Goal: Task Accomplishment & Management: Complete application form

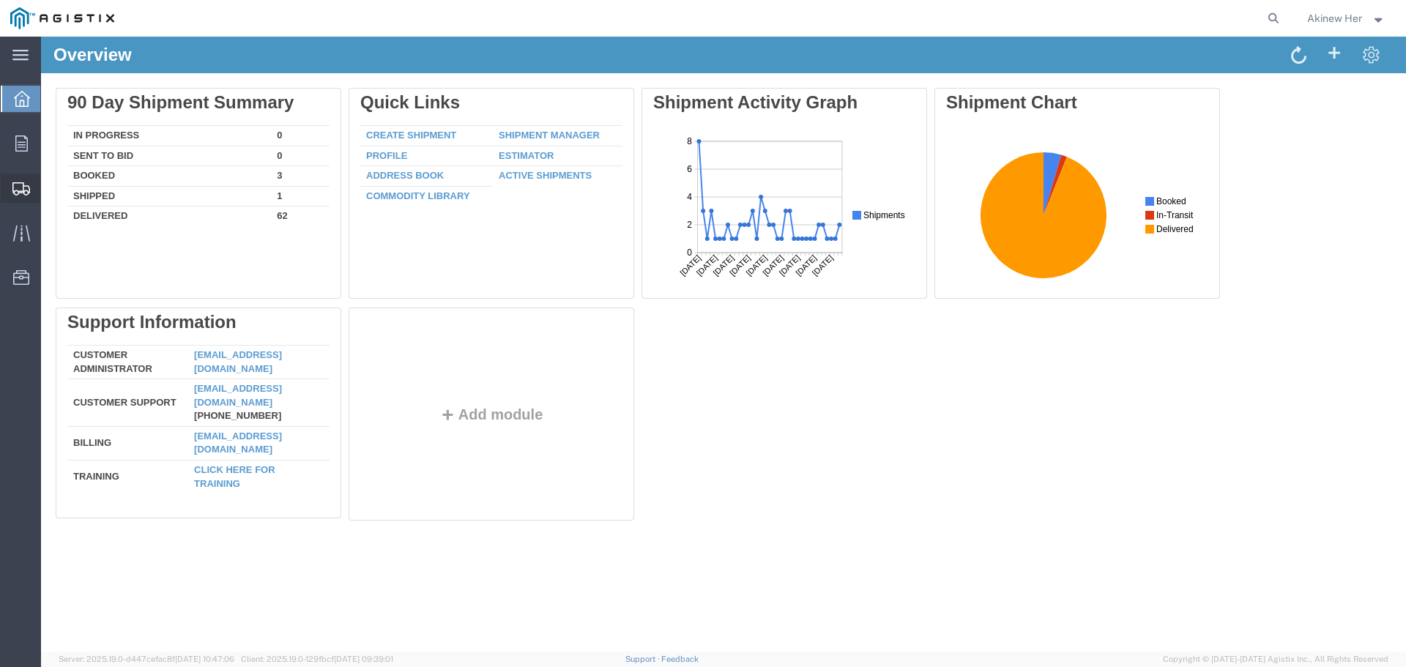
click at [0, 0] on span "Create Shipment" at bounding box center [0, 0] width 0 height 0
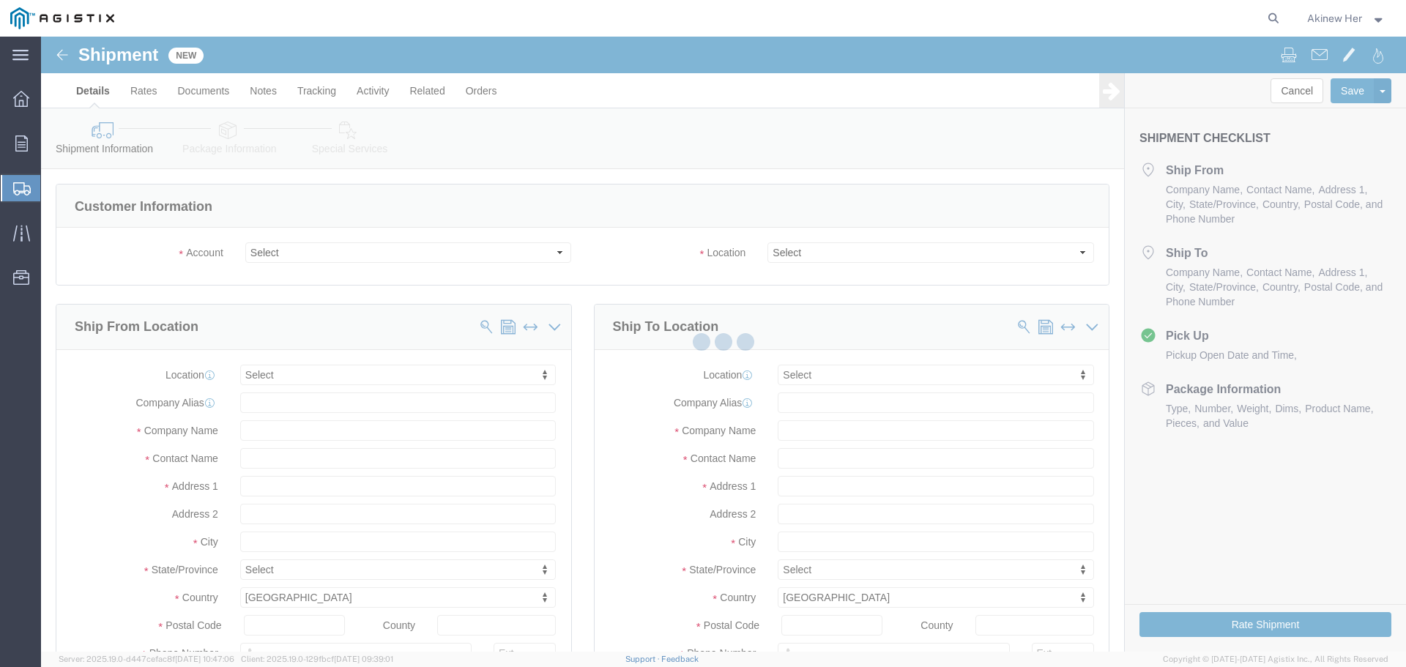
select select
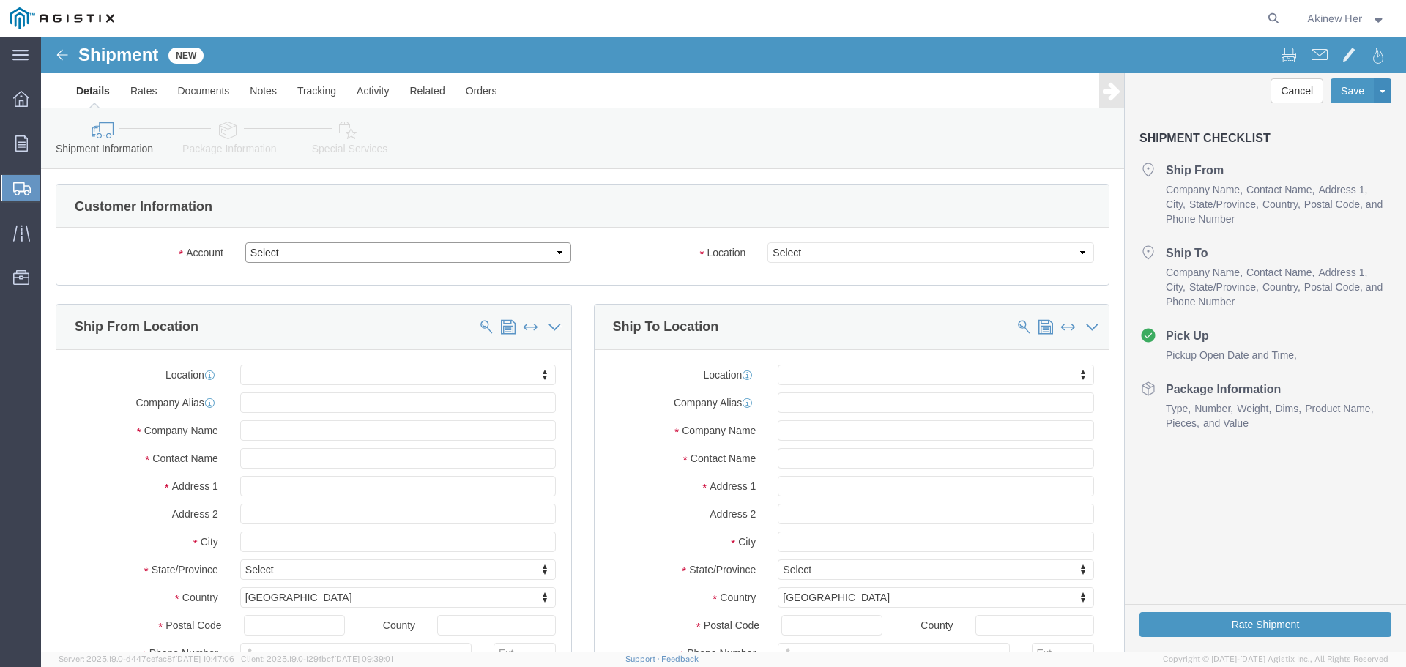
click select "Select Graybar Electric Company Inc PG&E"
select select "9596"
click select "Select Graybar Electric Company Inc PG&E"
select select "PURCHORD"
select select
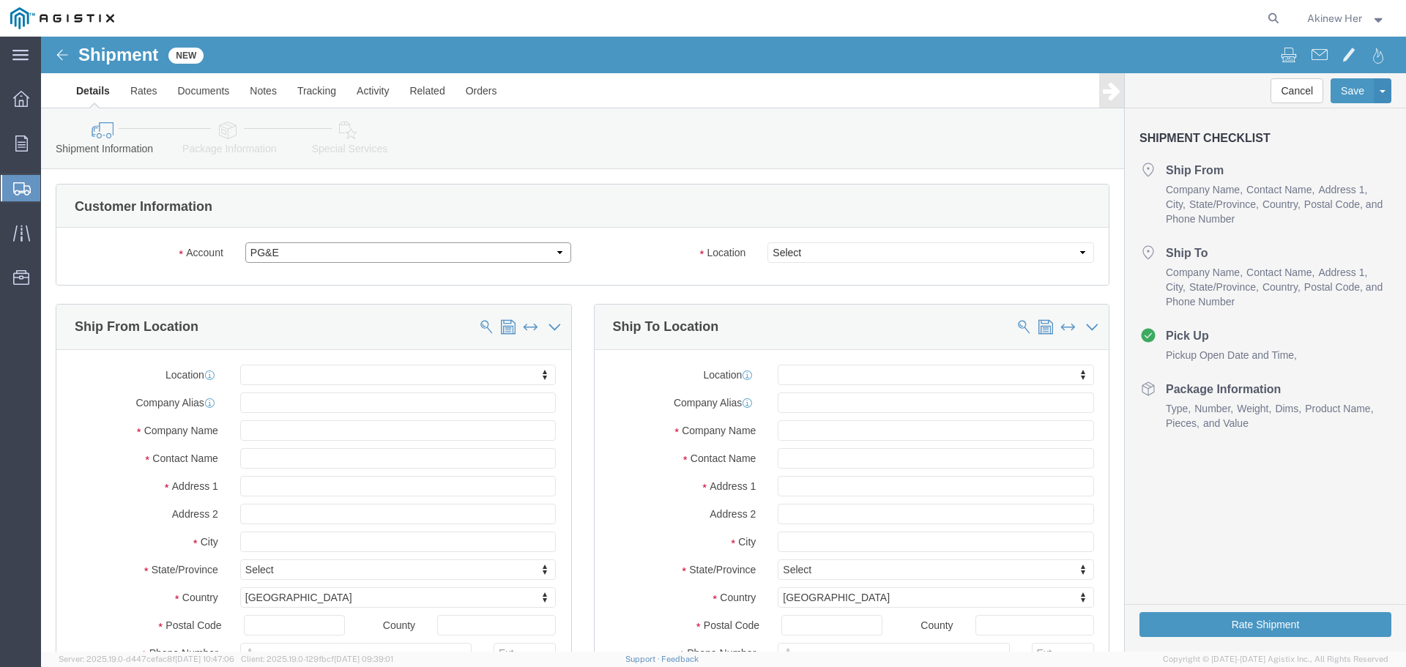
select select
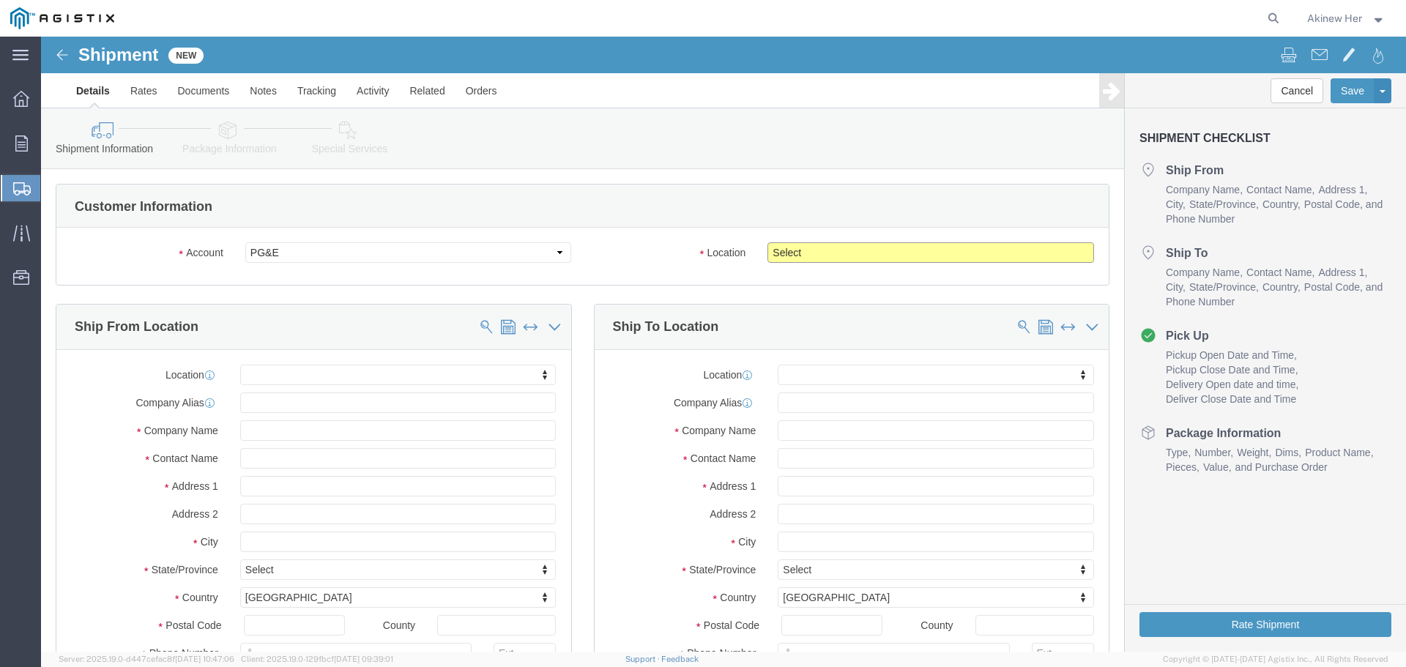
click select "Select All Others [GEOGRAPHIC_DATA] [GEOGRAPHIC_DATA] [GEOGRAPHIC_DATA] [GEOGRA…"
select select "23082"
click select "Select All Others [GEOGRAPHIC_DATA] [GEOGRAPHIC_DATA] [GEOGRAPHIC_DATA] [GEOGRA…"
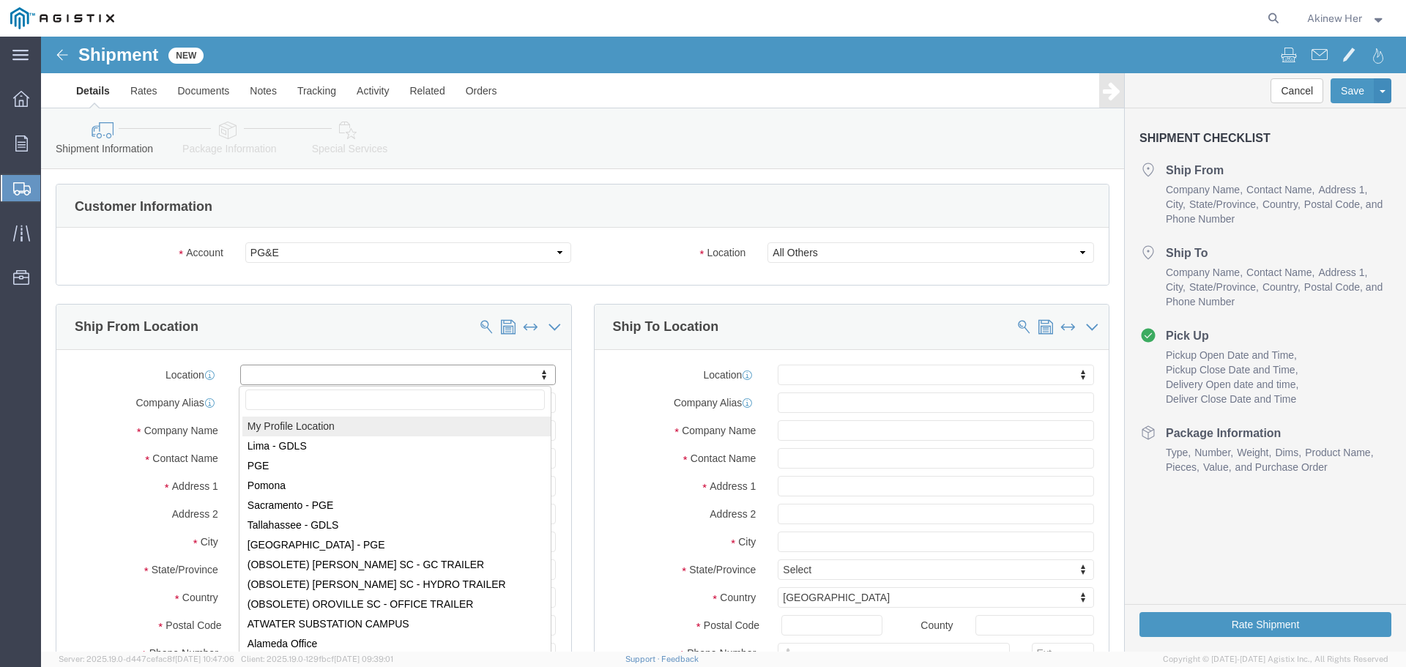
select select "MYPROFILE"
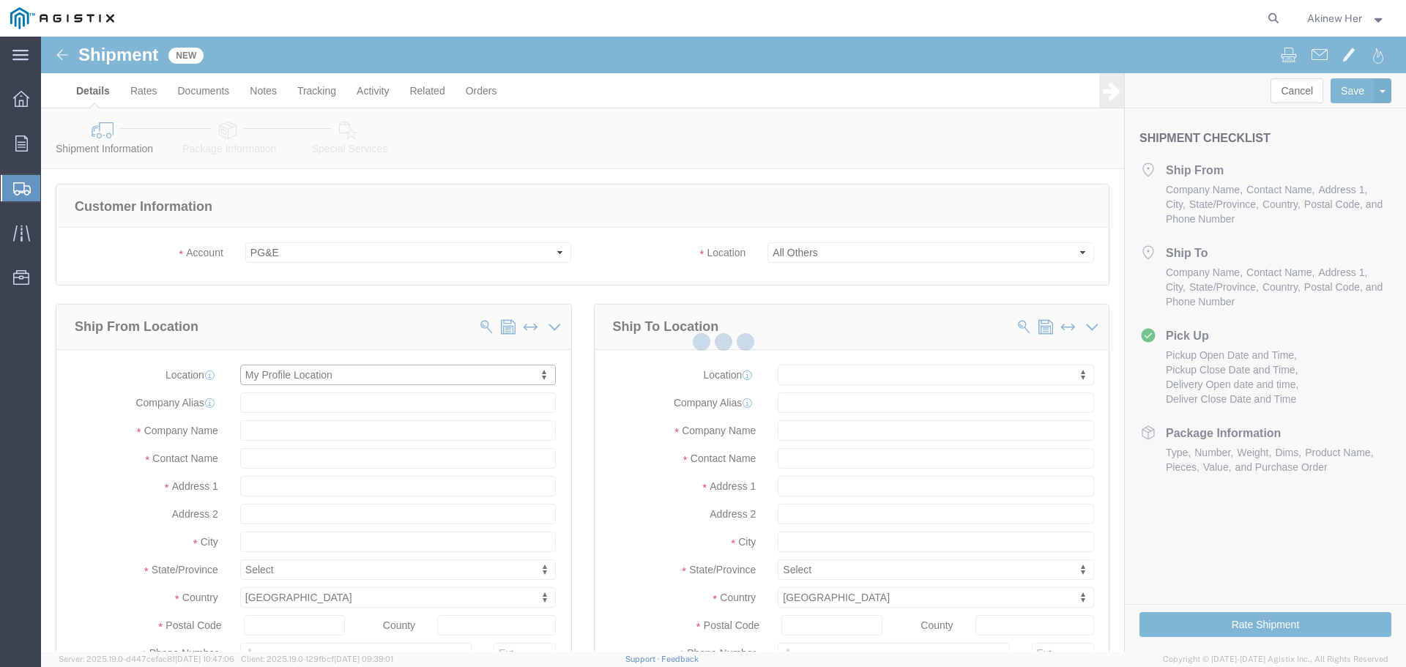
type input "[STREET_ADDRESS]"
type input "93725"
type input "5593121912"
type input "[EMAIL_ADDRESS][DOMAIN_NAME]"
checkbox input "true"
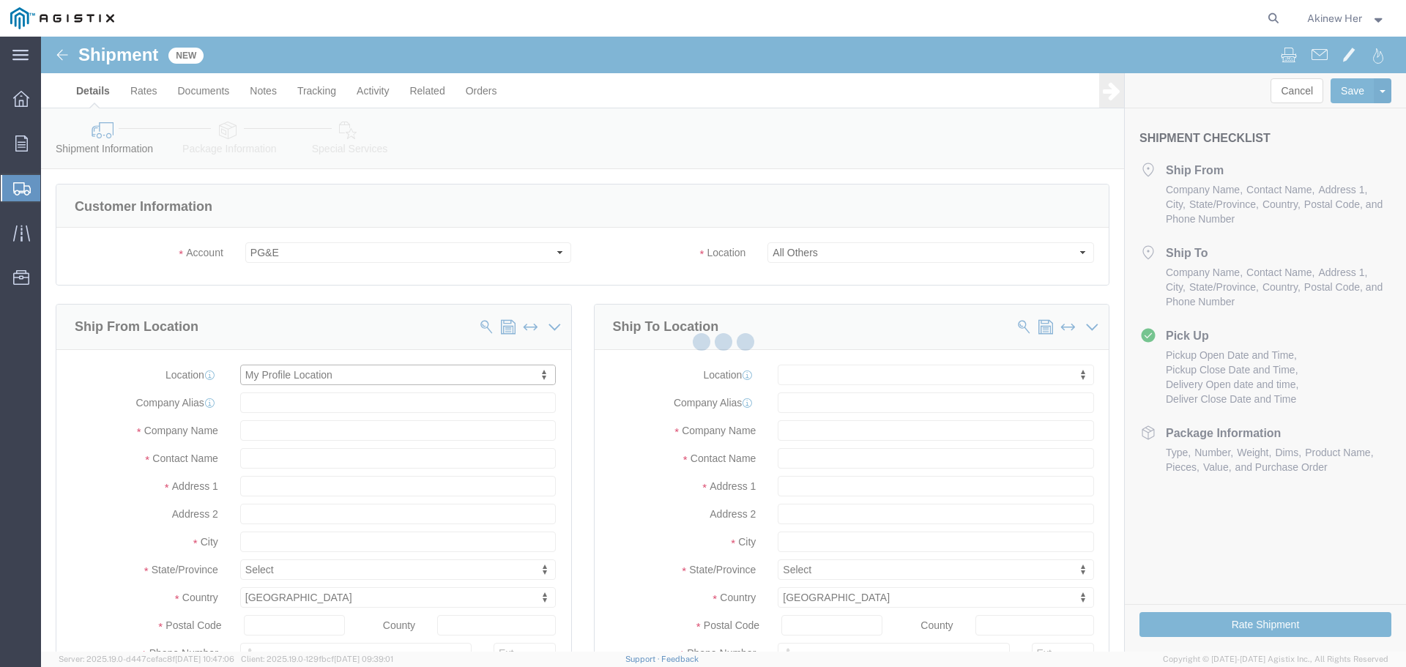
type input "Graybar Electric Company Inc"
type input "Akinew Her"
type input "[GEOGRAPHIC_DATA]"
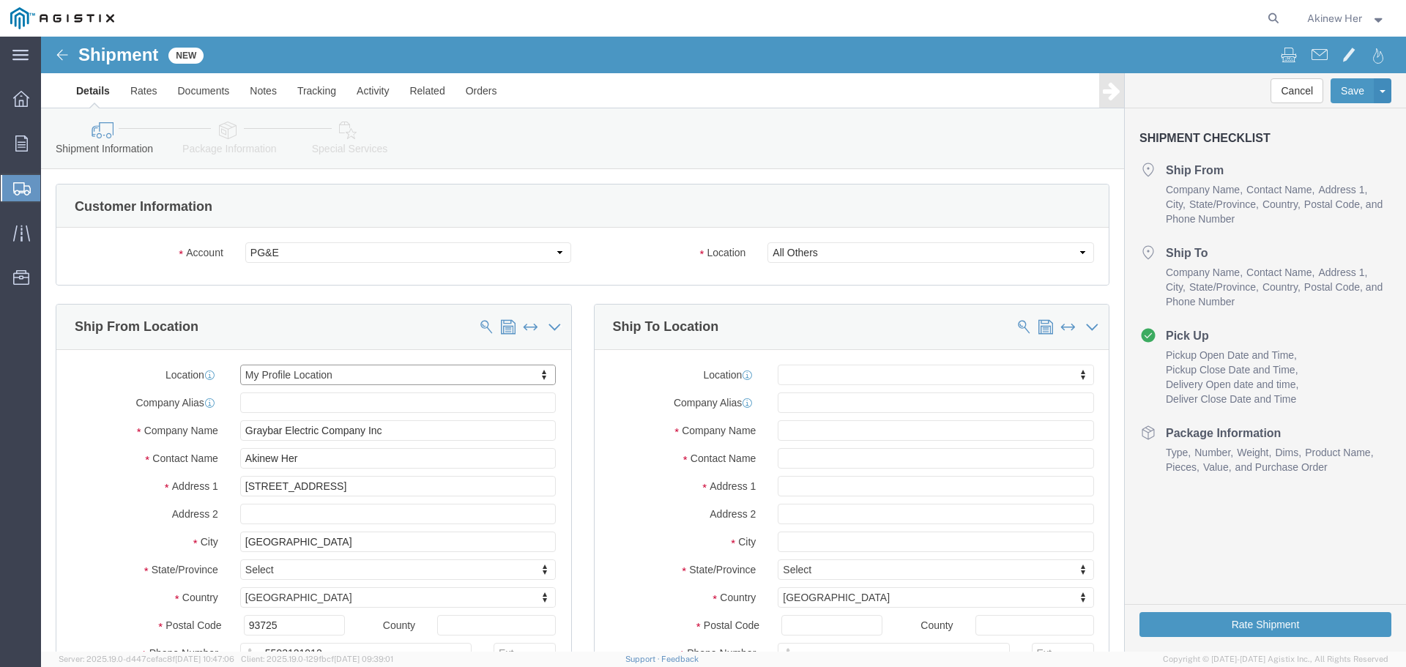
select select "CA"
click input "text"
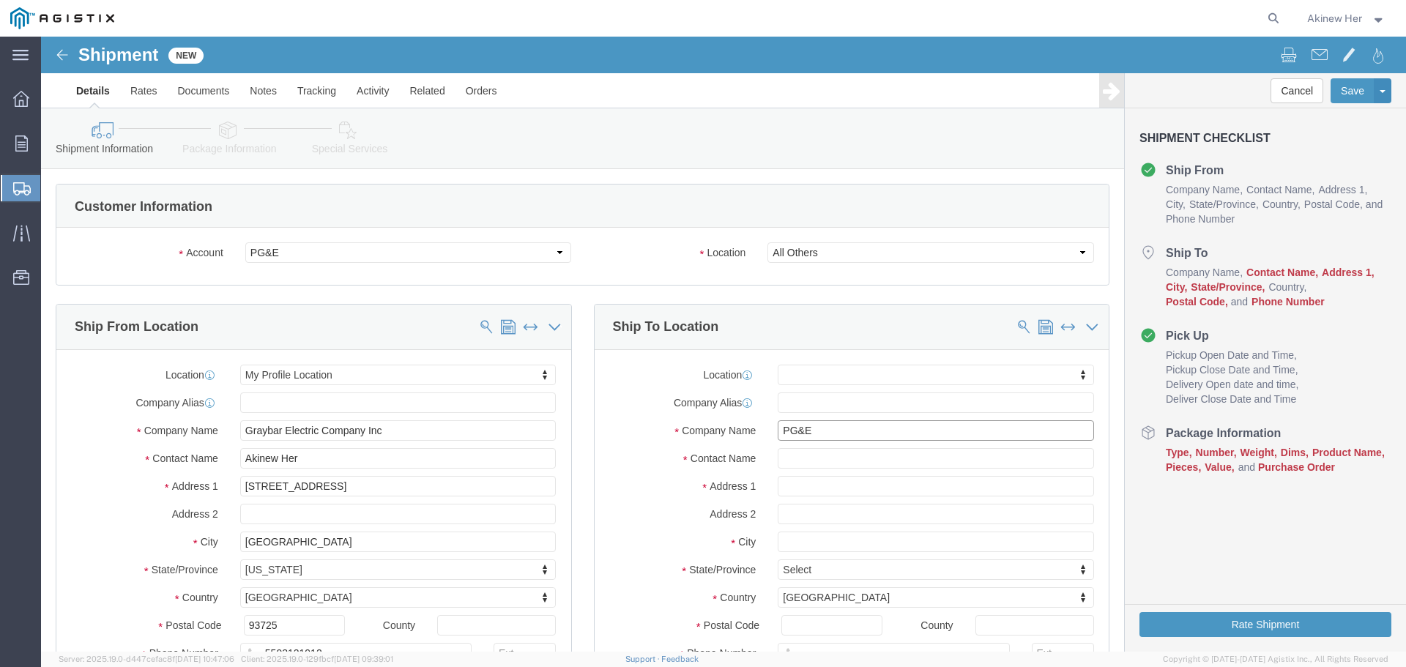
type input "PG&E"
type input "GARNET FIRE / [PERSON_NAME]"
type input "[STREET_ADDRESS]"
select select
type input "[GEOGRAPHIC_DATA]"
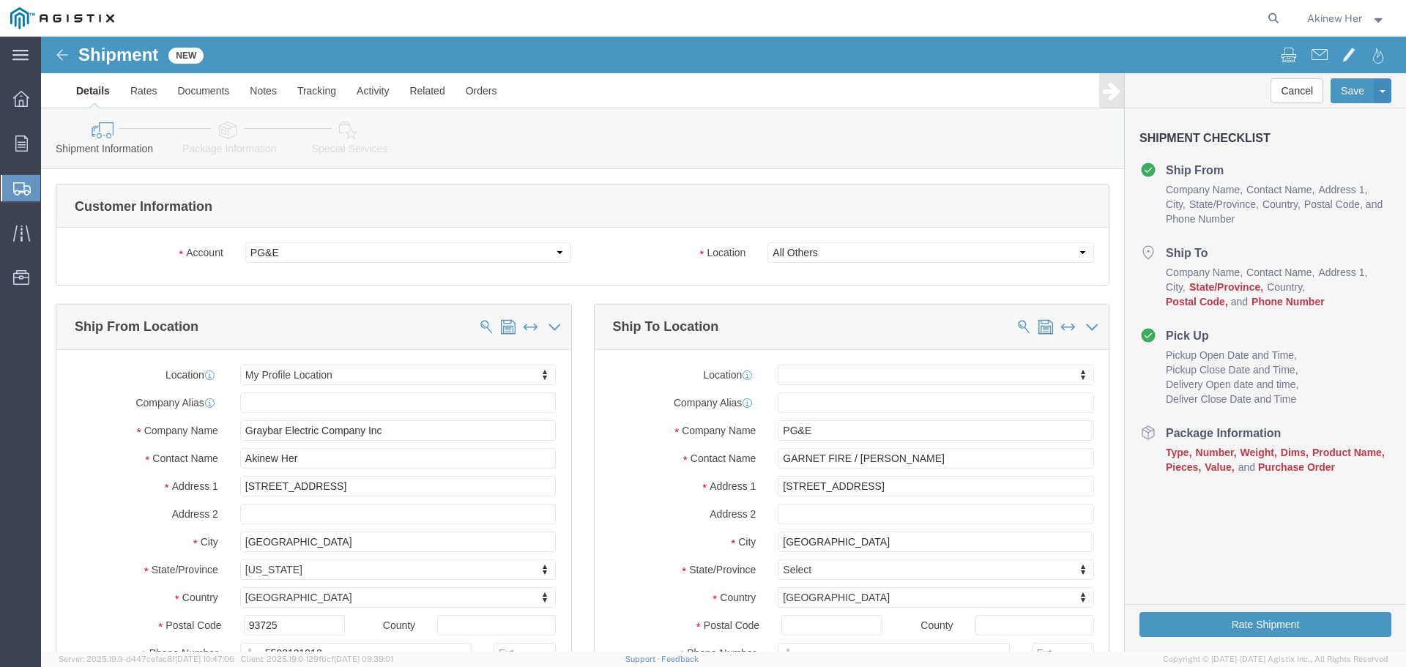
select select
type input "C"
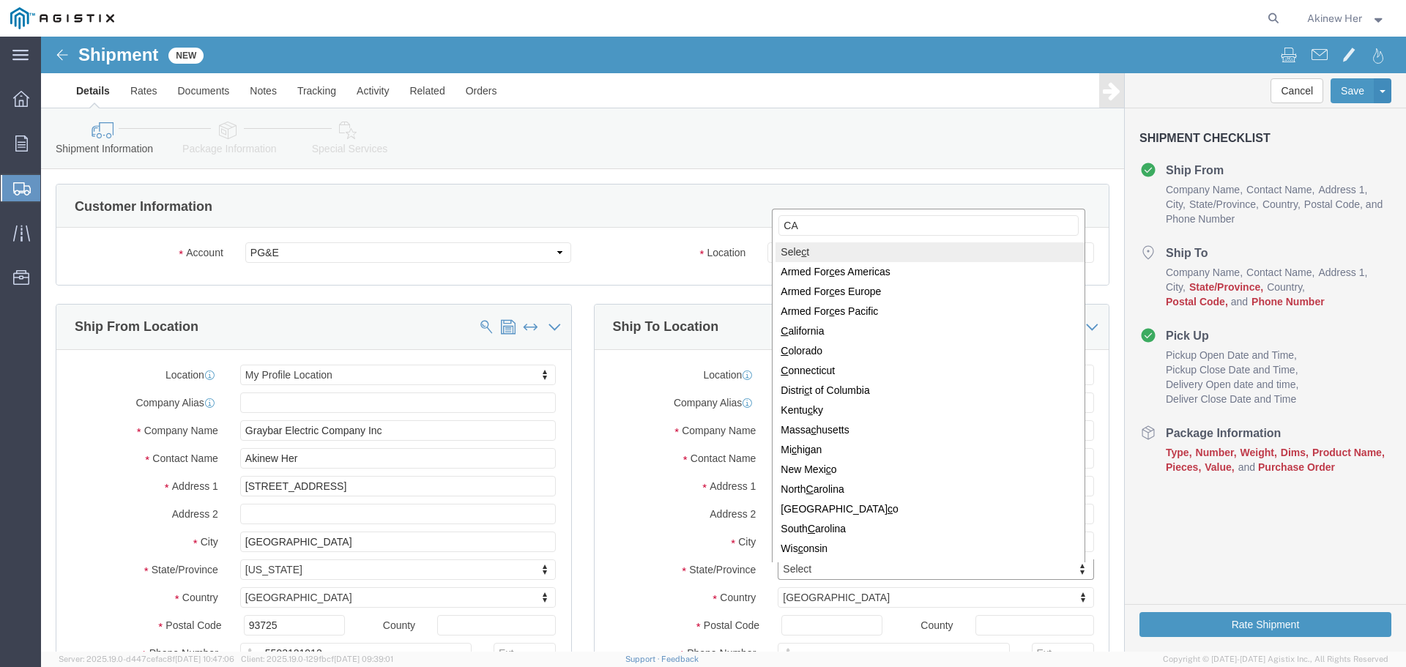
type input "CAL"
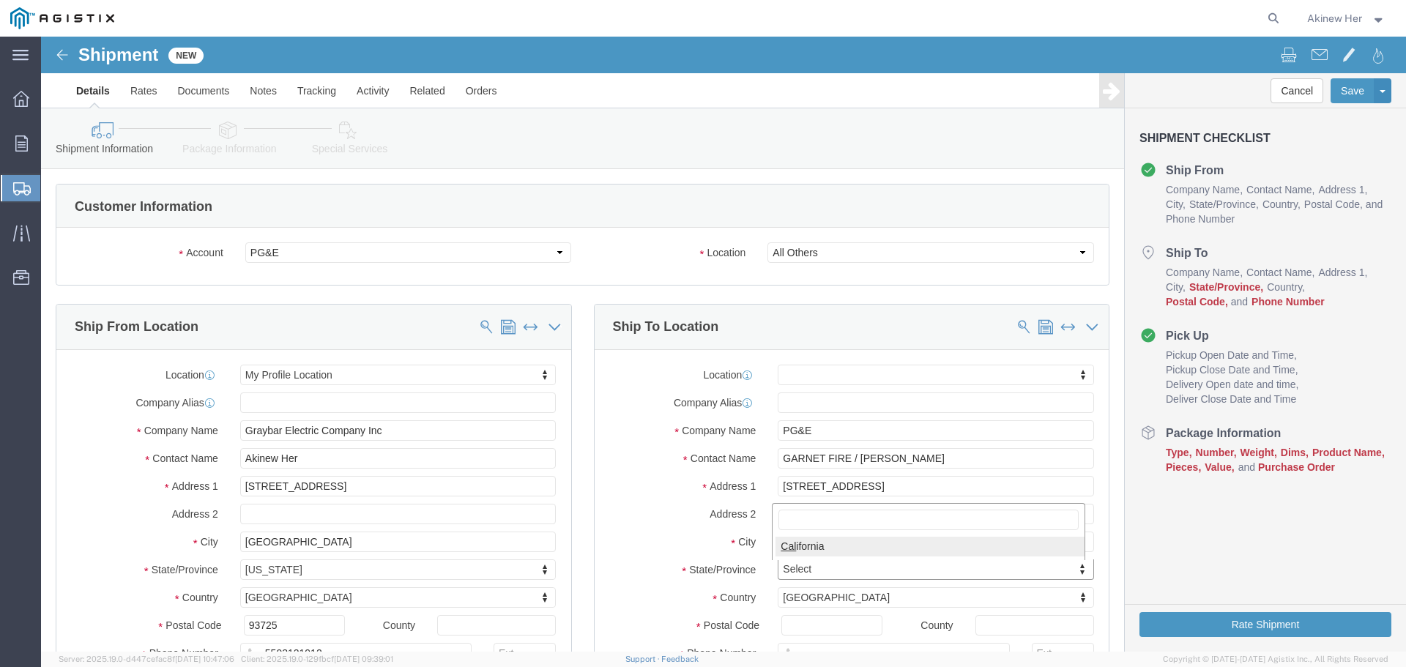
select select
select select "CA"
type input "93725"
select select
type input "1"
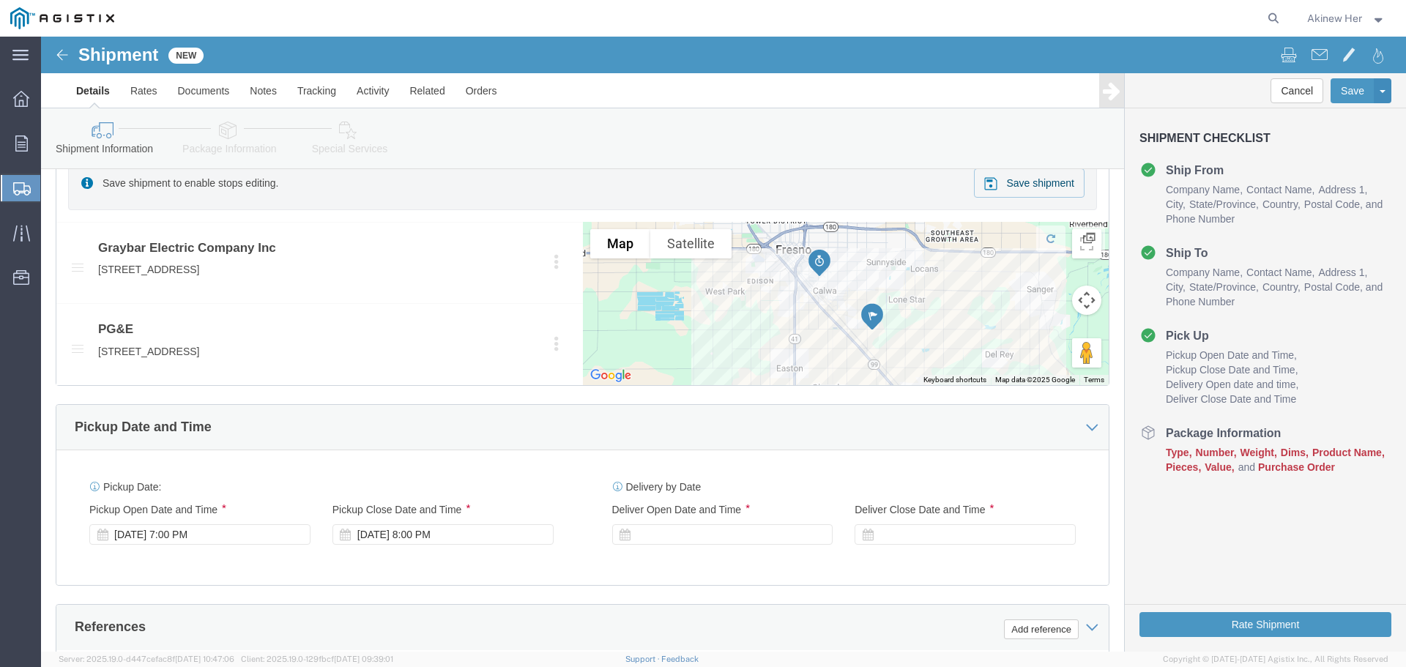
scroll to position [744, 0]
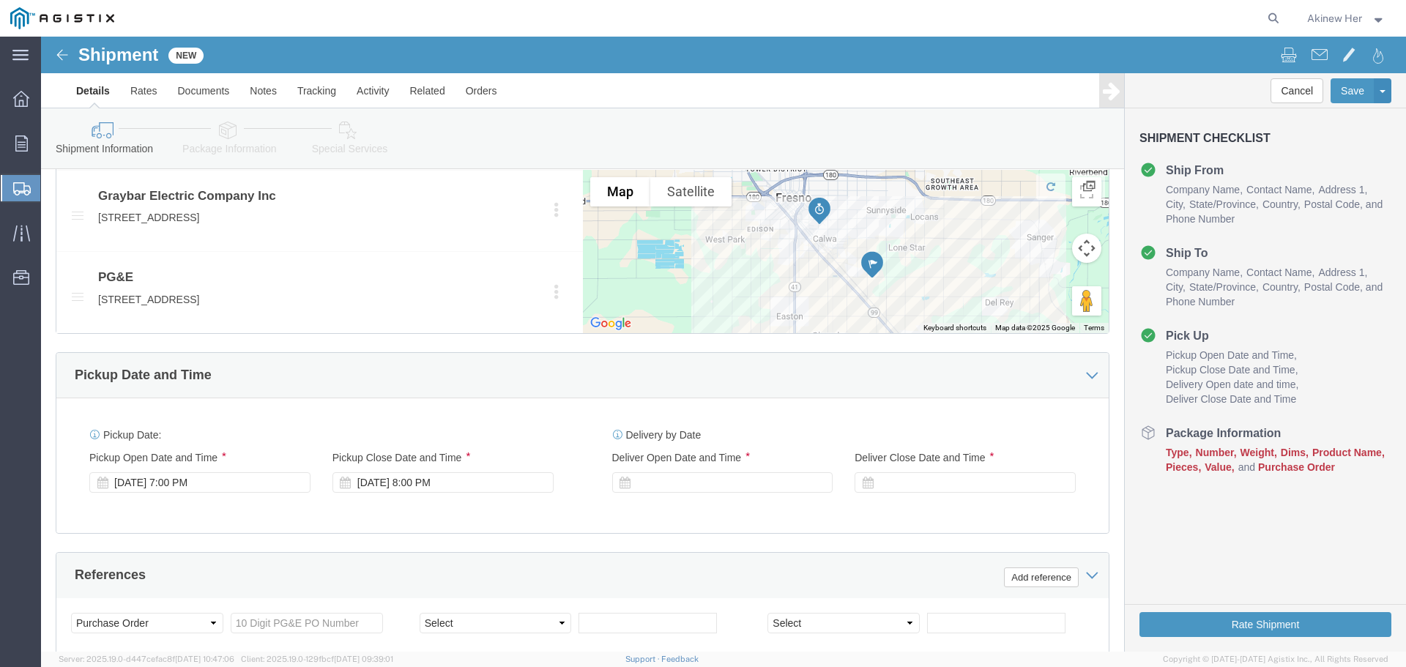
type input "18007435000"
click div "[DATE] 7:00 PM"
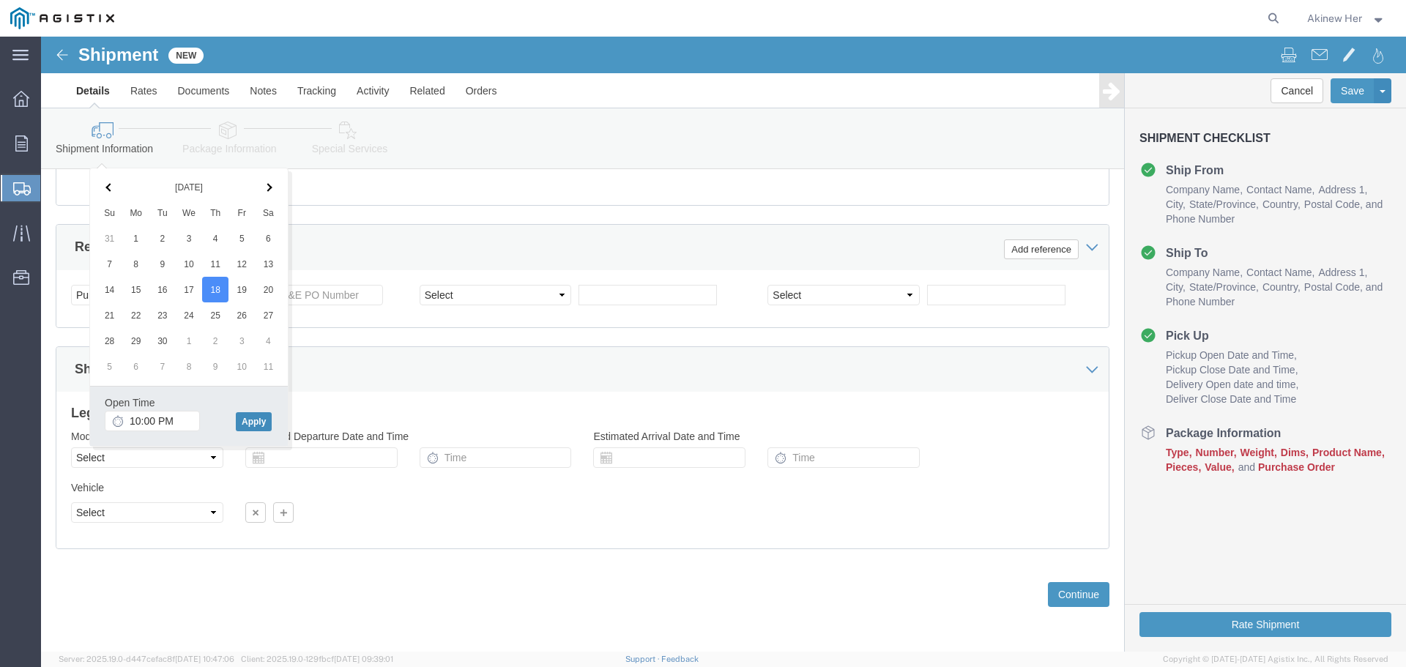
click button "Apply"
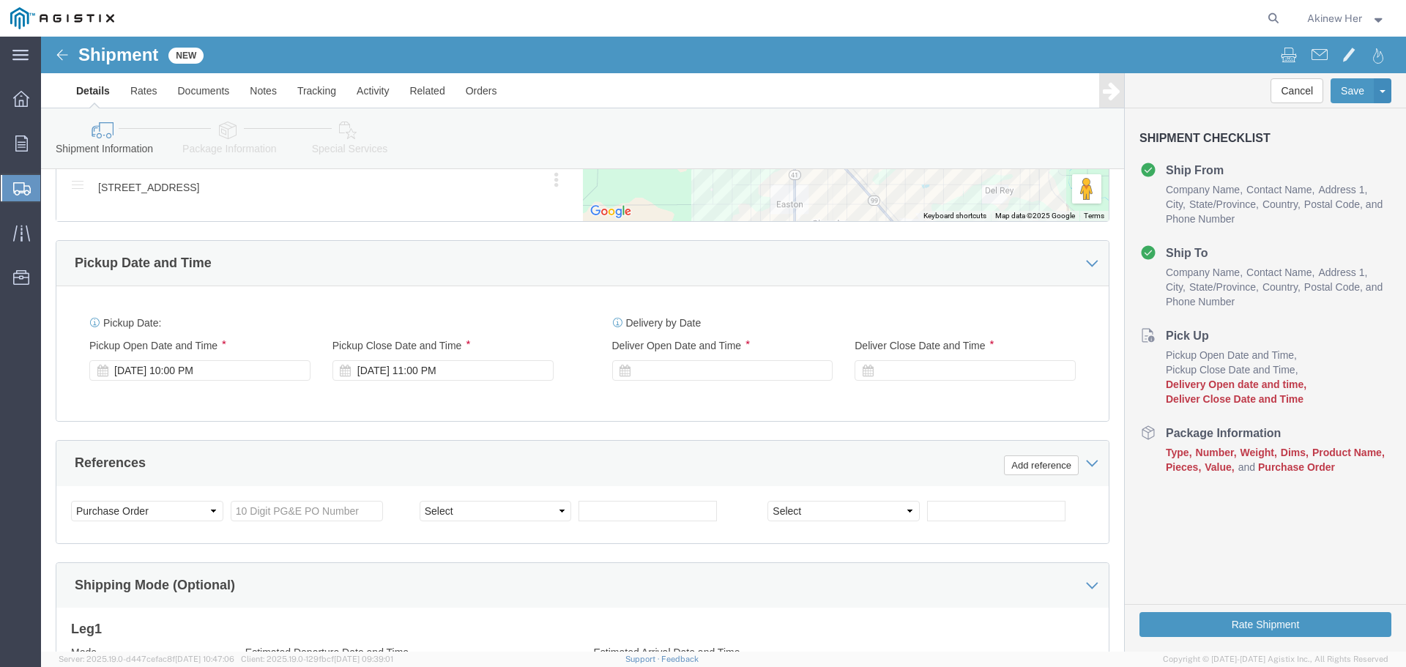
scroll to position [852, 0]
click div "[DATE] 10:00 PM"
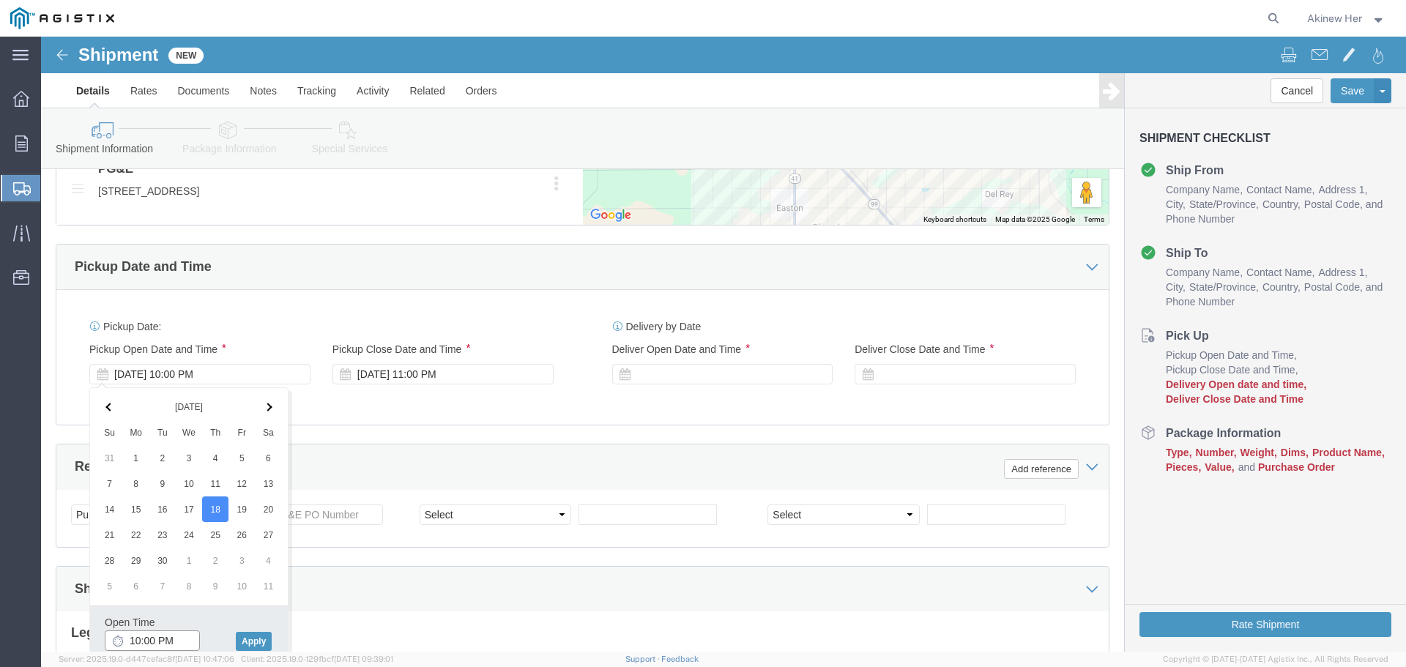
type input "10:00 AM"
click button "Apply"
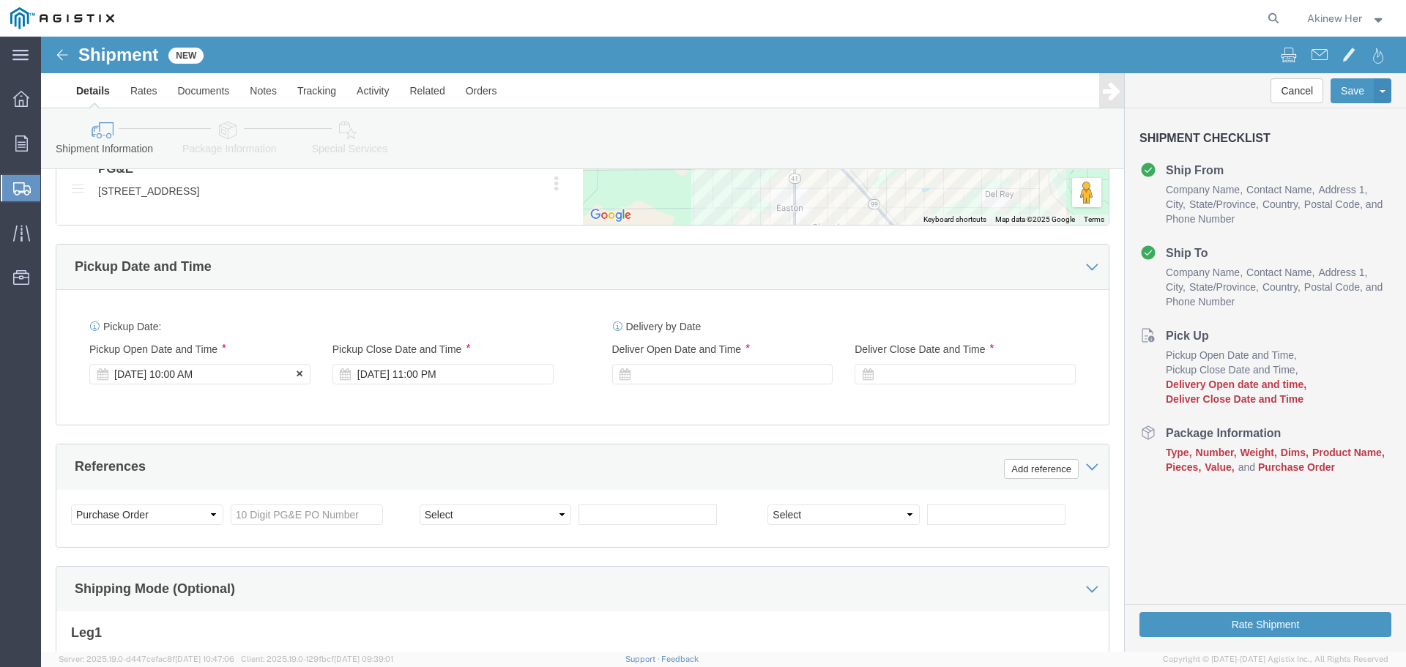
click div "[DATE] 10:00 AM"
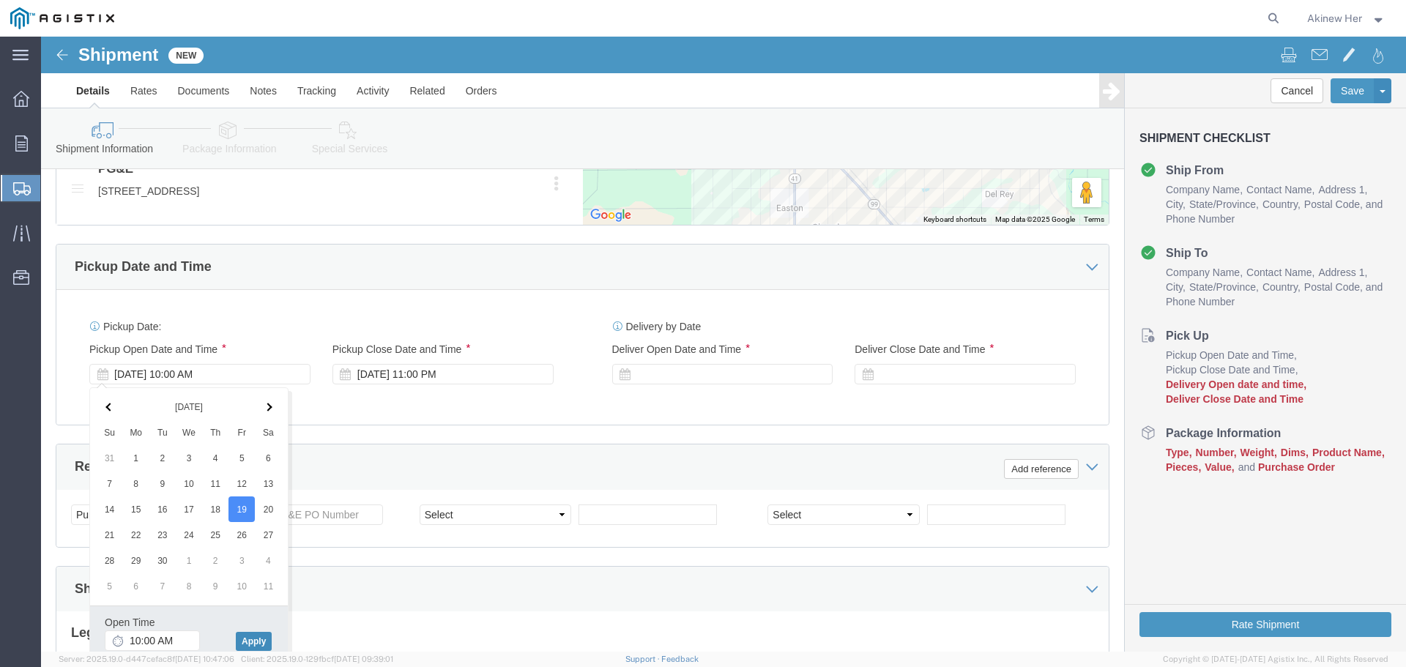
click button "Apply"
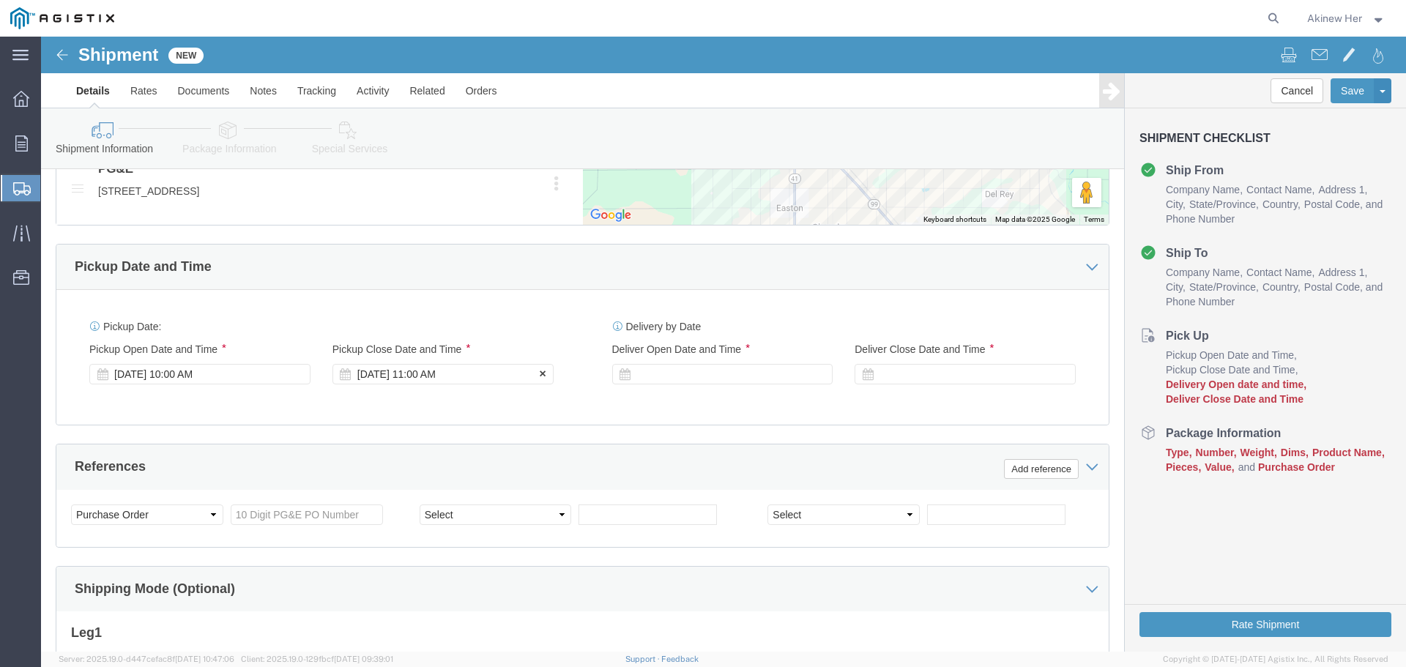
click div "[DATE] 11:00 AM"
type input "6:00 PM"
click button "Apply"
click div
drag, startPoint x: 611, startPoint y: 606, endPoint x: 769, endPoint y: 604, distance: 158.2
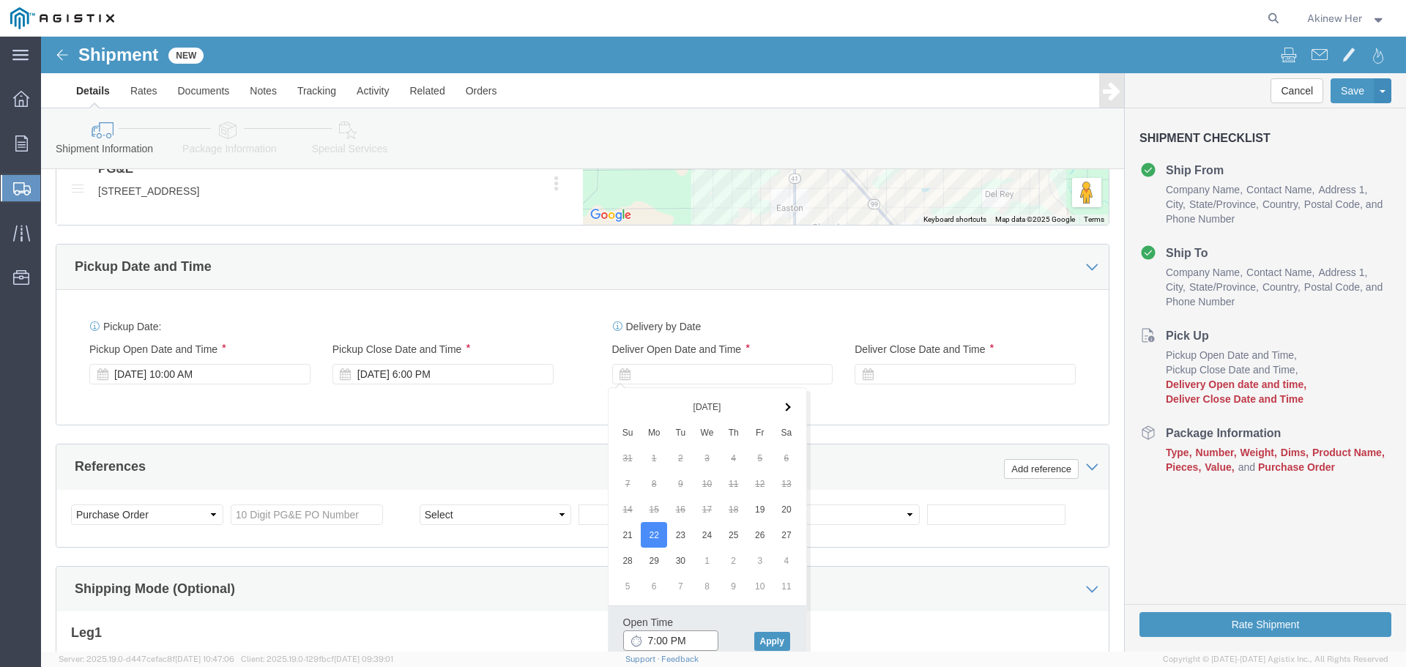
click input "7:00 PM"
type input "9:00 AM"
click button "Apply"
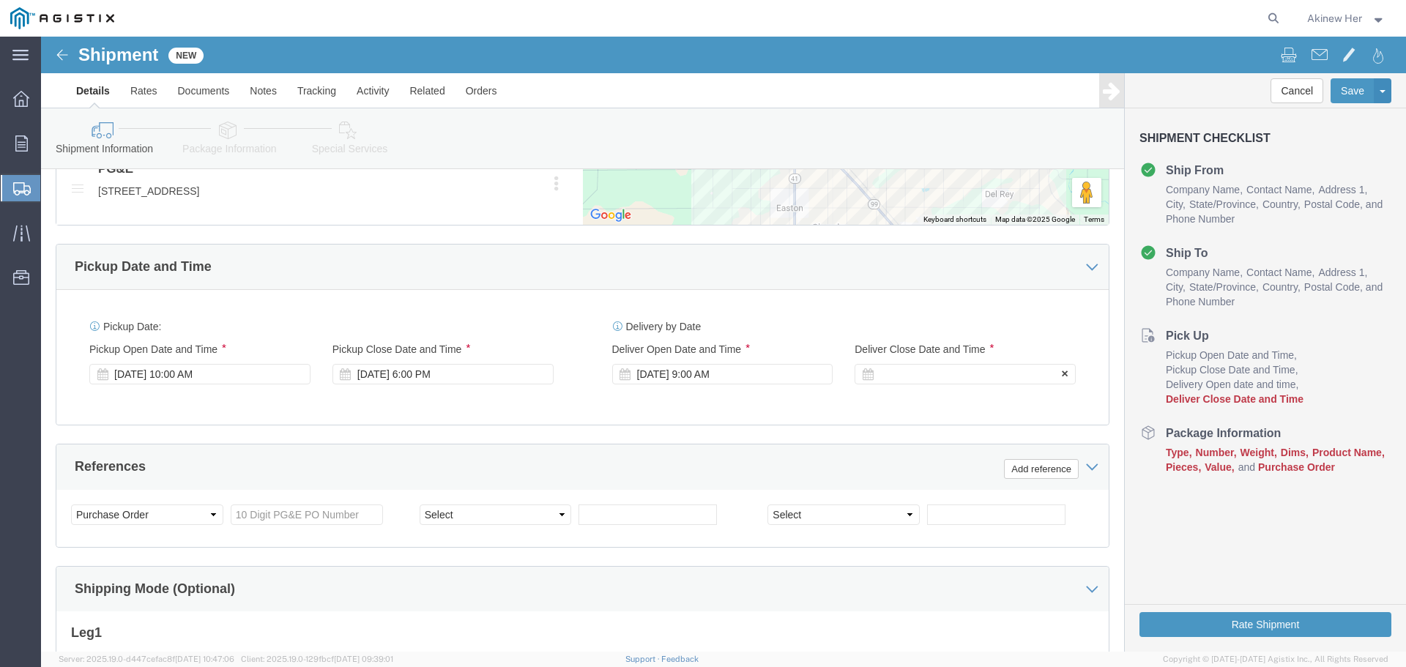
click div
type input "1:00 PM"
click button "Apply"
click input "text"
type input "3"
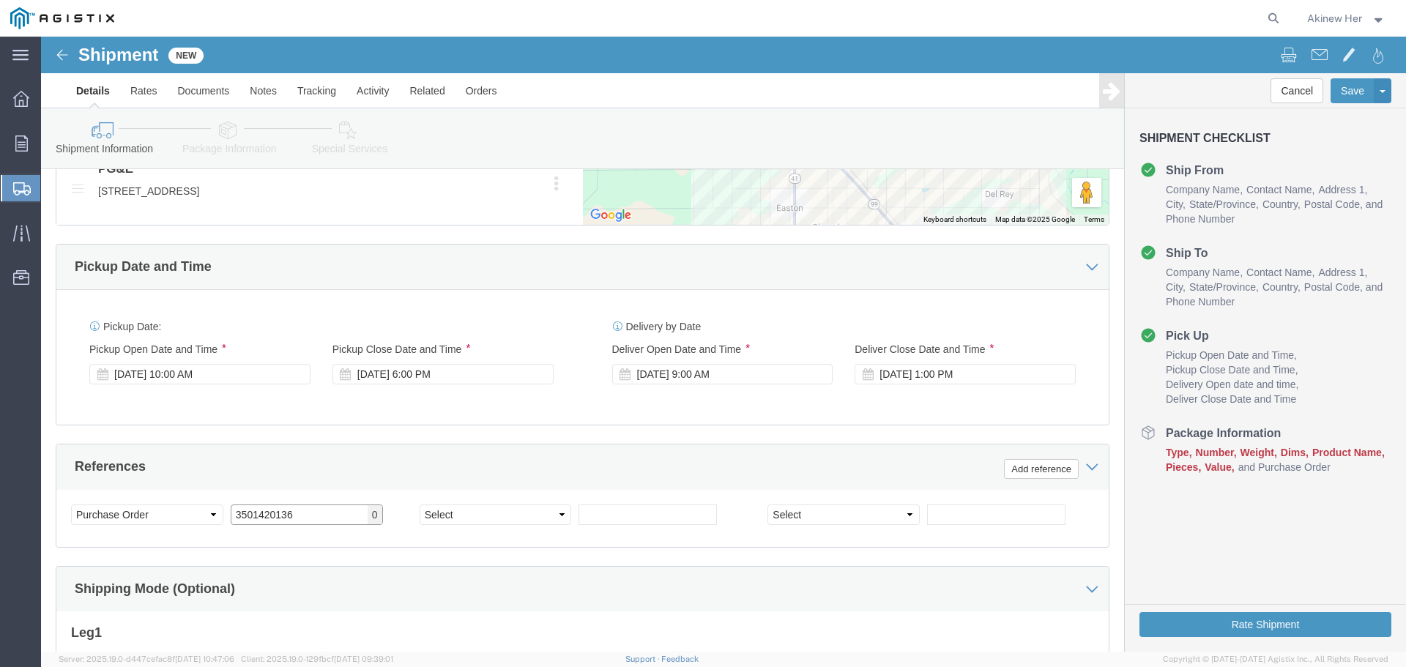
type input "3501420136"
select select "DELNUM"
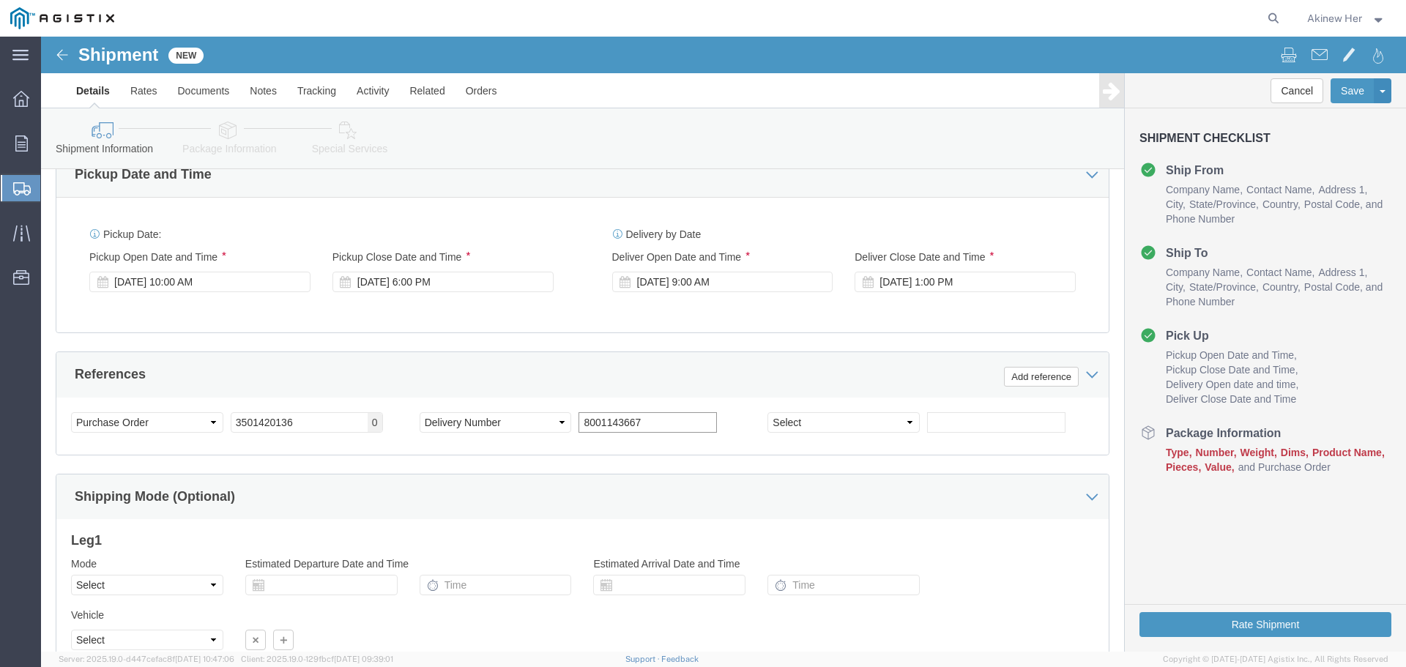
scroll to position [1072, 0]
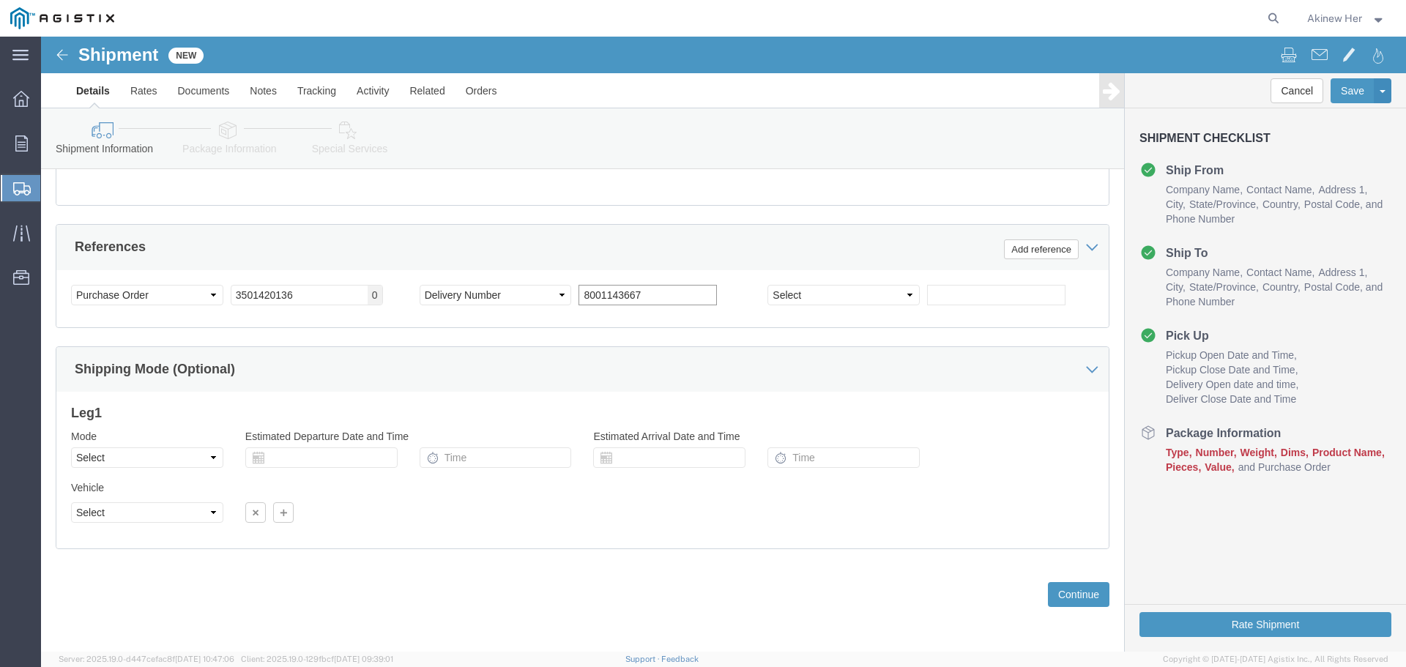
type input "8001143667"
click select "Select Air Less than Truckload Multi-Leg Ocean Freight Rail Small Parcel Truckl…"
select select "LTL"
click select "Select Air Less than Truckload Multi-Leg Ocean Freight Rail Small Parcel Truckl…"
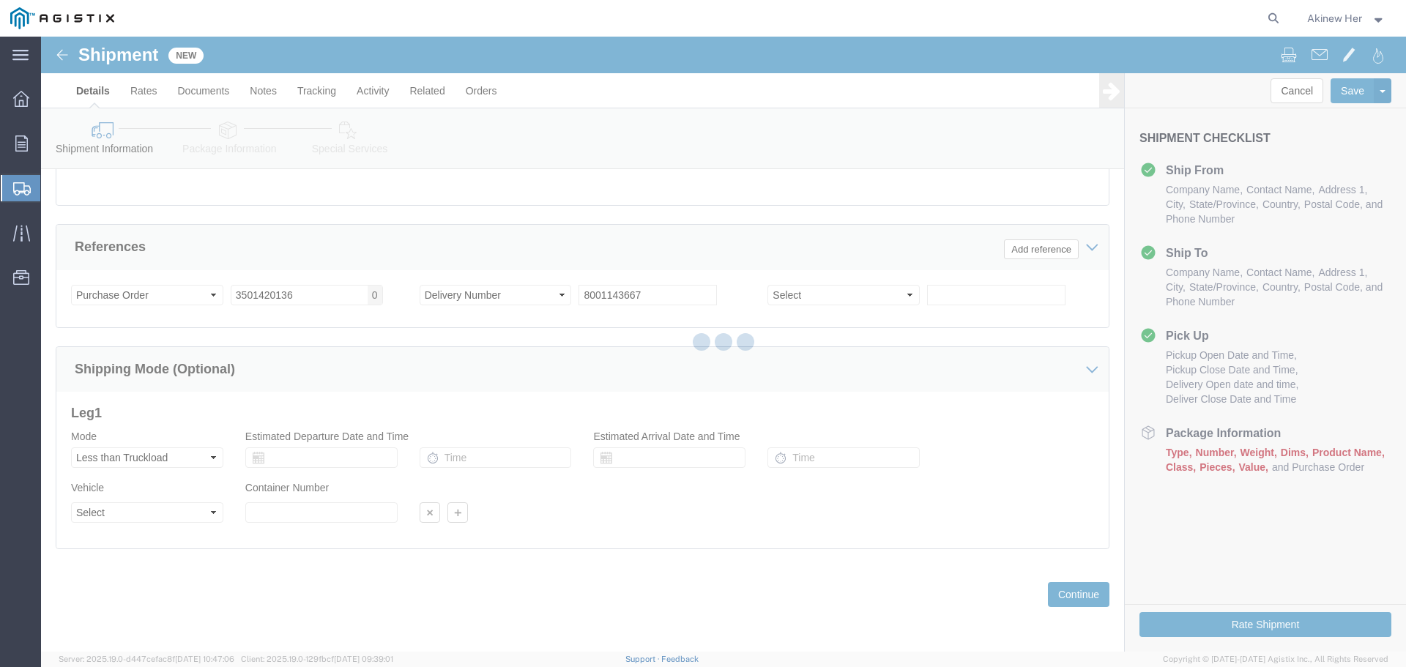
click at [176, 518] on div at bounding box center [723, 344] width 1365 height 615
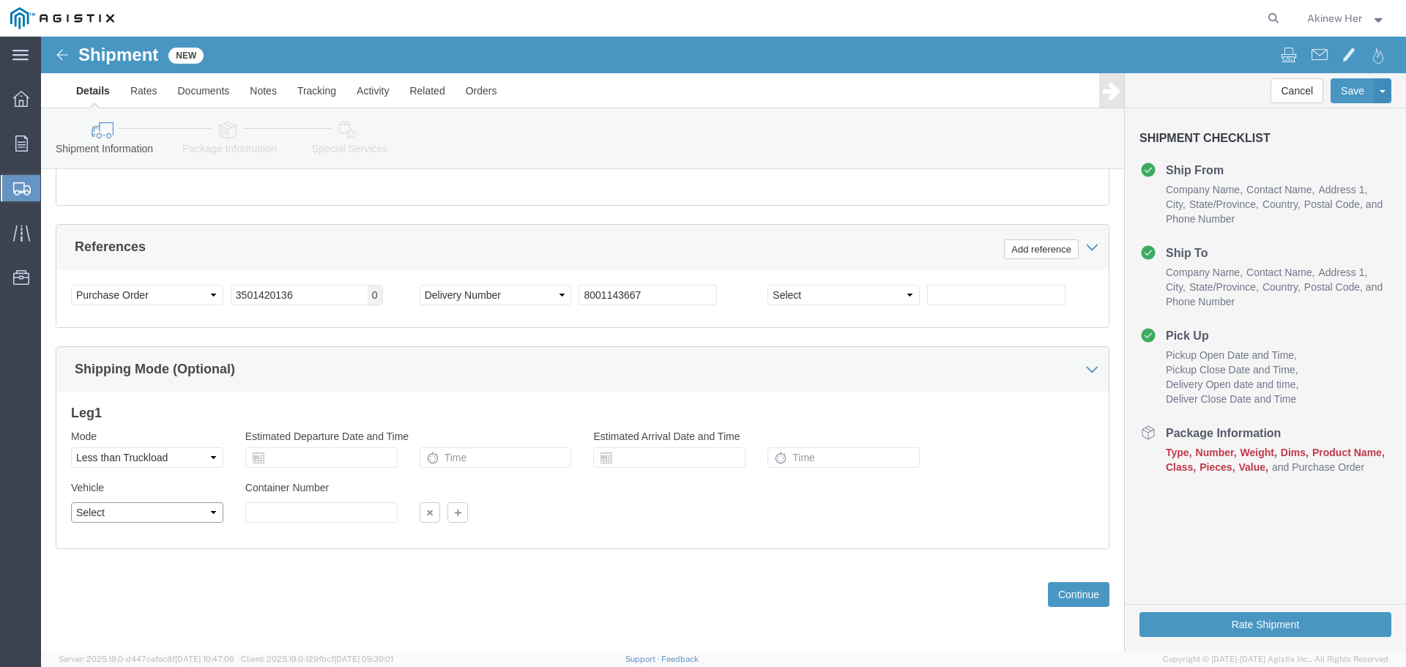
drag, startPoint x: 176, startPoint y: 518, endPoint x: 135, endPoint y: 481, distance: 55.0
click select "Select Straight Truck"
select select "STTR"
click select "Select Straight Truck"
click button "Continue"
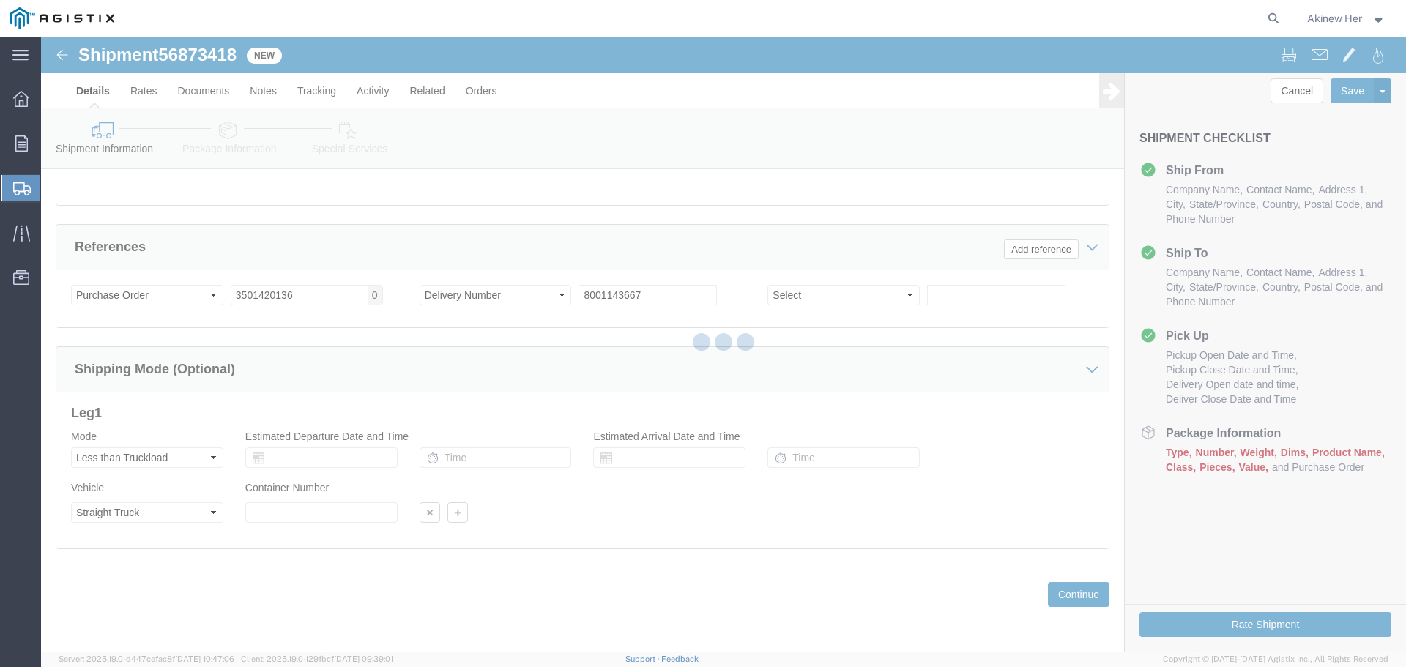
select select "21150"
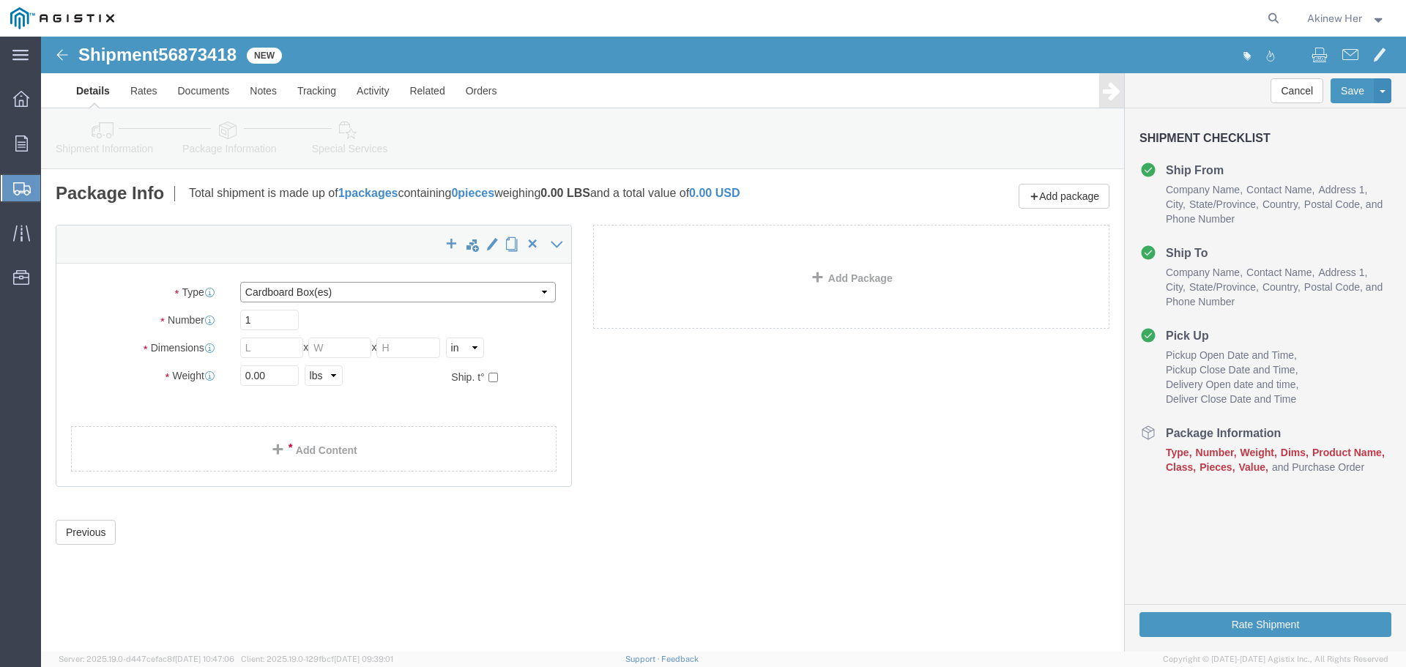
click select "Select Bulk Bundle(s) Cardboard Box(es) Carton(s) Crate(s) Drum(s) (Fiberboard)…"
select select "PSNS"
click select "Select Bulk Bundle(s) Cardboard Box(es) Carton(s) Crate(s) Drum(s) (Fiberboard)…"
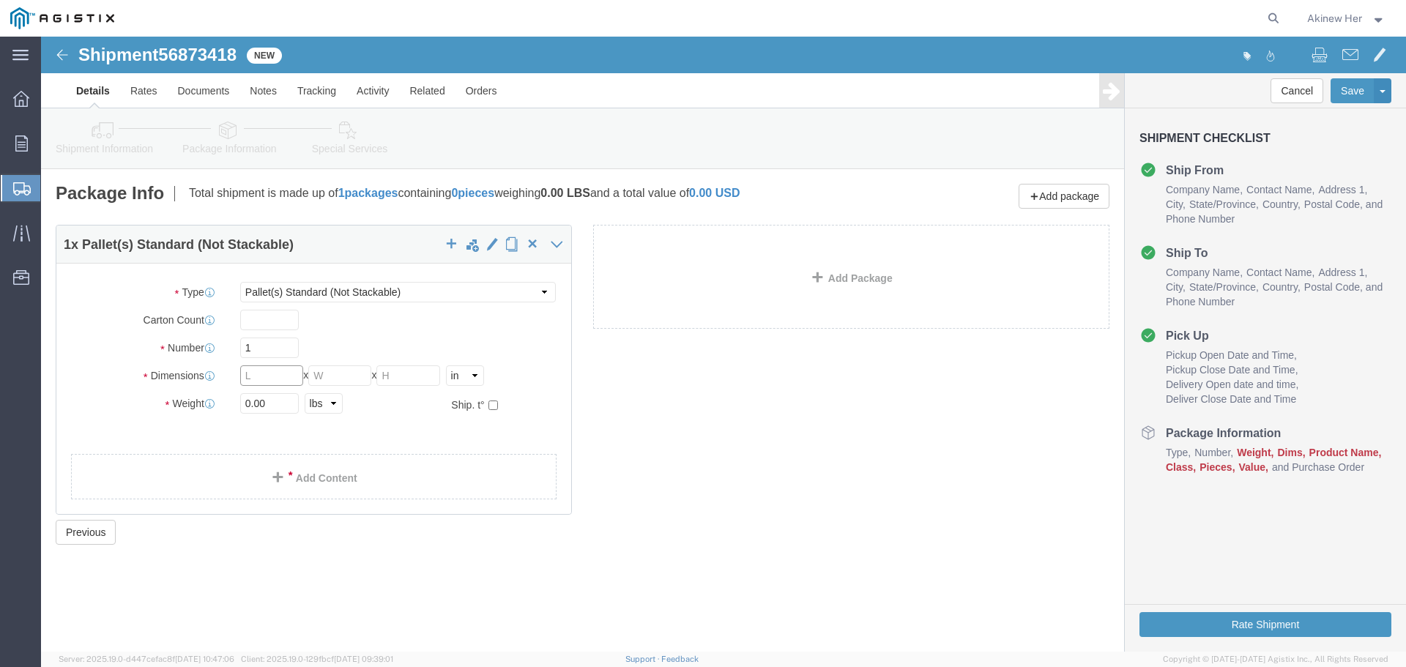
click input "text"
type input "90"
type input "44"
type input "23"
type input "902"
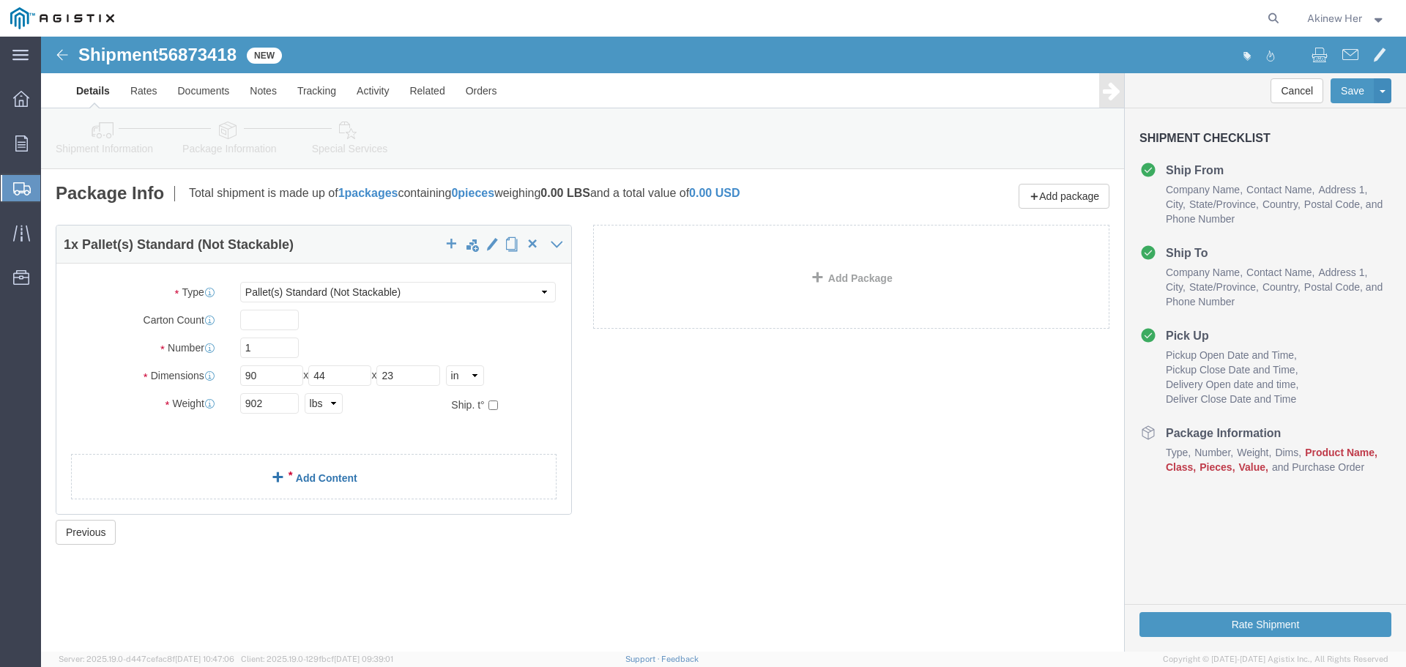
click div "1 x Pallet(s) Standard (Not Stackable) Package Type Select Bulk Bundle(s) Cardb…"
click span
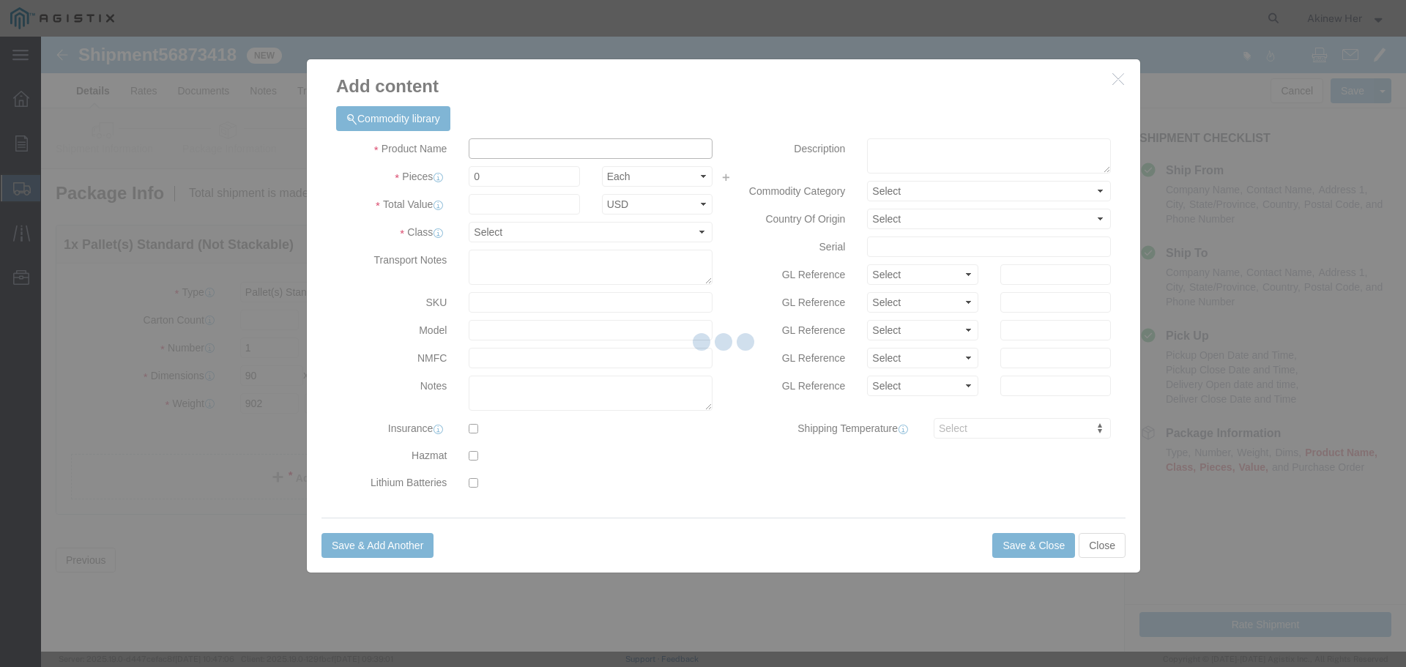
click input "text"
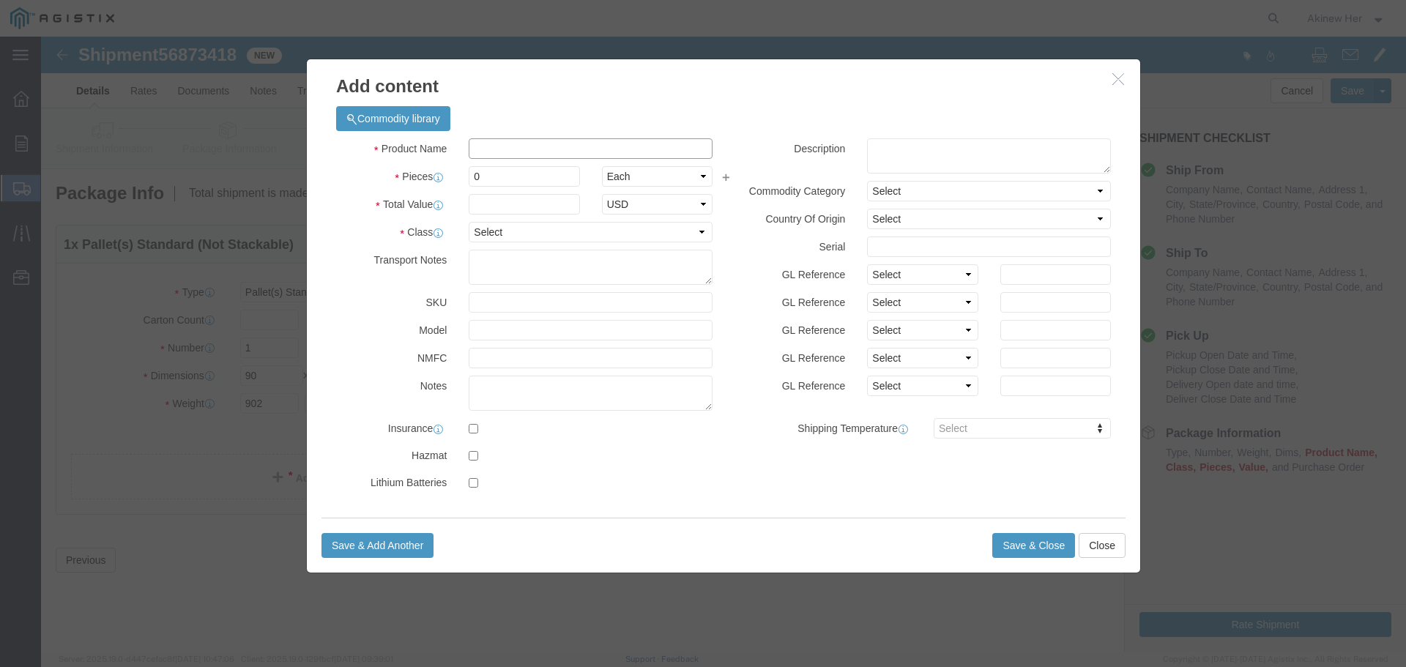
paste input "2872102C1E1"
type input "2872102C1E1"
type input "63"
type input "5475.96"
select select "USD"
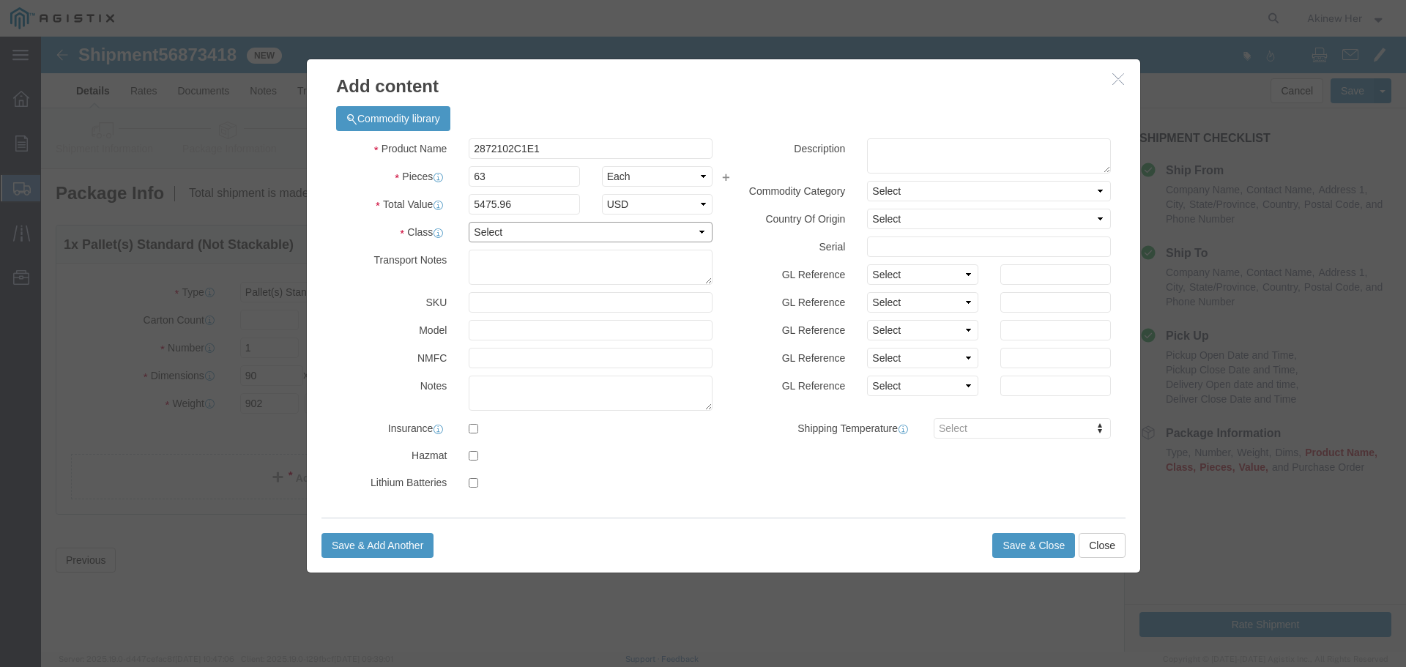
select select "70"
click button "Save & Close"
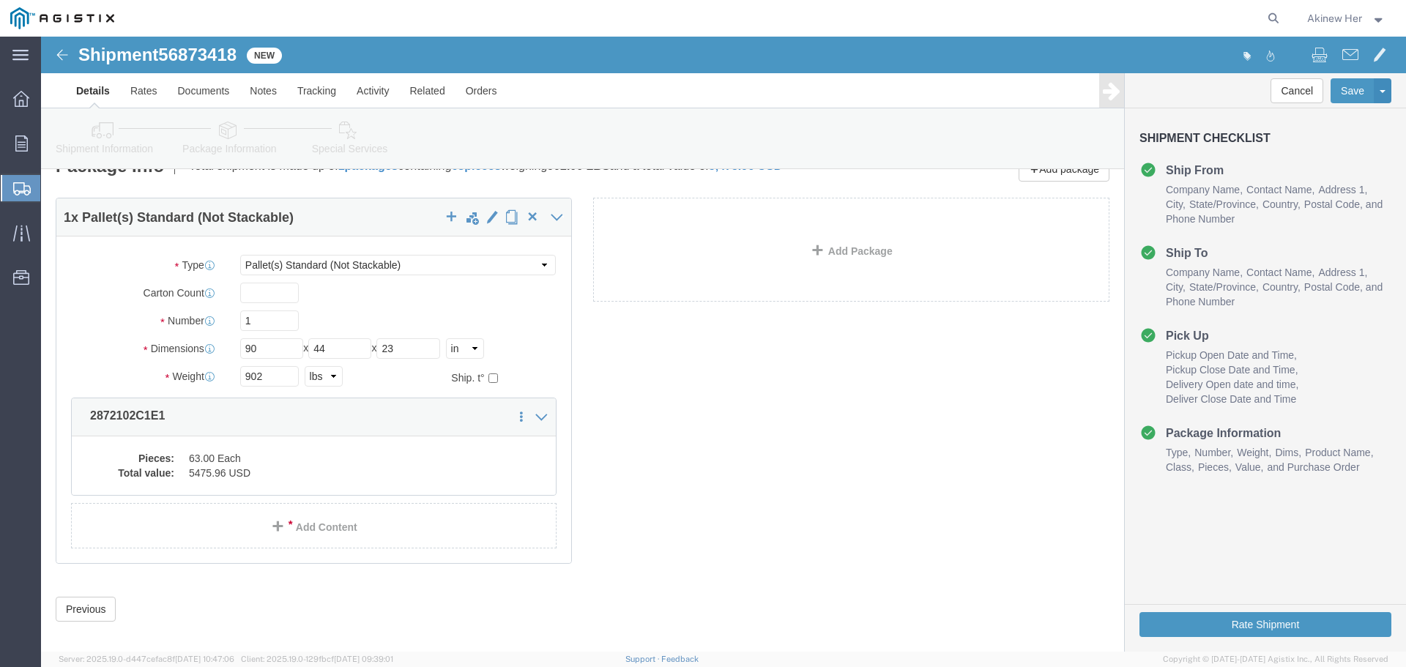
scroll to position [42, 0]
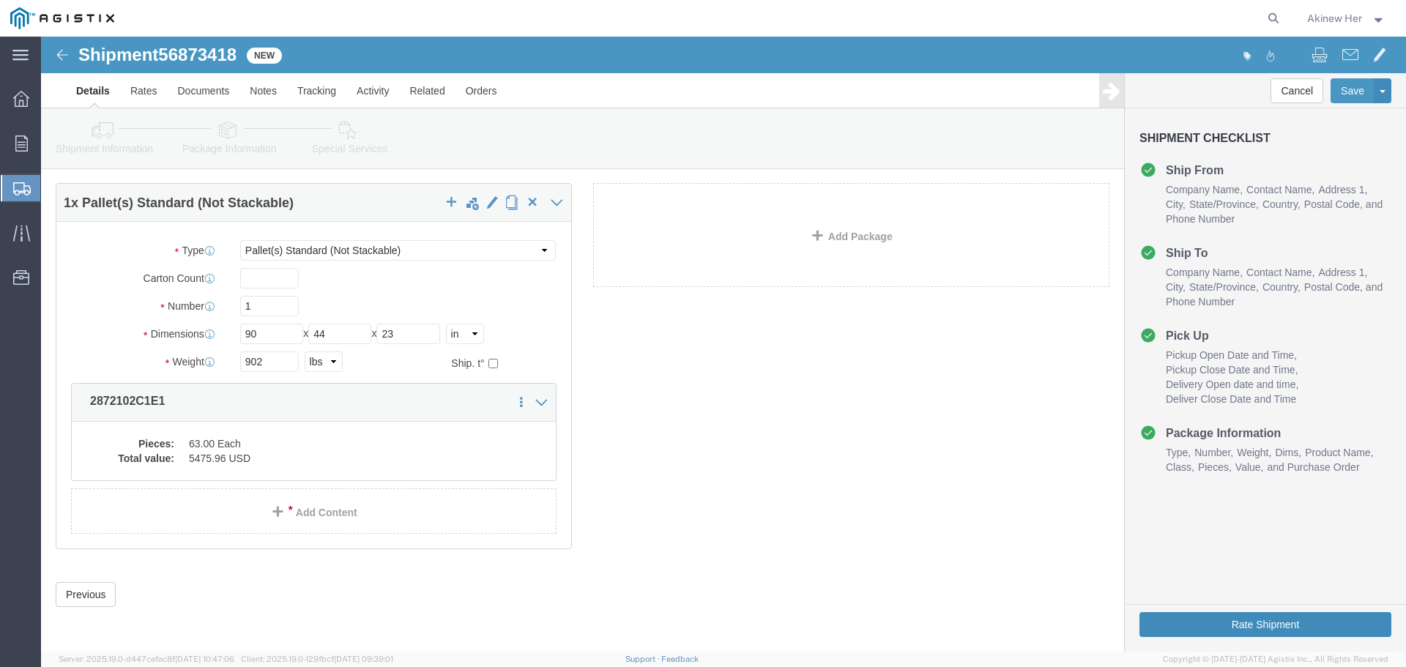
click button "Rate Shipment"
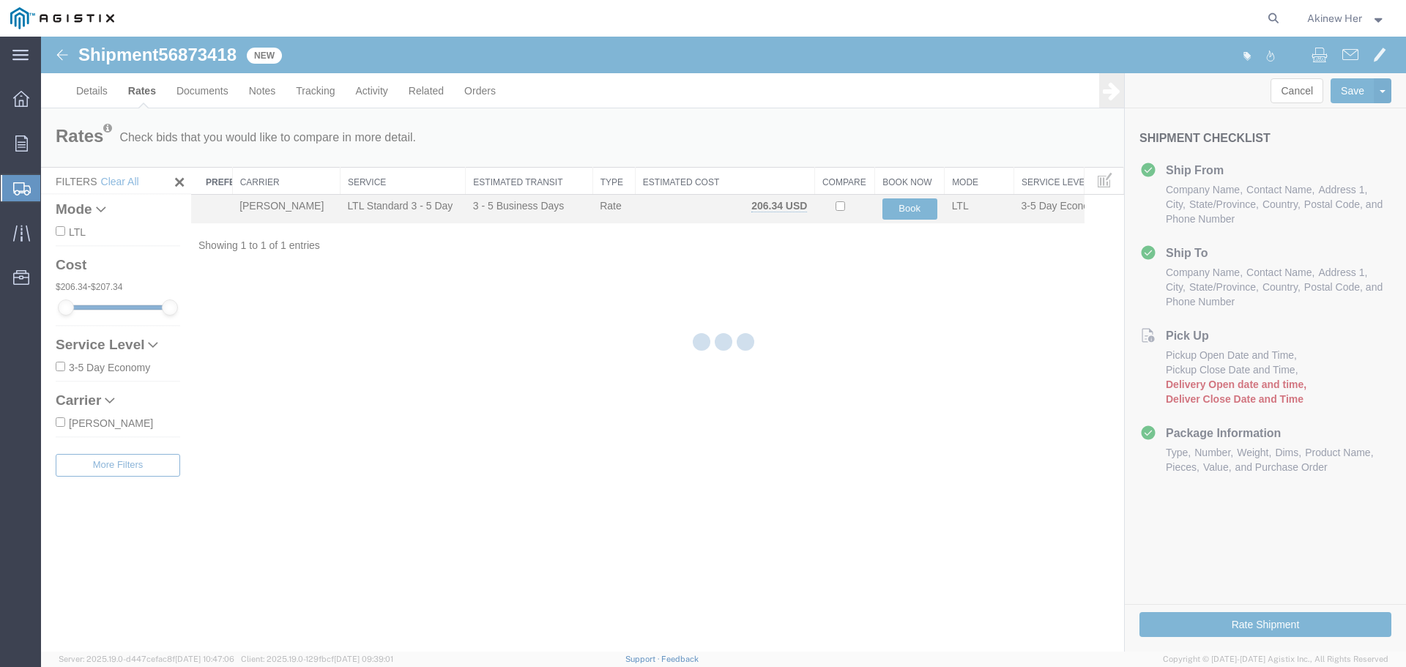
scroll to position [0, 0]
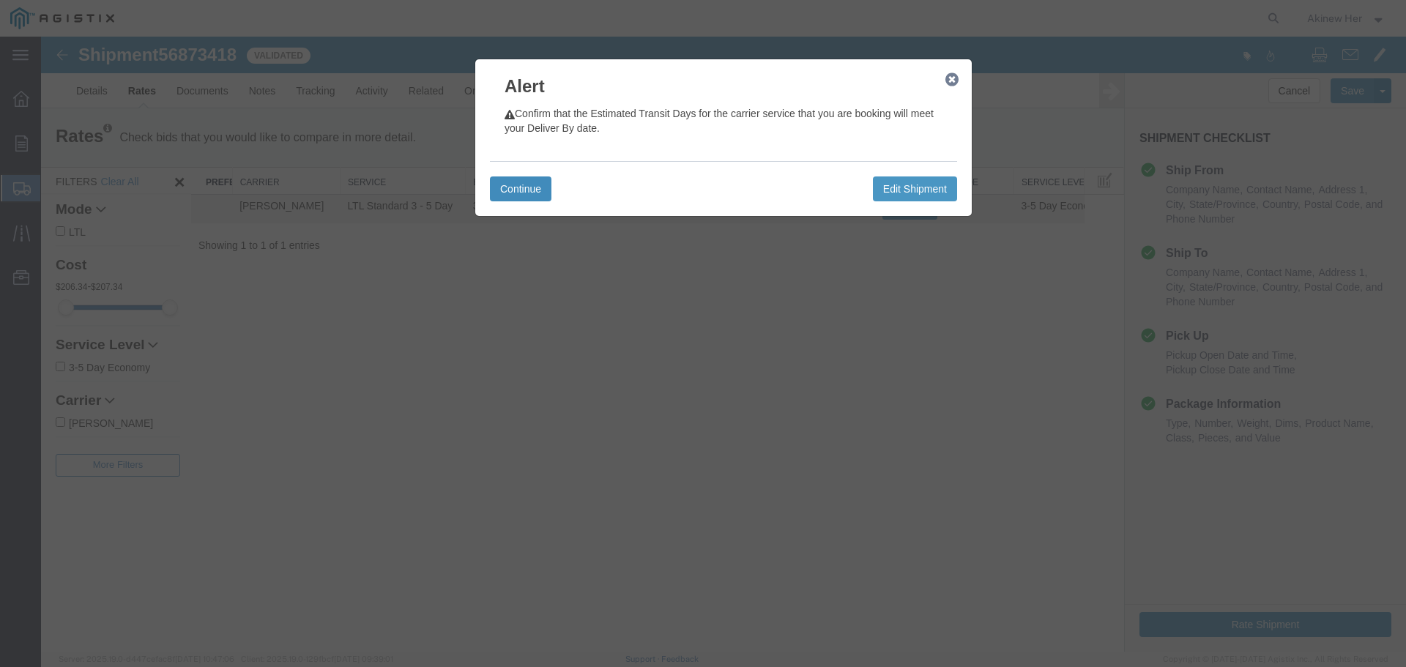
click at [532, 190] on button "Continue" at bounding box center [521, 188] width 62 height 25
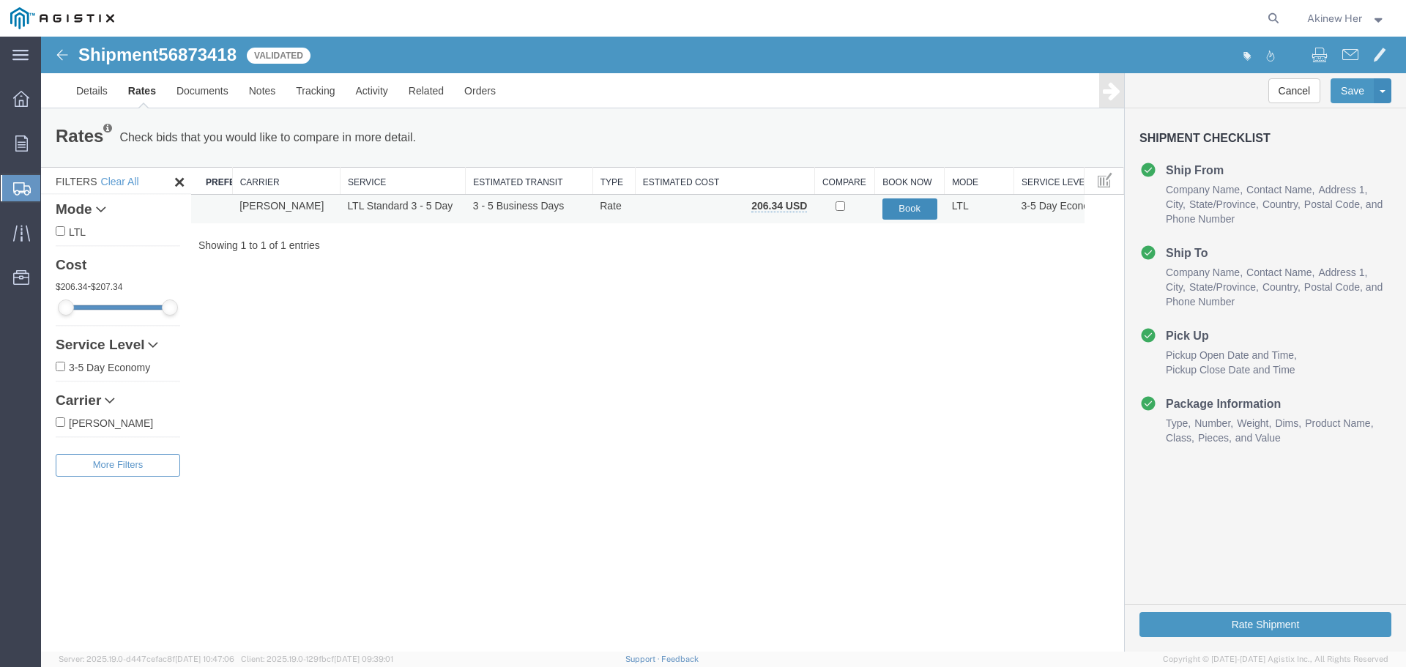
click at [909, 206] on button "Book" at bounding box center [909, 208] width 55 height 21
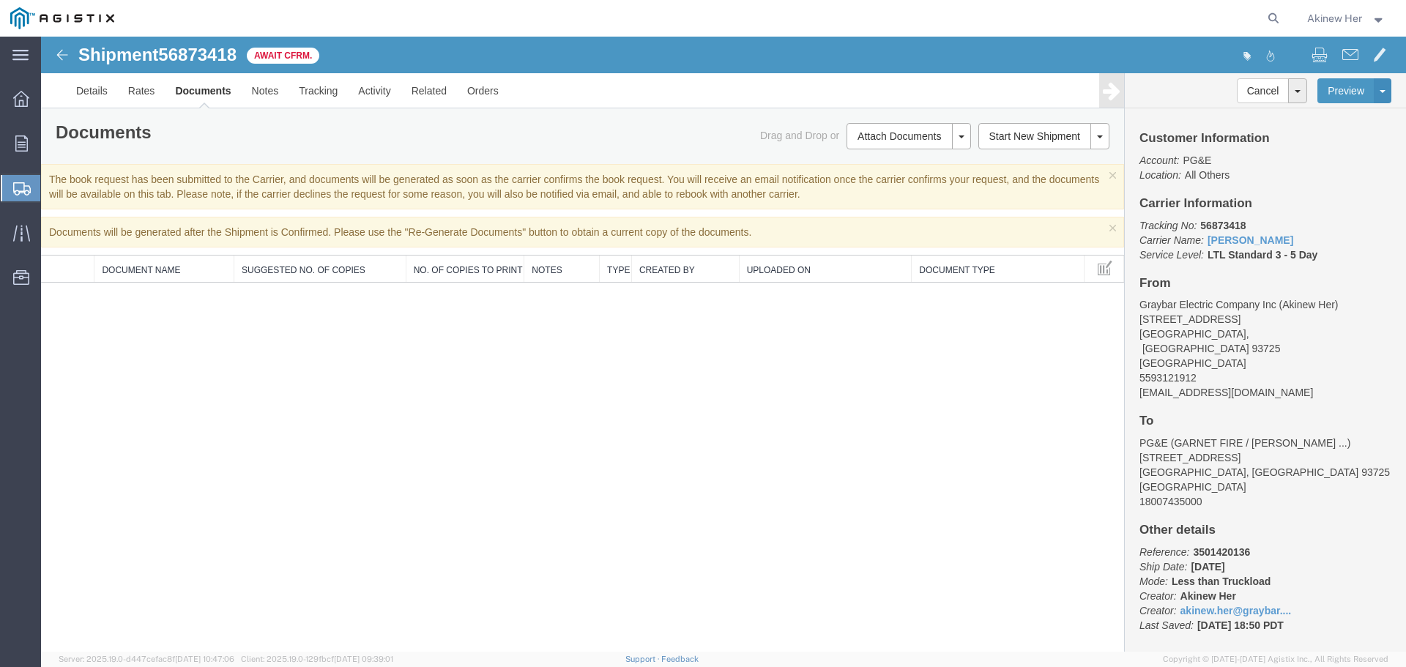
click at [0, 0] on span "Create Shipment" at bounding box center [0, 0] width 0 height 0
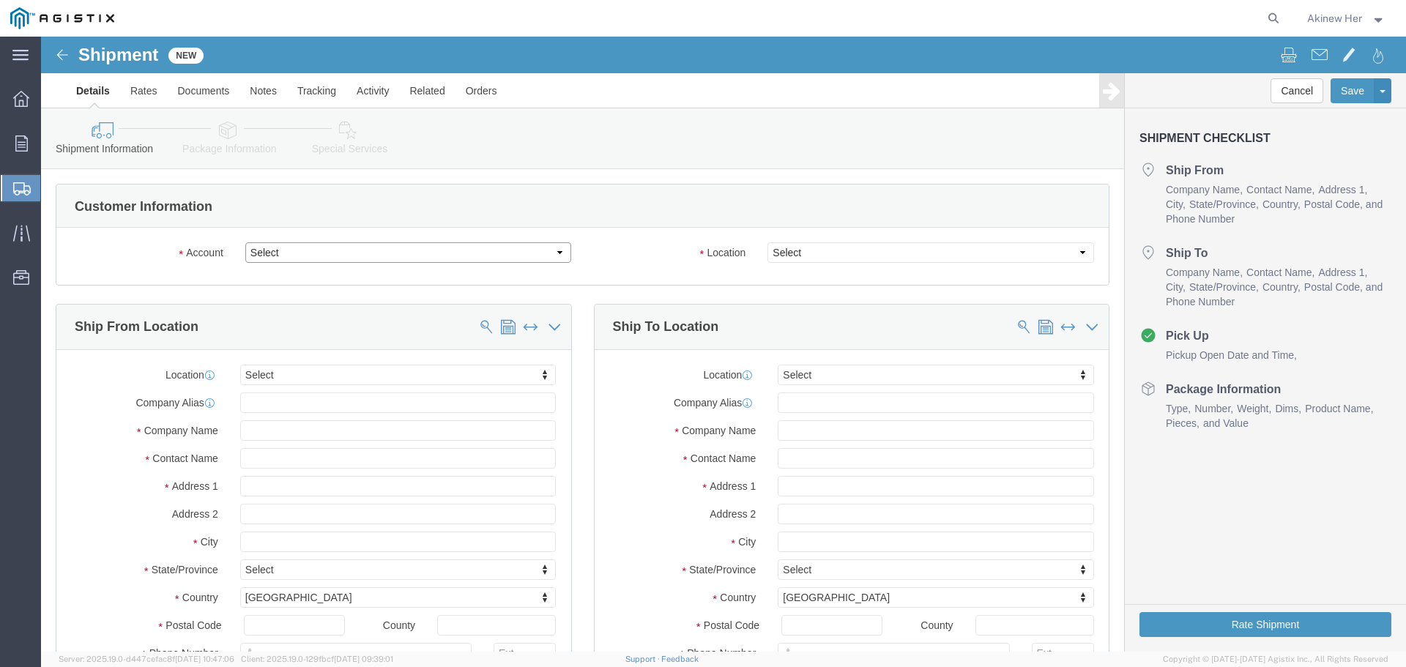
click select "Select Graybar Electric Company Inc PG&E"
select select "9596"
click select "Select Graybar Electric Company Inc PG&E"
select select "PURCHORD"
select select
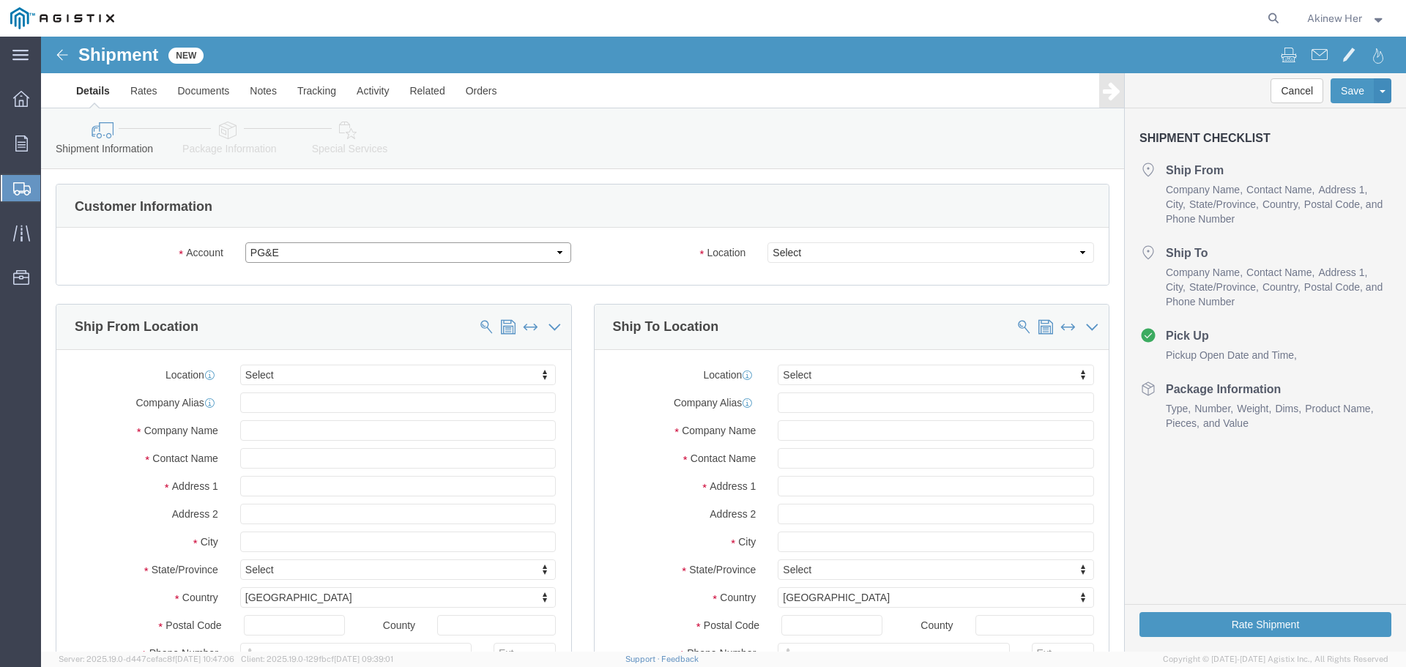
select select
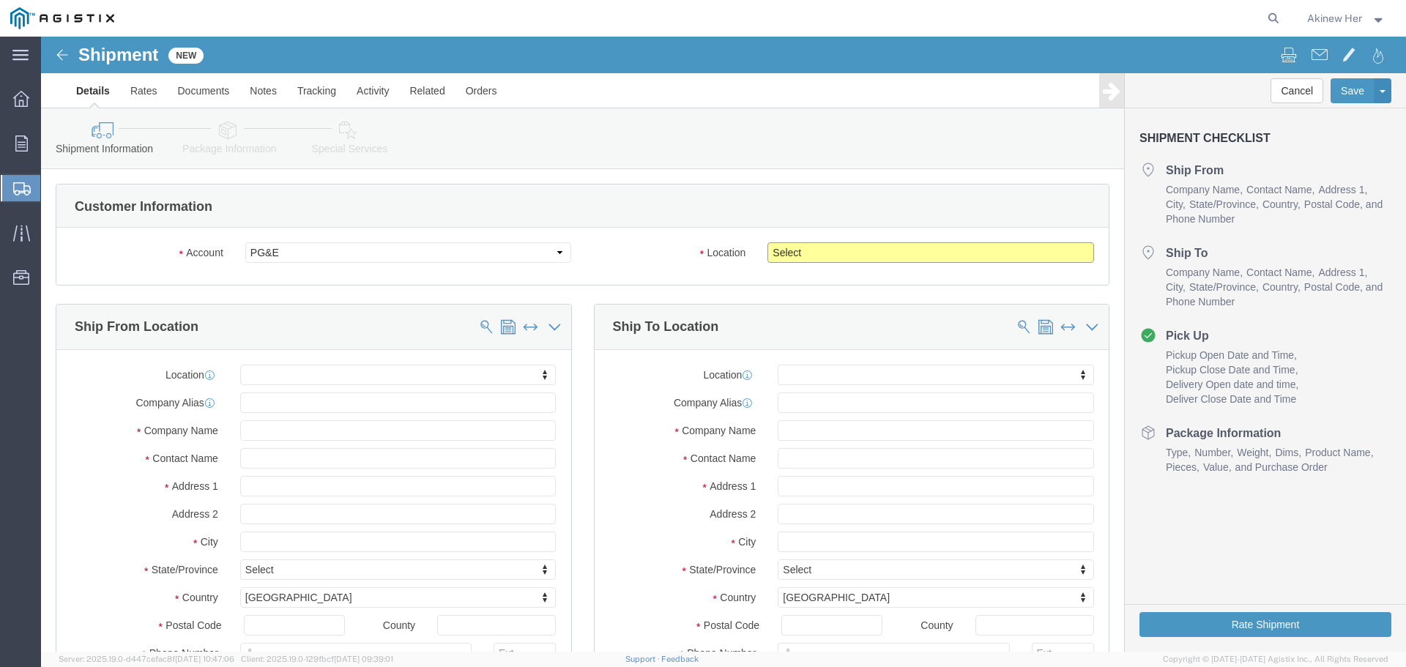
click select "Select All Others [GEOGRAPHIC_DATA] [GEOGRAPHIC_DATA] [GEOGRAPHIC_DATA] [GEOGRA…"
select select "23082"
click select "Select All Others [GEOGRAPHIC_DATA] [GEOGRAPHIC_DATA] [GEOGRAPHIC_DATA] [GEOGRA…"
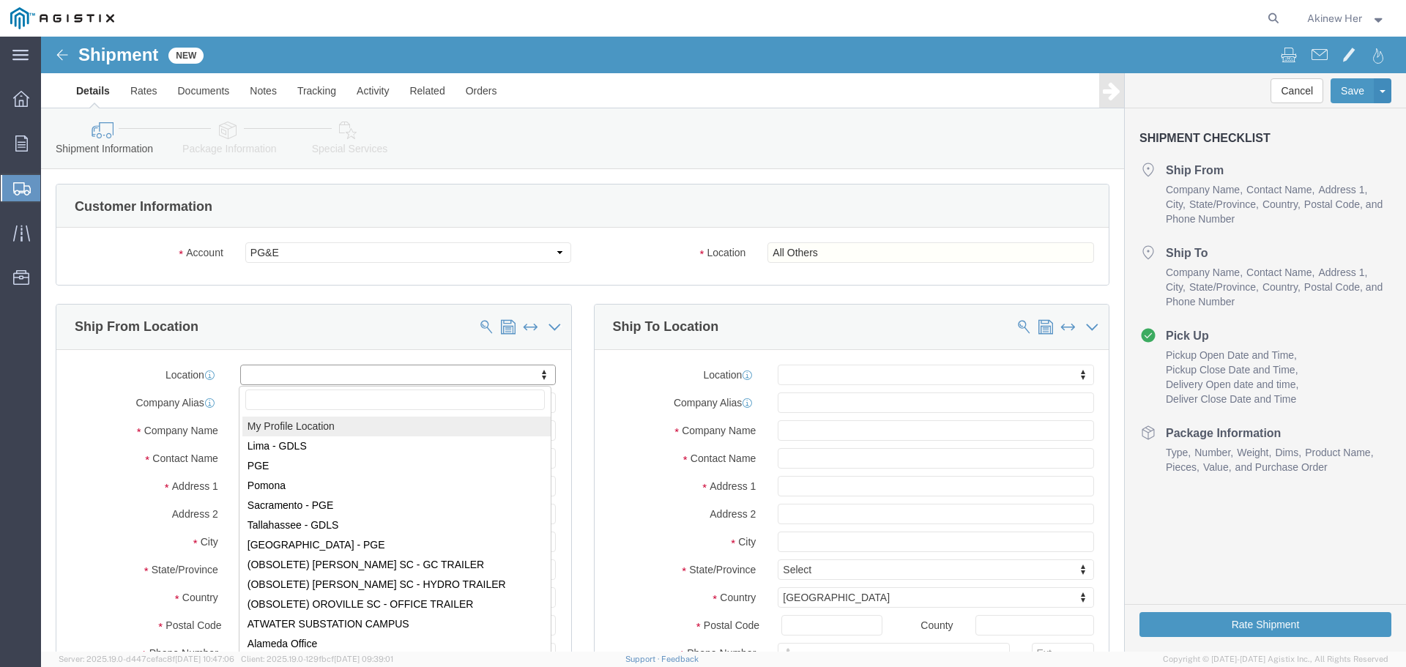
select select "MYPROFILE"
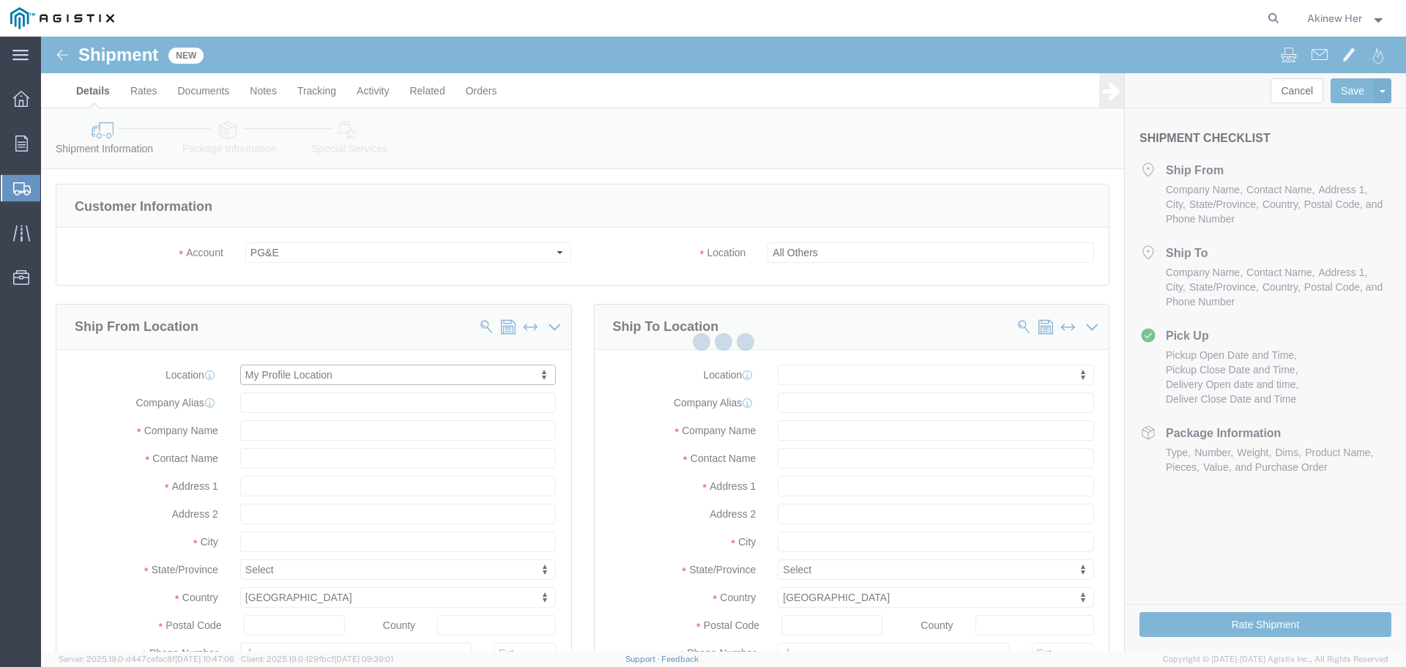
type input "[STREET_ADDRESS]"
type input "93725"
type input "5593121912"
type input "[EMAIL_ADDRESS][DOMAIN_NAME]"
checkbox input "true"
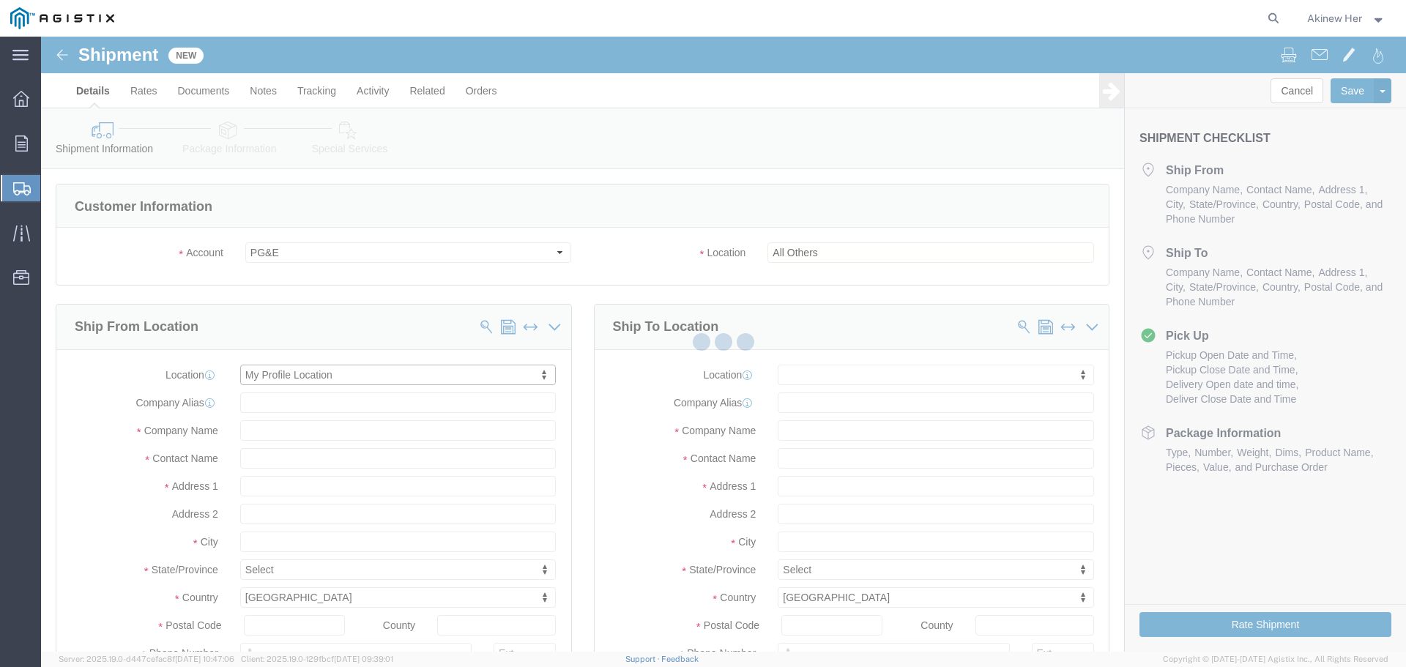
type input "Graybar Electric Company Inc"
type input "Akinew Her"
type input "[GEOGRAPHIC_DATA]"
select select "CA"
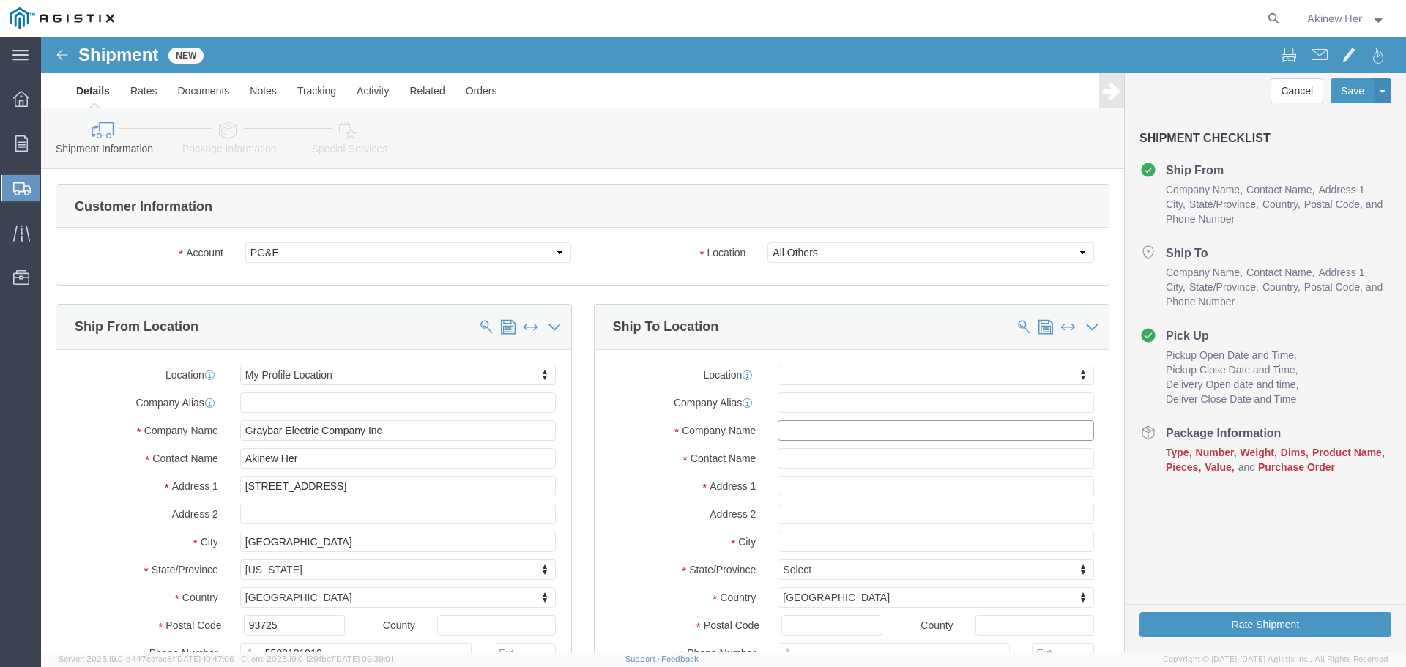
click input "text"
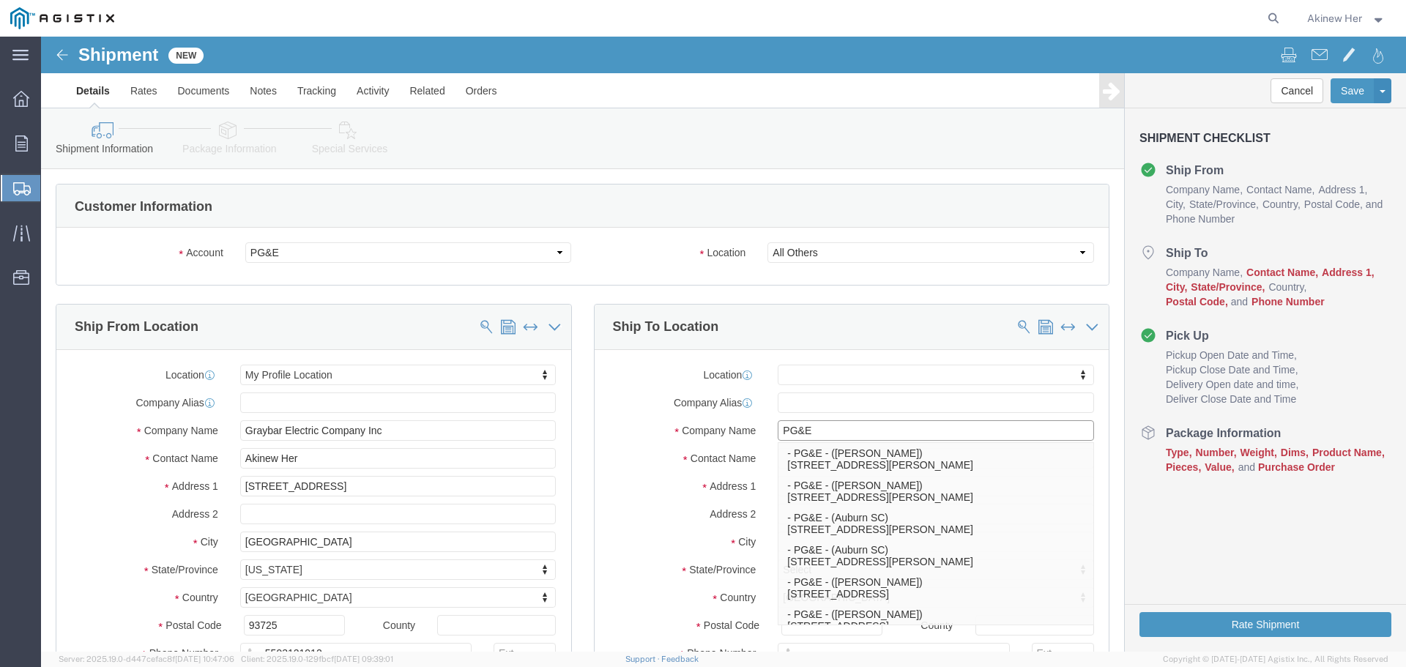
type input "PG&E"
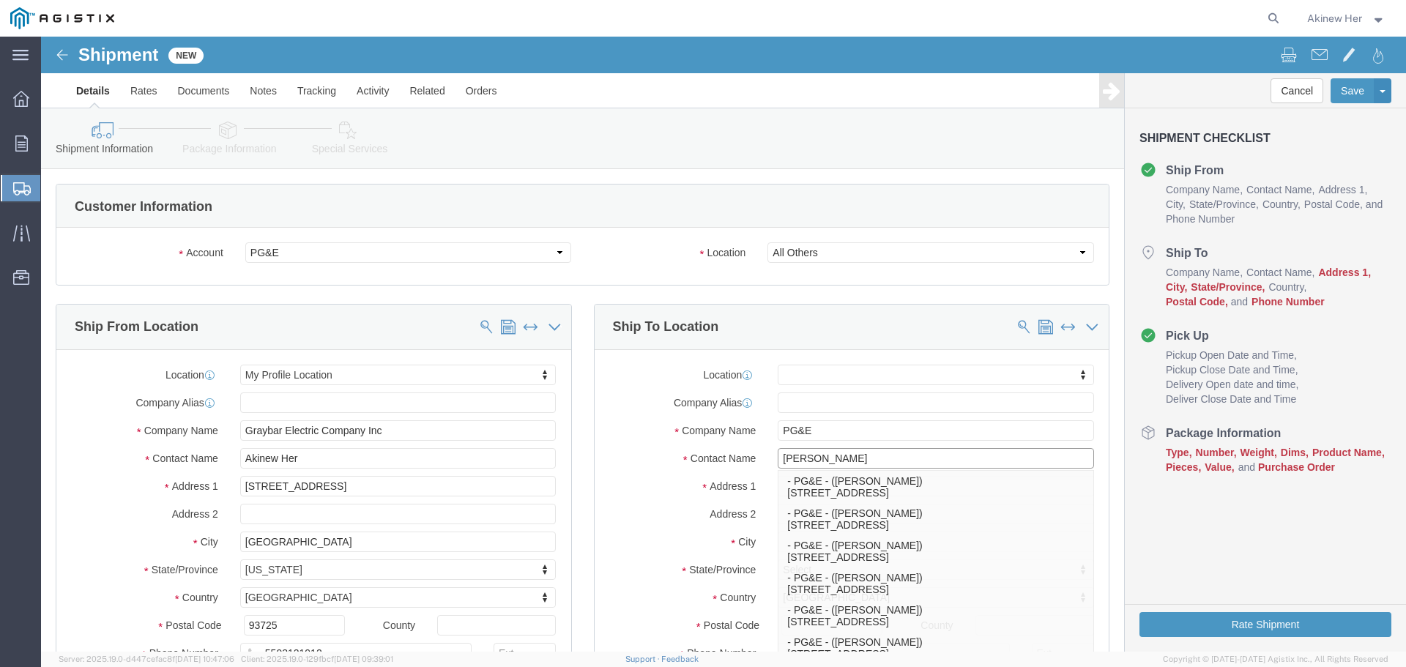
type input "[PERSON_NAME]"
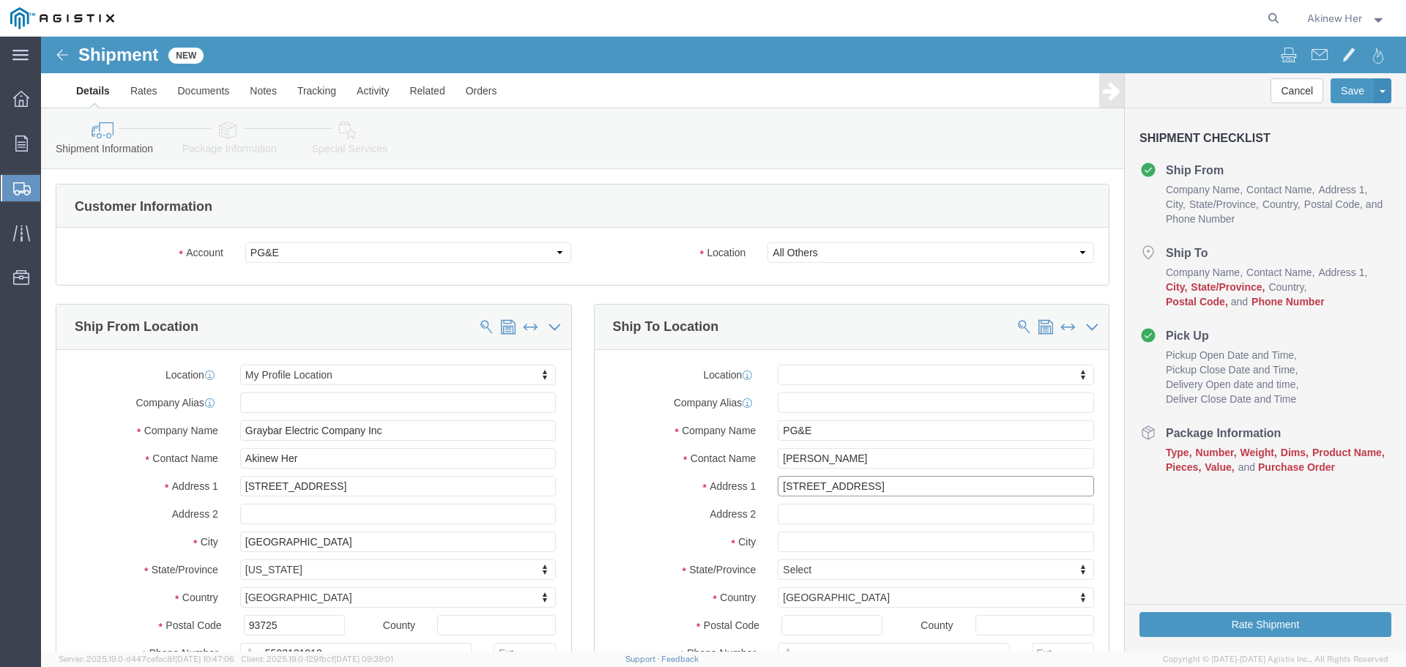
type input "[STREET_ADDRESS]"
select select
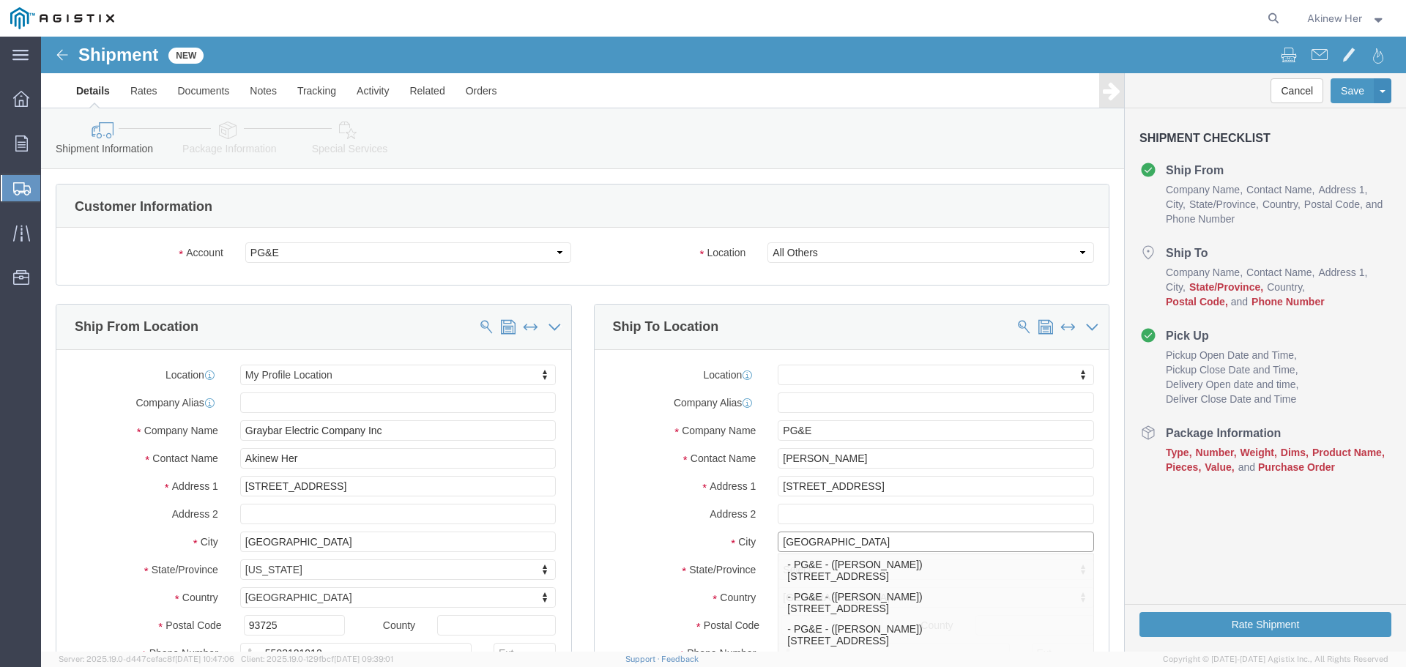
type input "[GEOGRAPHIC_DATA]"
select select
type input "C"
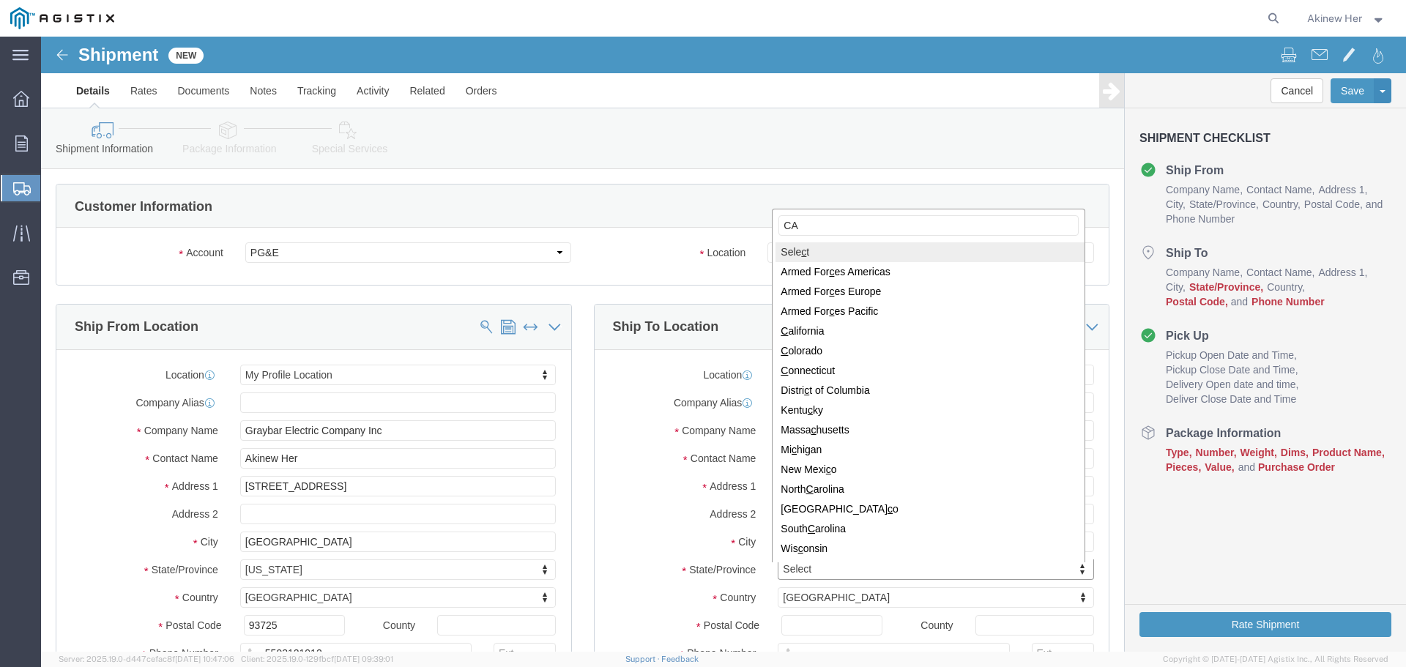
type input "CAL"
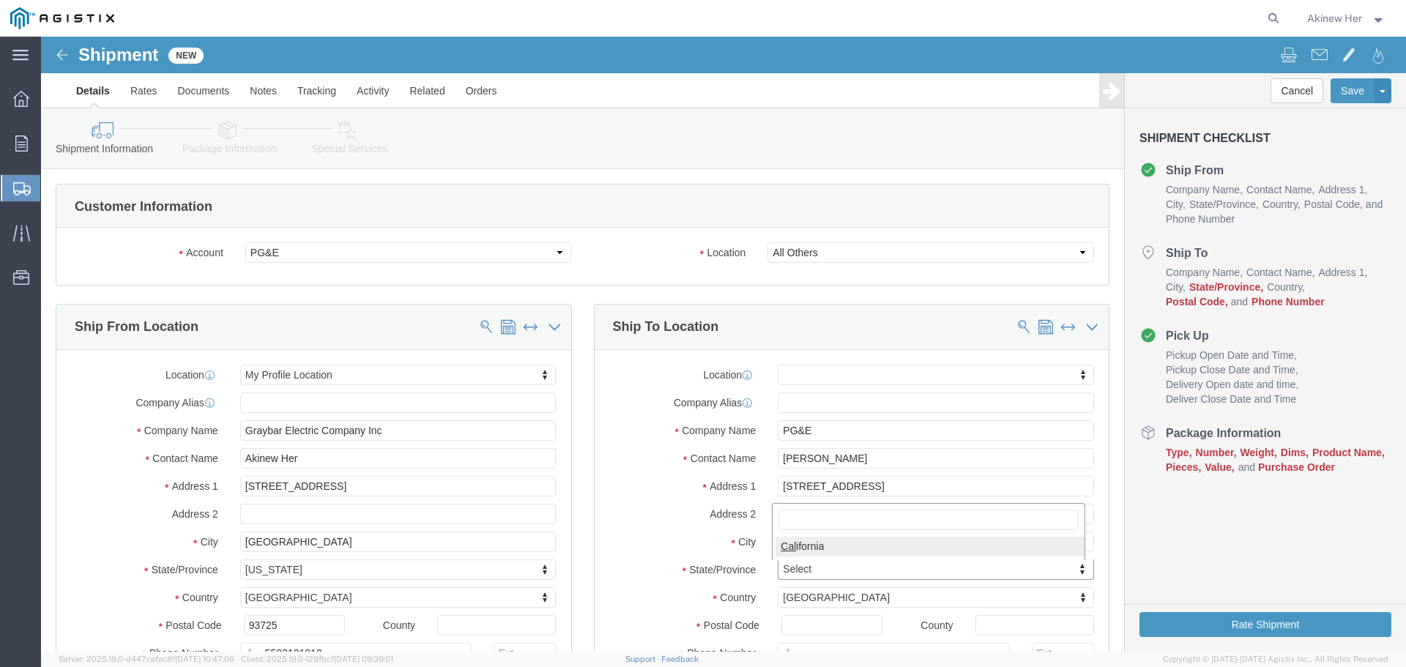
select select
select select "CA"
type input "93725"
select select
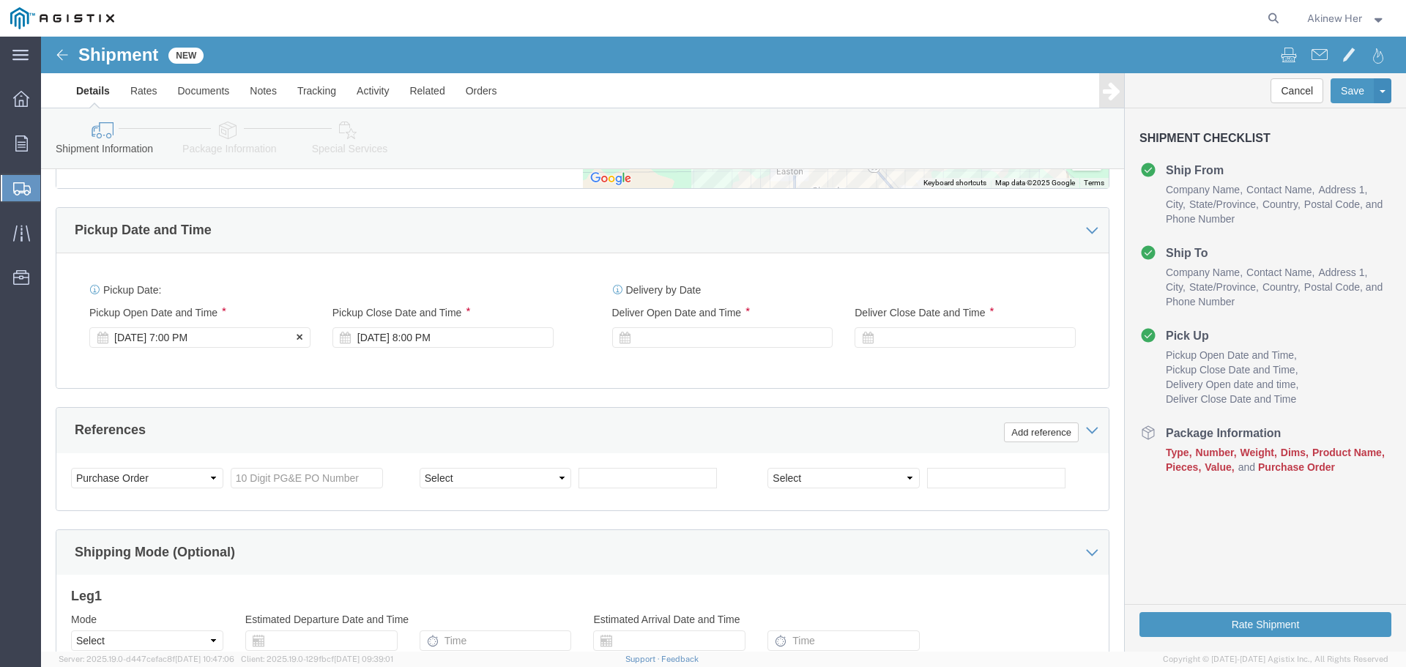
scroll to position [890, 0]
type input "18007435000"
drag, startPoint x: 175, startPoint y: 298, endPoint x: 192, endPoint y: 305, distance: 18.4
click div "[DATE] 7:00 PM"
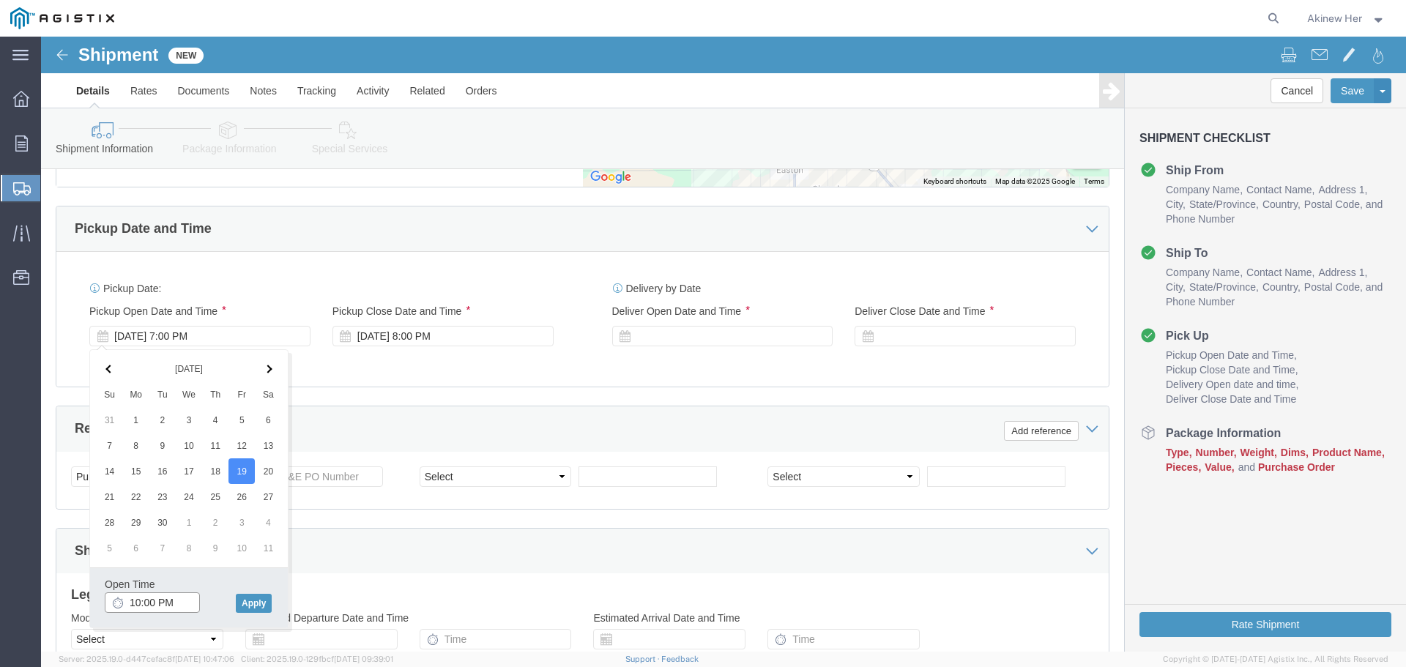
type input "10:00 AM"
click button "Apply"
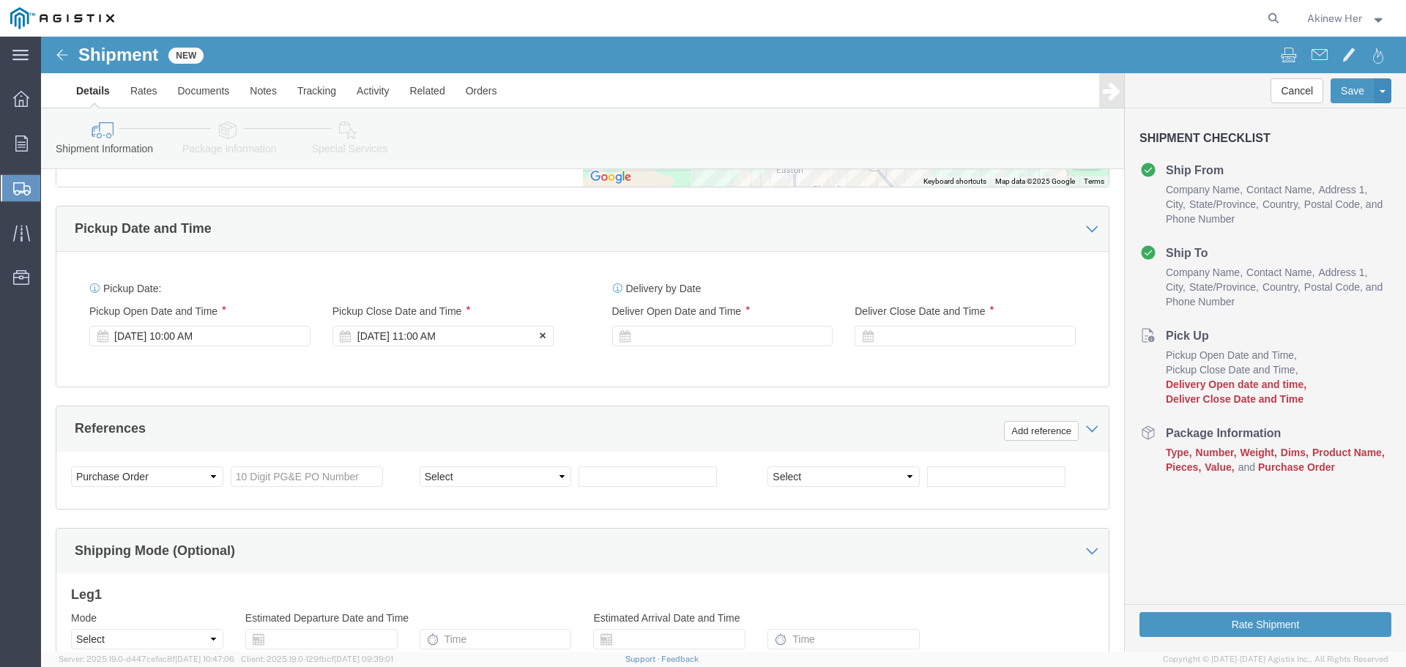
drag, startPoint x: 427, startPoint y: 299, endPoint x: 457, endPoint y: 304, distance: 30.3
click div "[DATE] 11:00 AM"
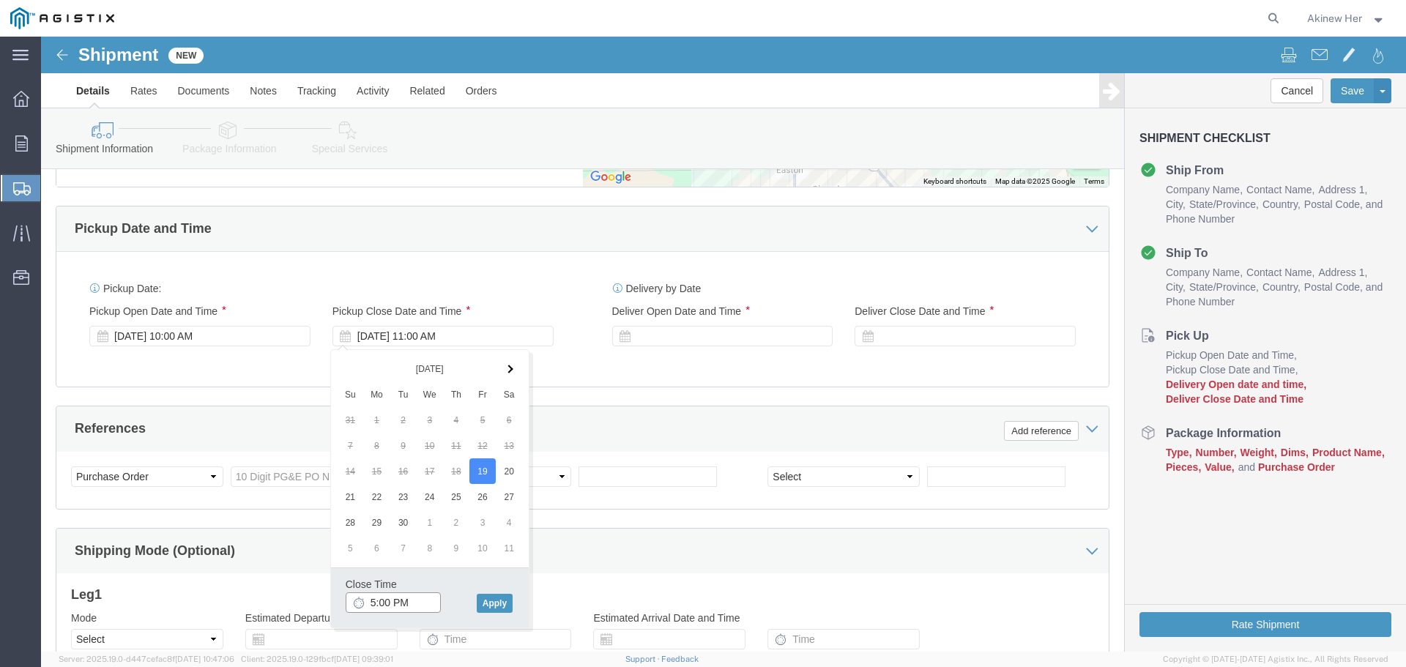
type input "6:00 PM"
click button "Apply"
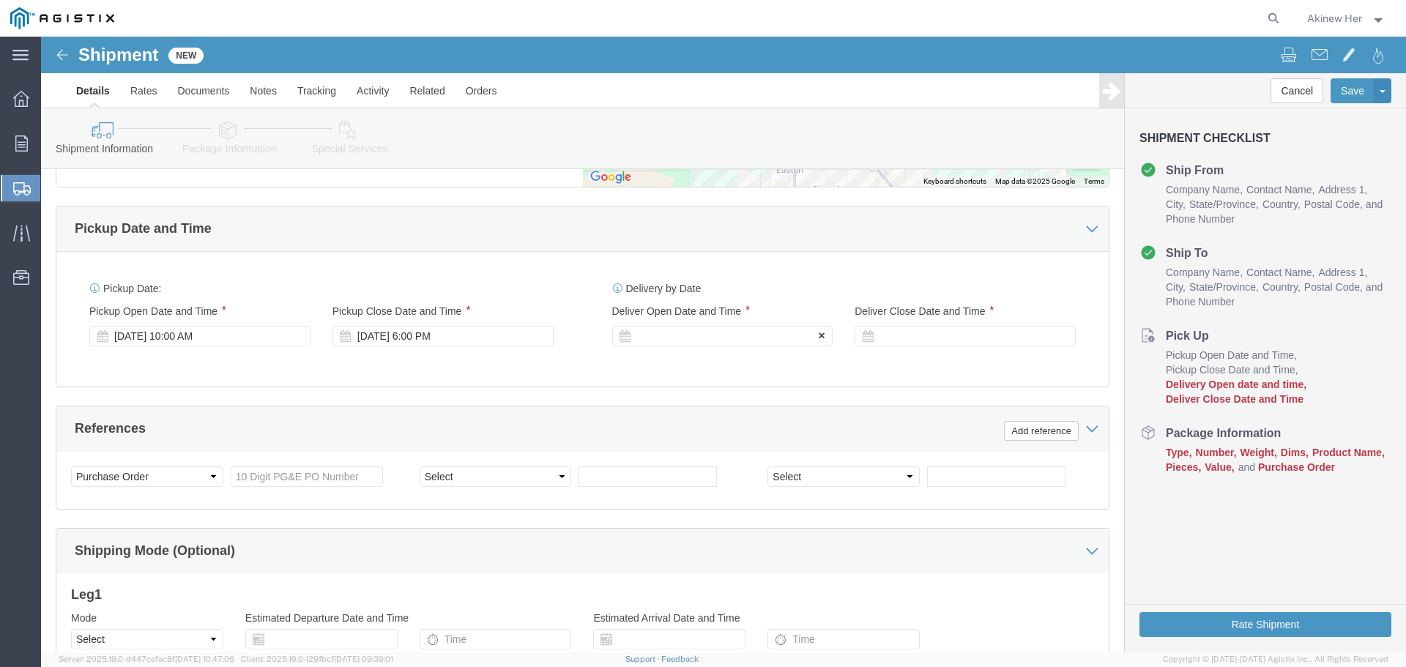
drag, startPoint x: 649, startPoint y: 302, endPoint x: 631, endPoint y: 292, distance: 20.0
click div
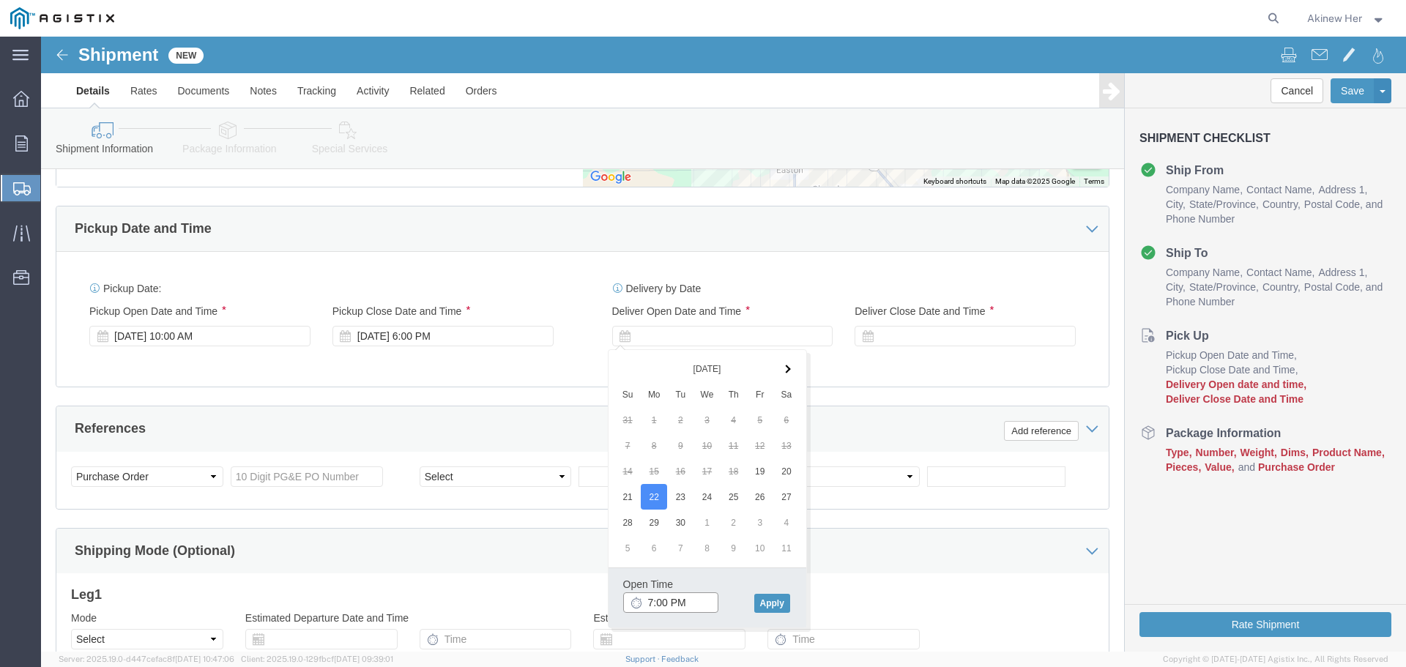
click input "7:00 PM"
type input "9:00 AM"
click button "Apply"
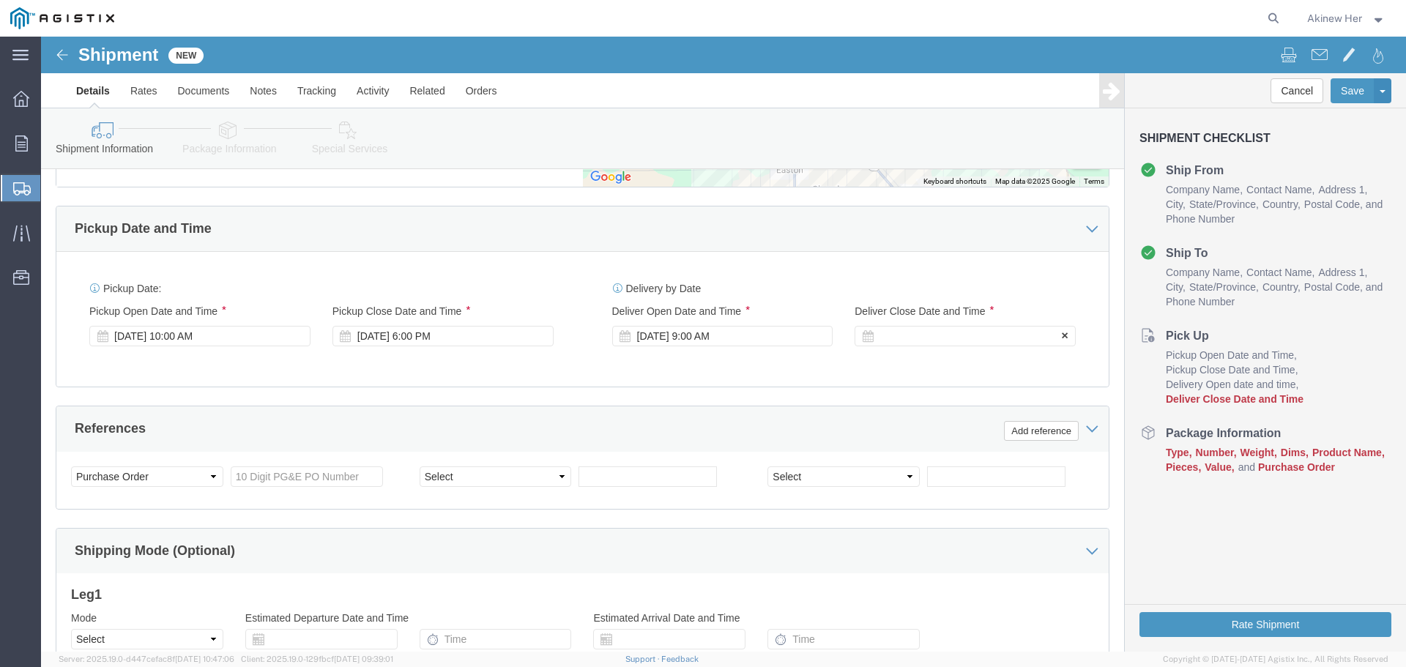
click div
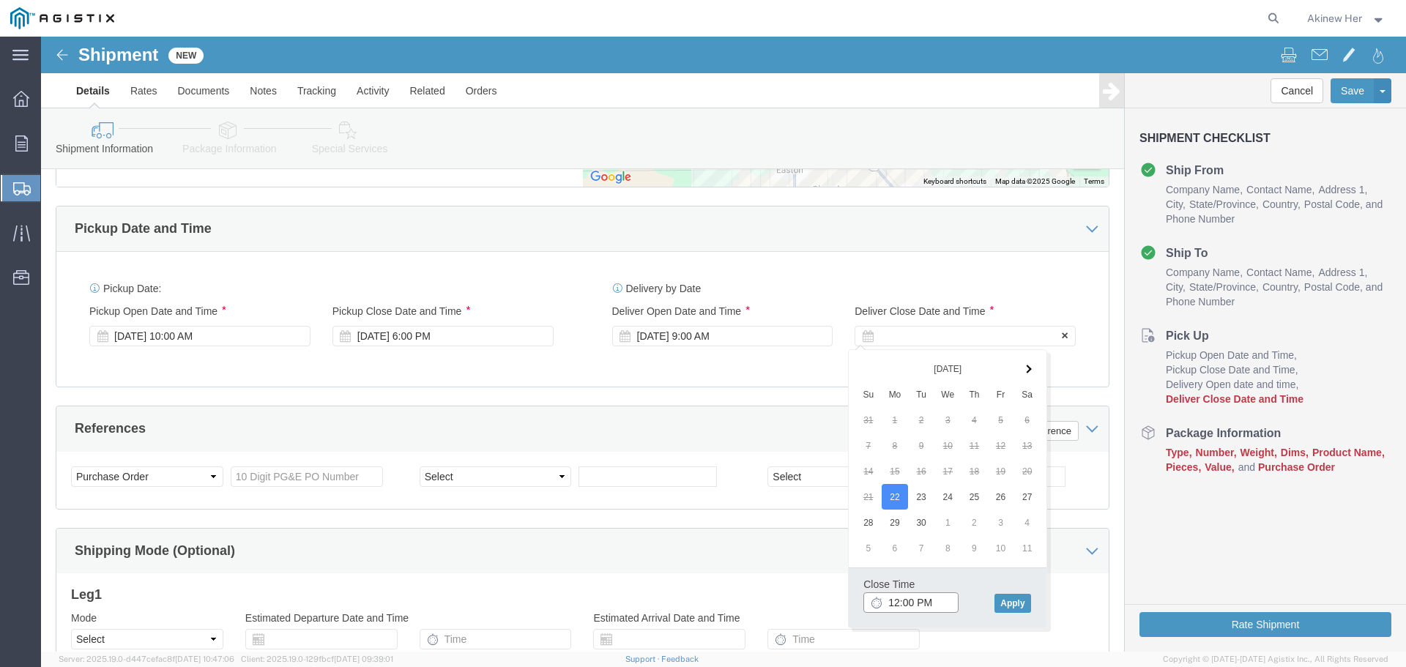
type input "1:00 PM"
click button "Apply"
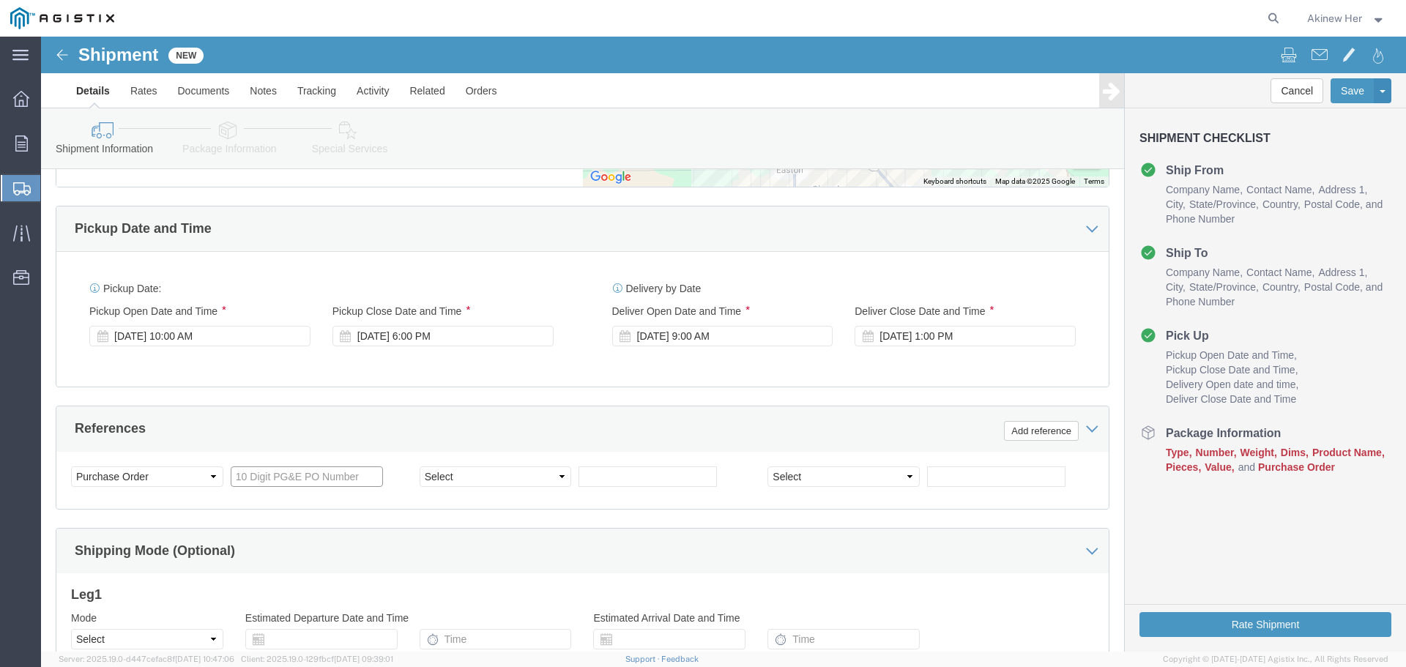
click input "text"
type input "2701240665"
select select "DELNUM"
type input "8001126540"
click select "Select Air Less than Truckload Multi-Leg Ocean Freight Rail Small Parcel Truckl…"
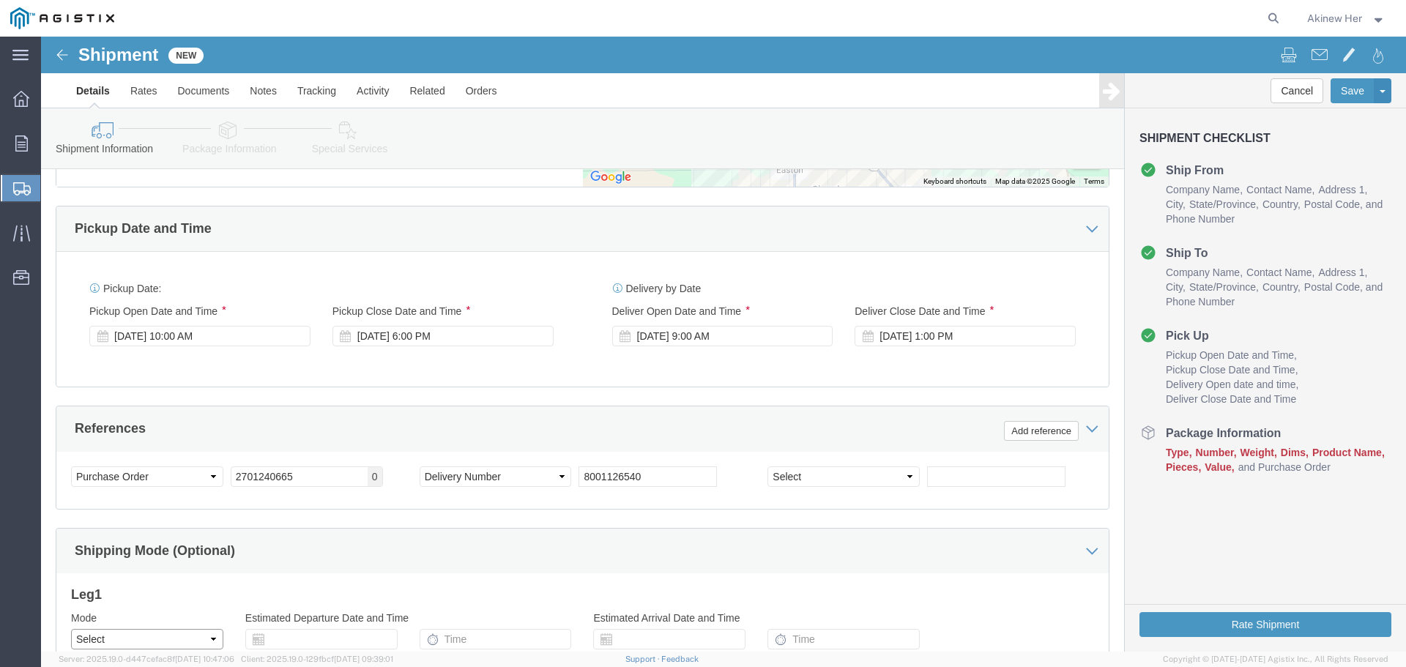
select select "LTL"
click select "Select Air Less than Truckload Multi-Leg Ocean Freight Rail Small Parcel Truckl…"
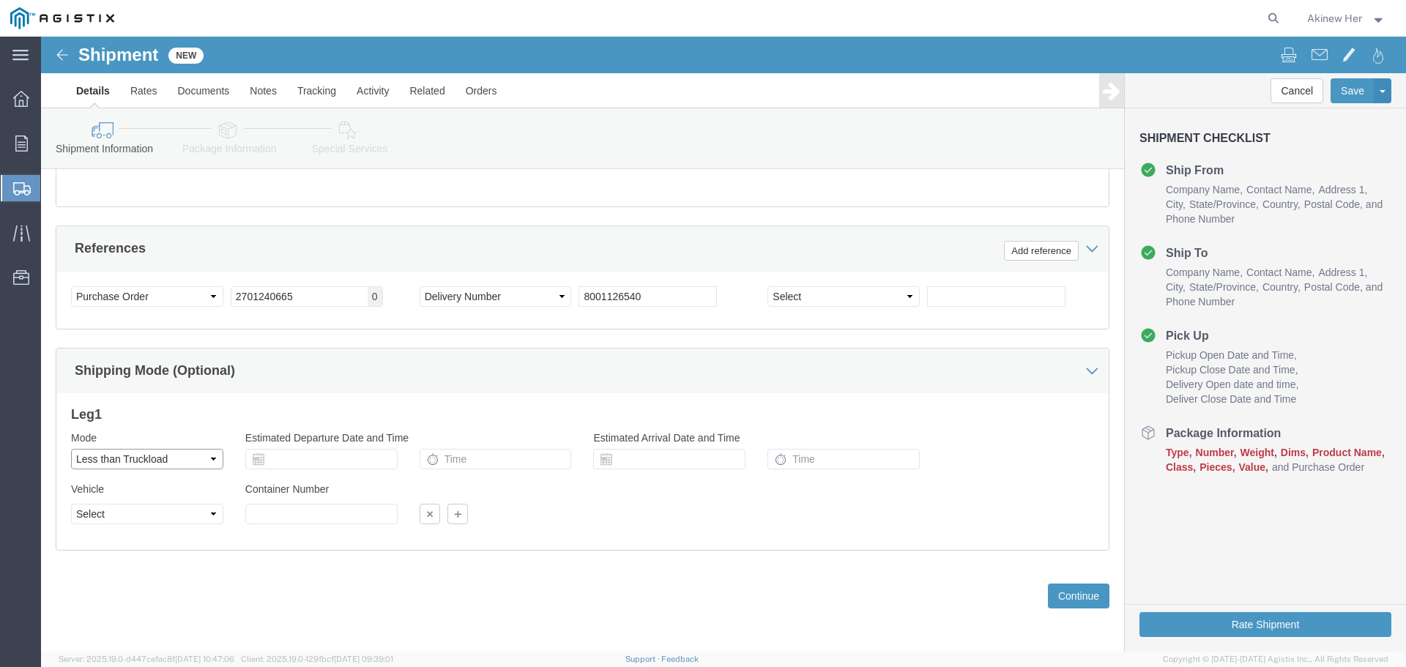
scroll to position [1072, 0]
click select "Select Straight Truck"
select select "STTR"
click select "Select Straight Truck"
click button "Continue"
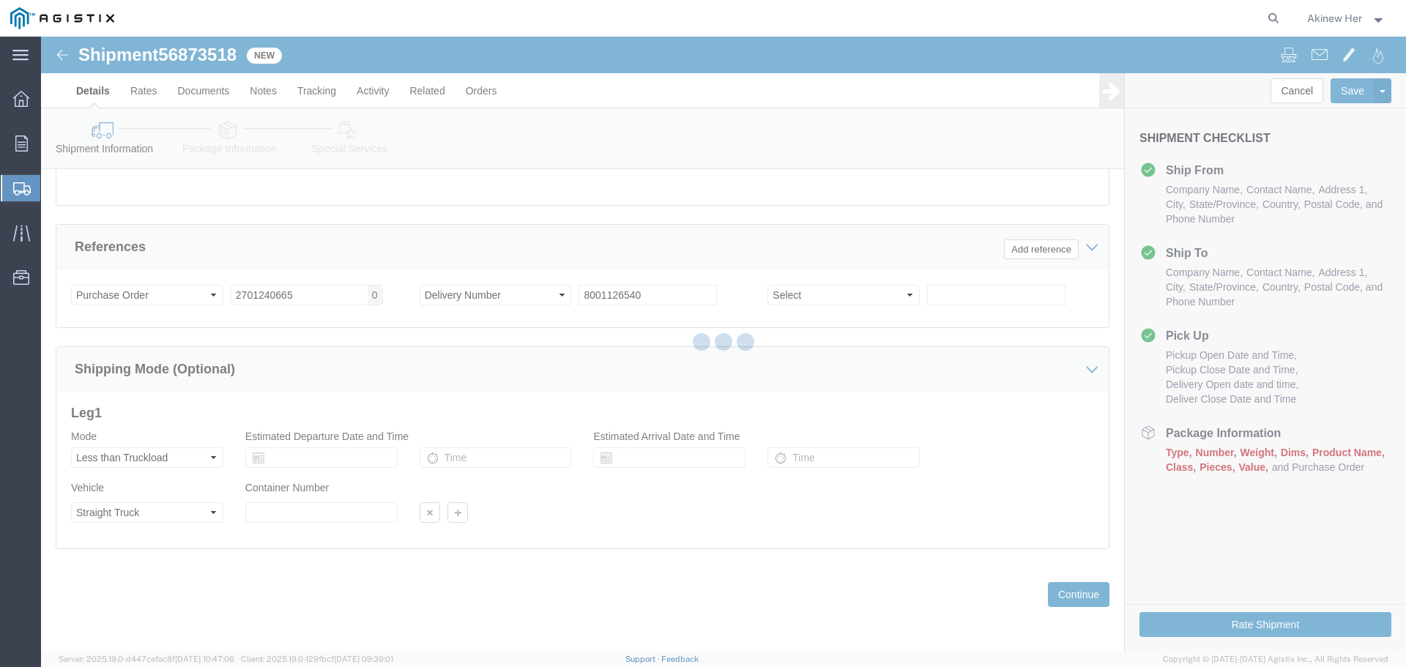
select select "21150"
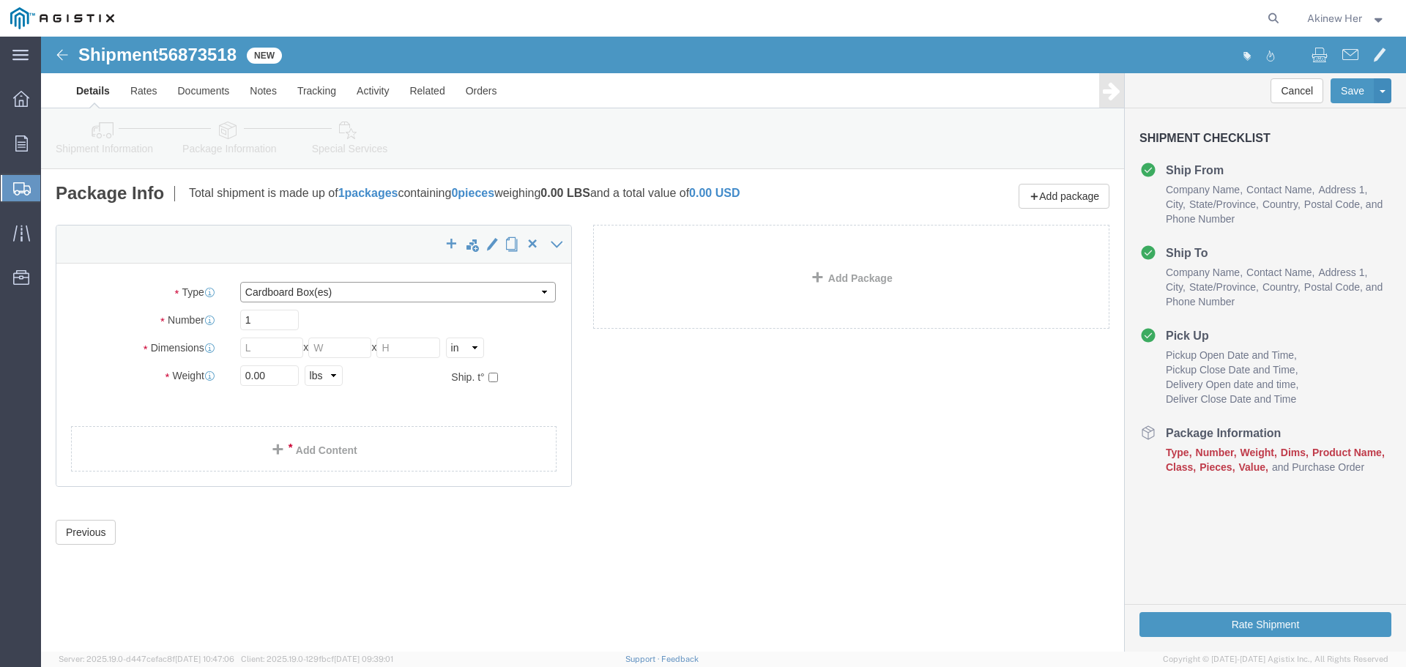
click select "Select Bulk Bundle(s) Cardboard Box(es) Carton(s) Crate(s) Drum(s) (Fiberboard)…"
select select "PSNS"
click select "Select Bulk Bundle(s) Cardboard Box(es) Carton(s) Crate(s) Drum(s) (Fiberboard)…"
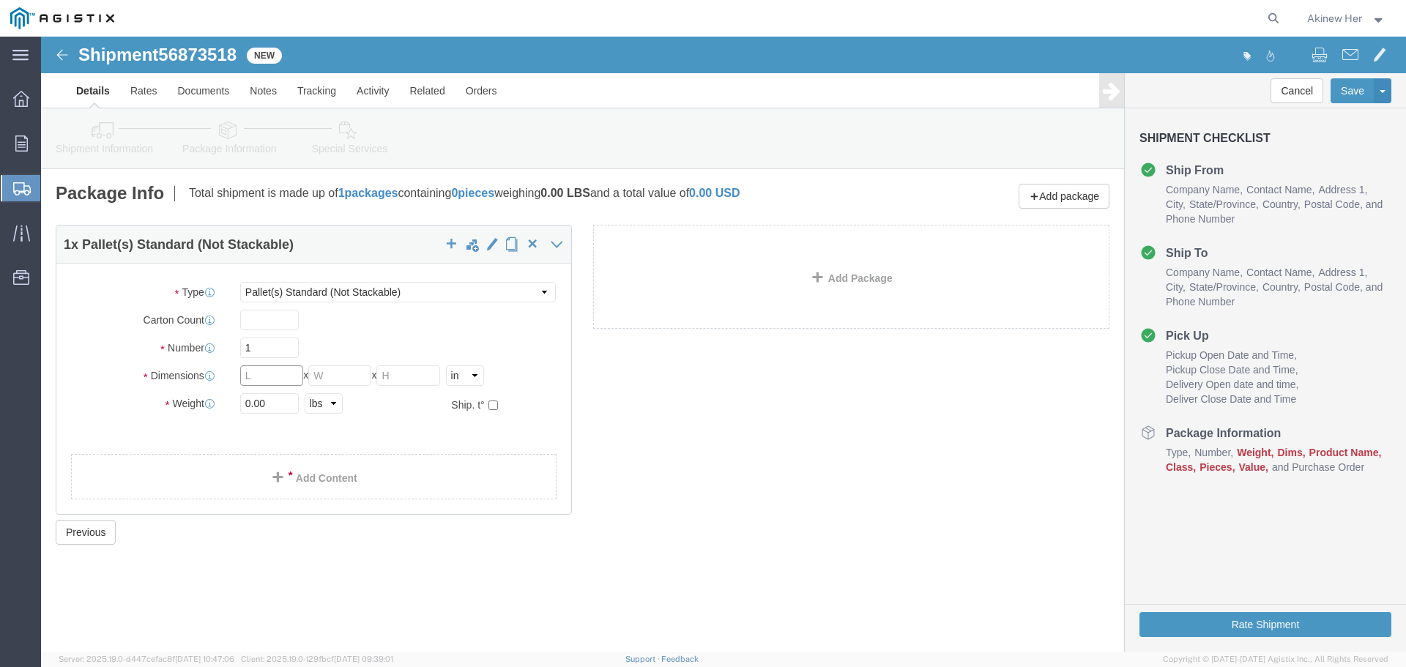
click input "text"
type input "61"
type input "50"
type input "13"
type input "120"
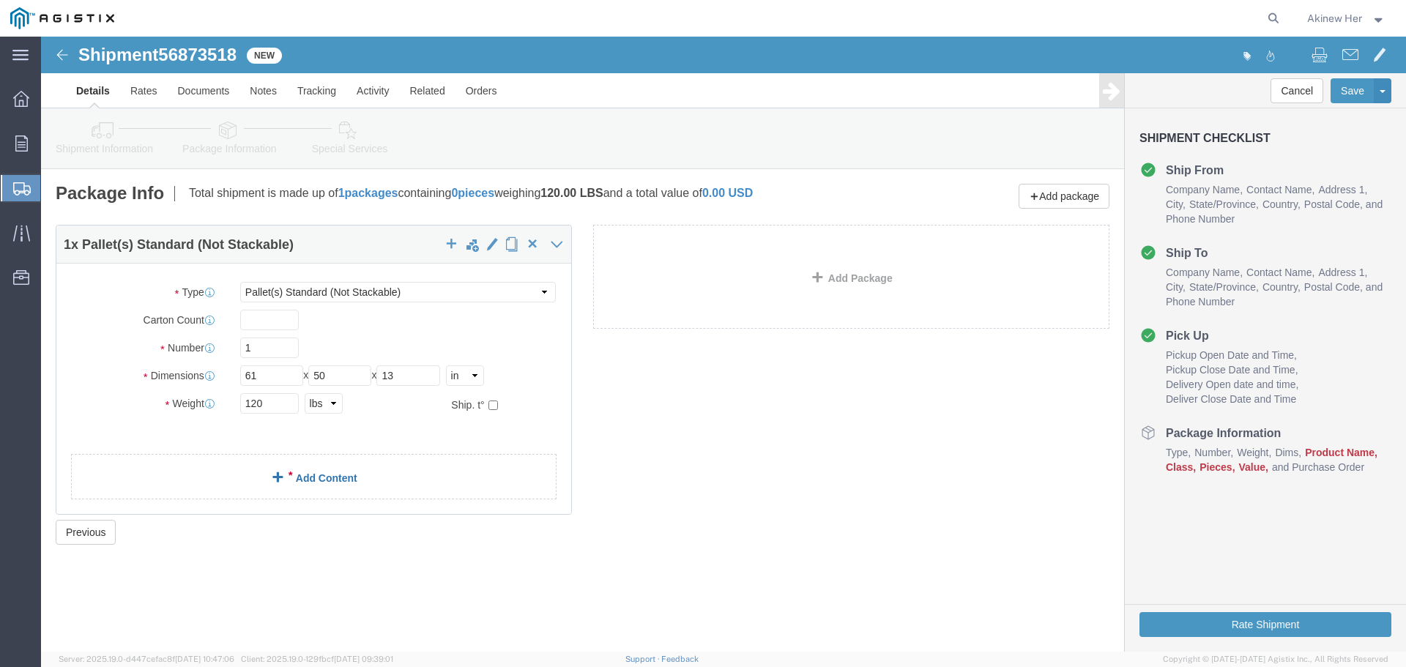
click link "Add Content"
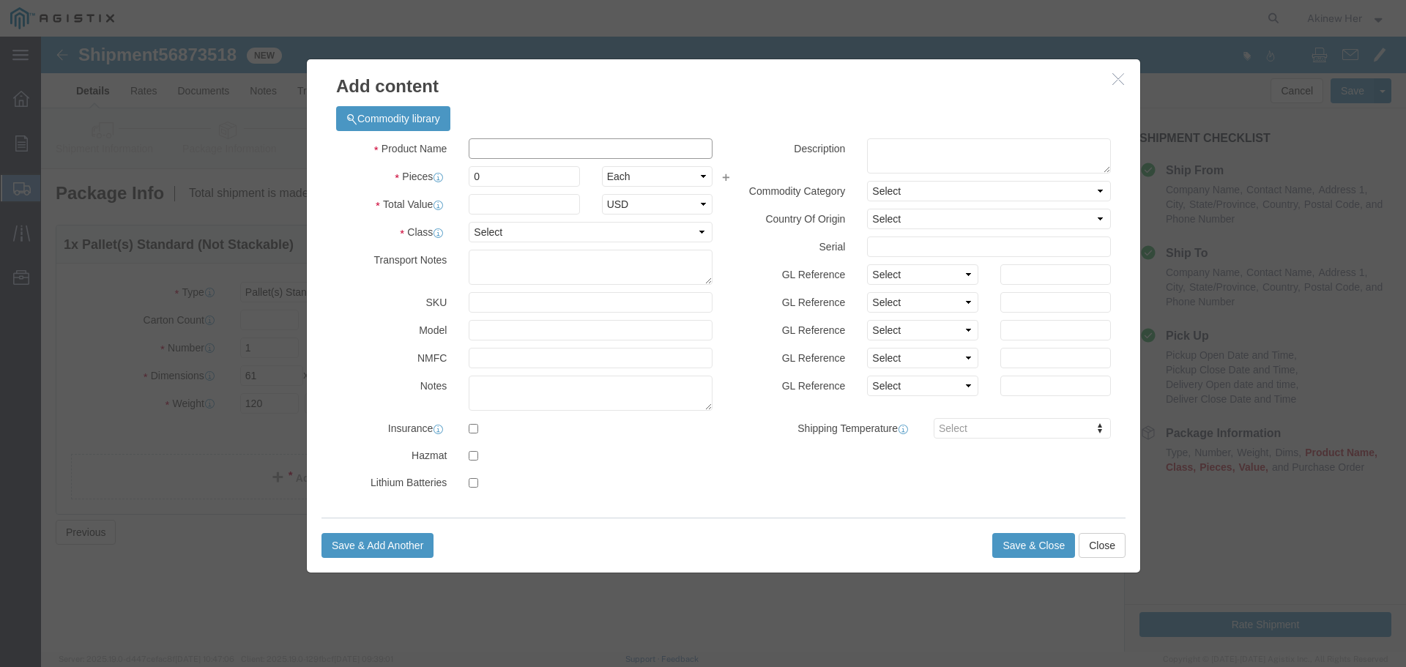
click input "text"
paste input "50104-FRW"
type input "50104-FRW"
type input "1"
select select "USD"
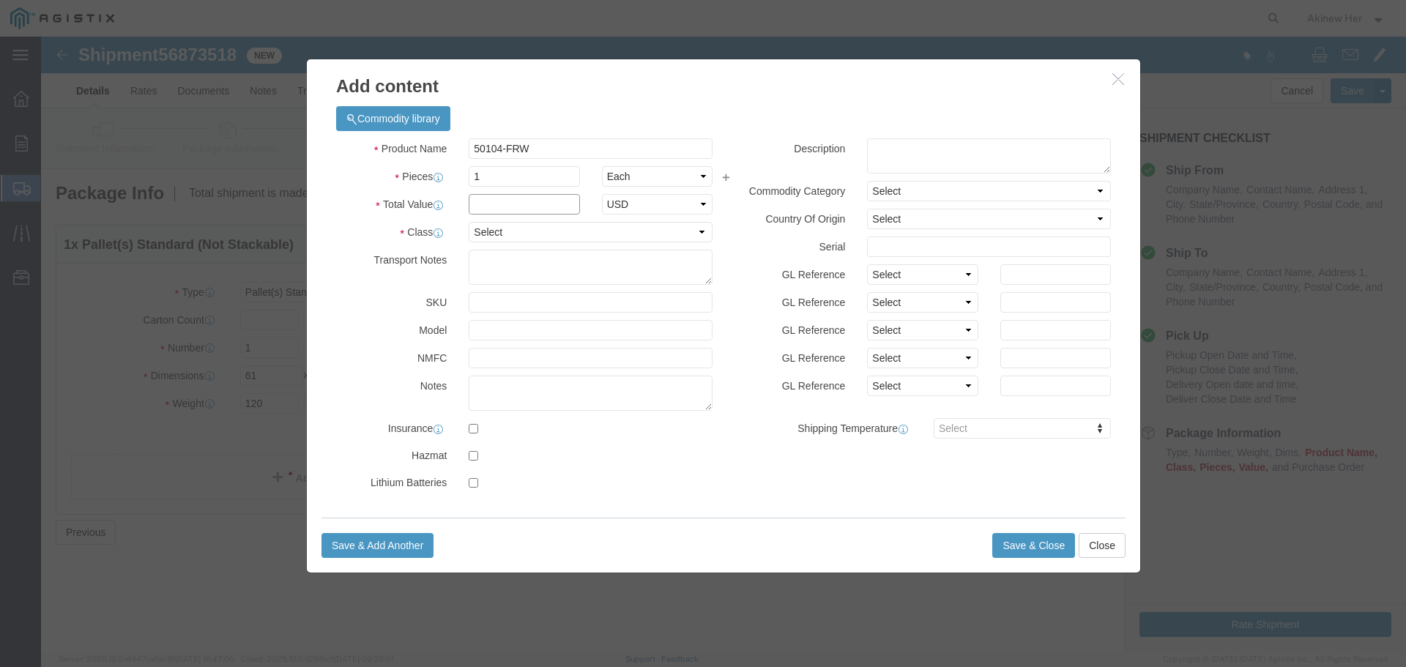
click input "text"
type input "113.39"
select select "70"
click button "Save & Add Another"
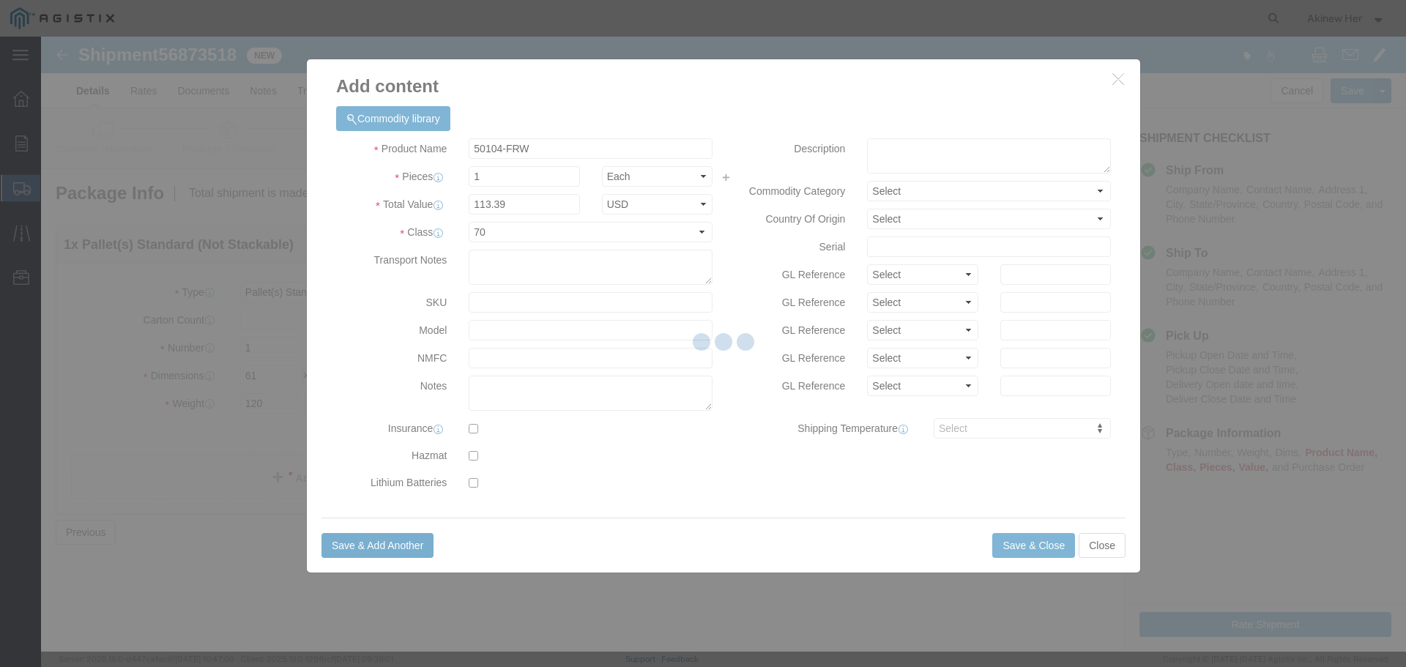
select select "EA"
select select
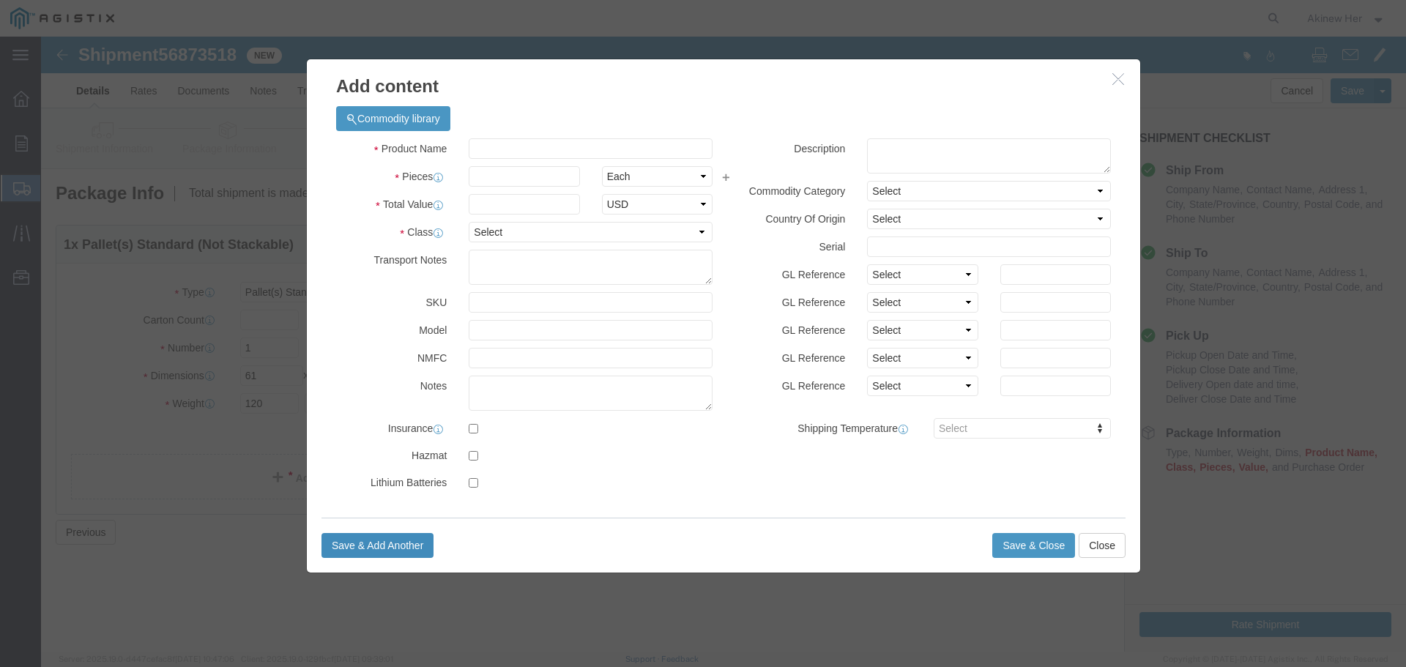
select select "USD"
click input "text"
paste input "11790-712"
type input "11790-712"
type input "1"
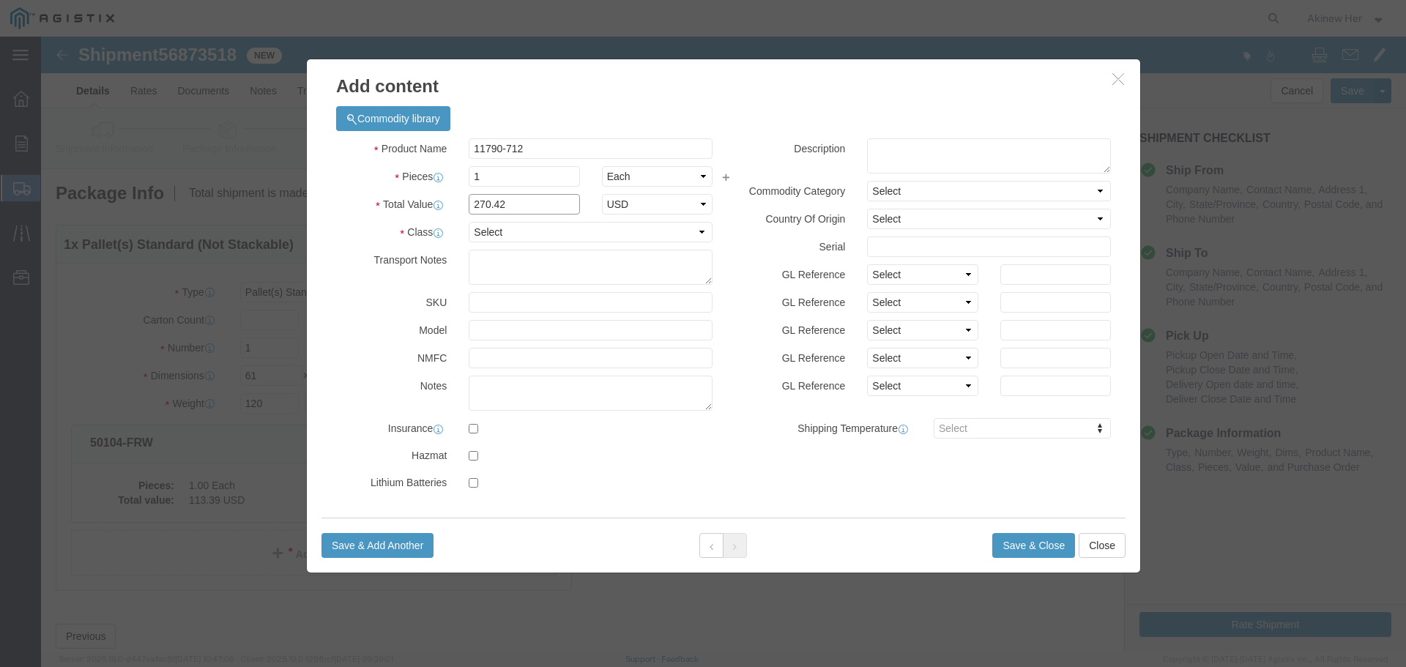
type input "270.42"
select select "70"
click button "Save & Add Another"
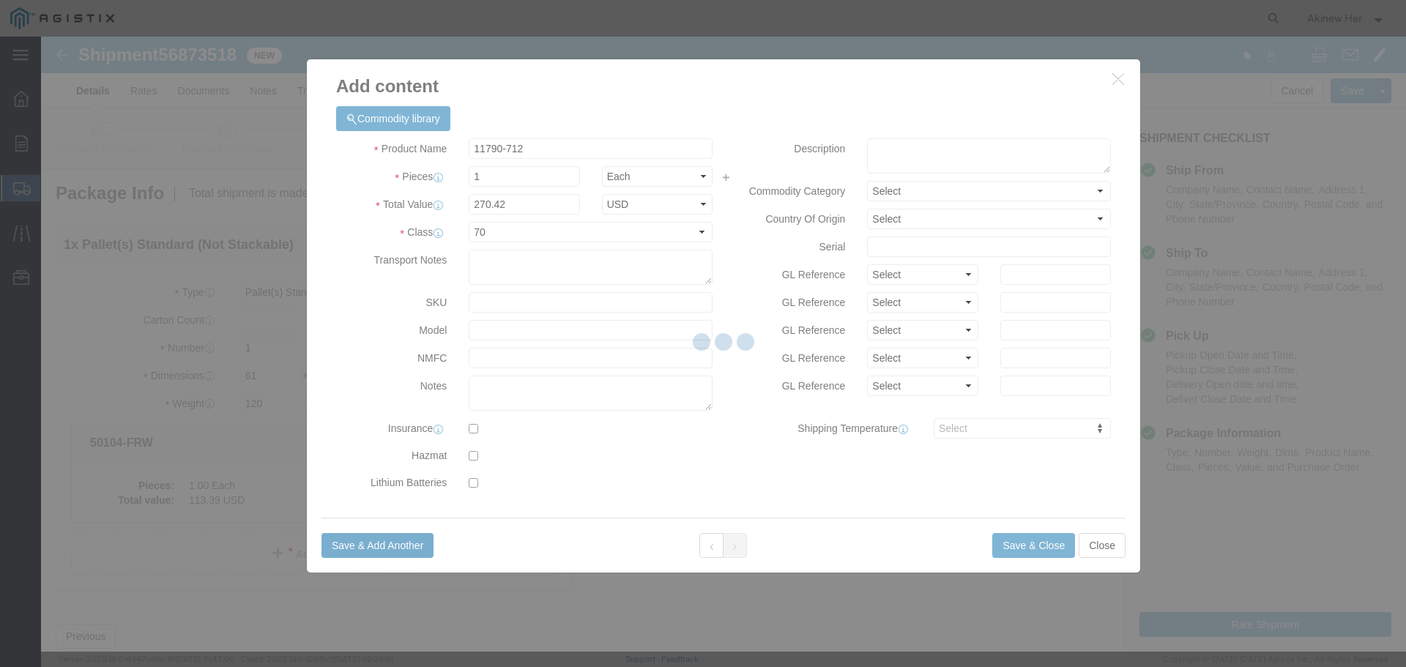
select select "EA"
select select
select select "USD"
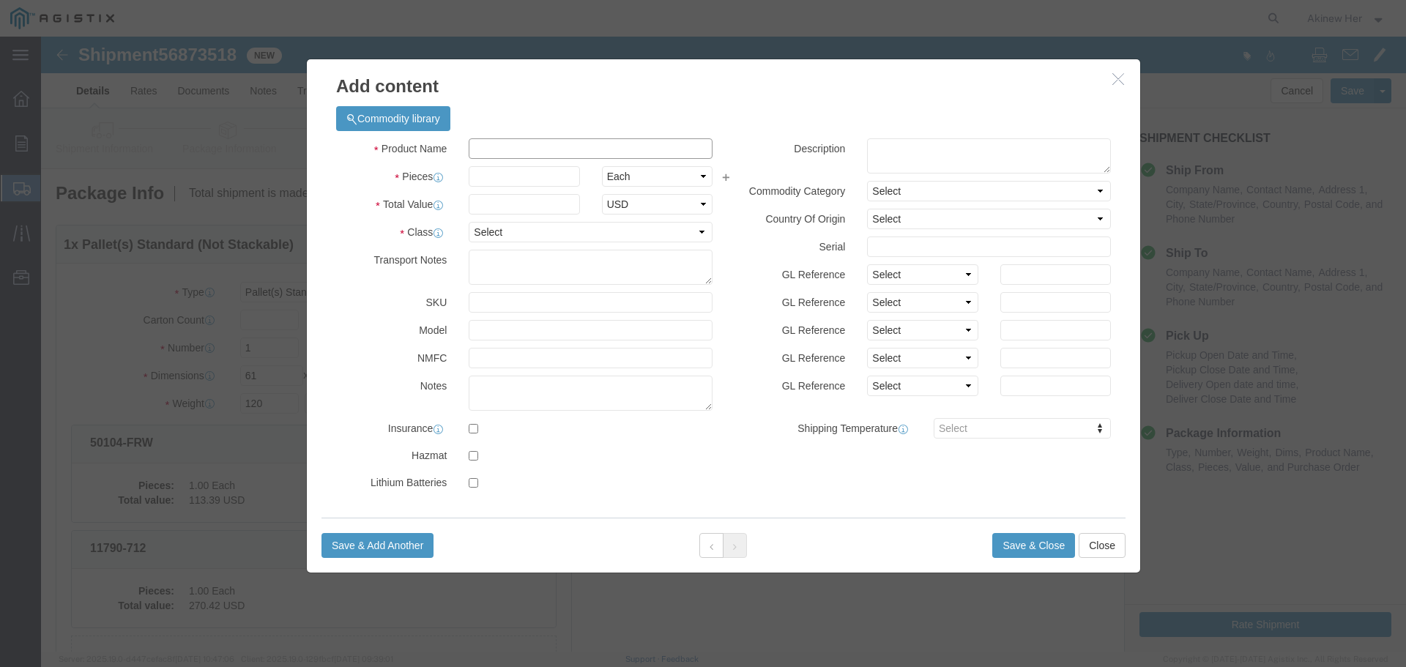
click input "text"
paste input "PD-815R-PL"
type input "PD-815R-PL"
type input "1"
type input "128.44"
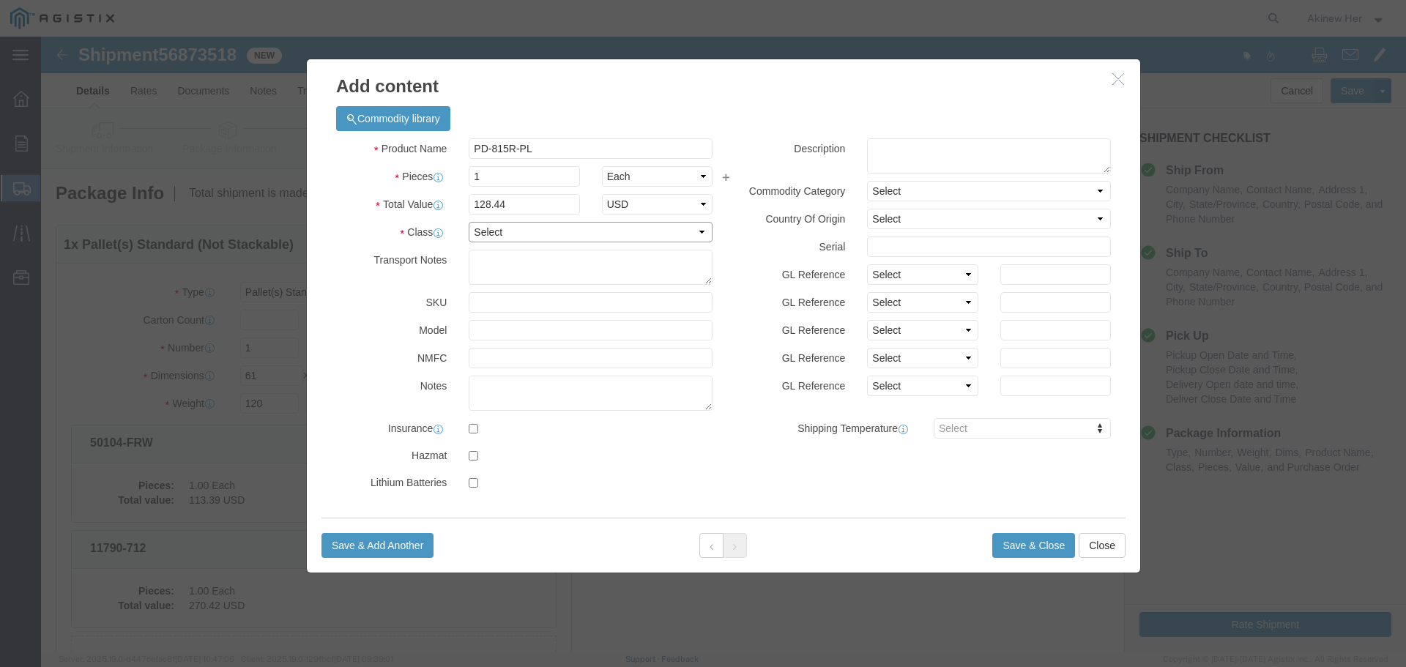
select select "70"
click button "Save & Add Another"
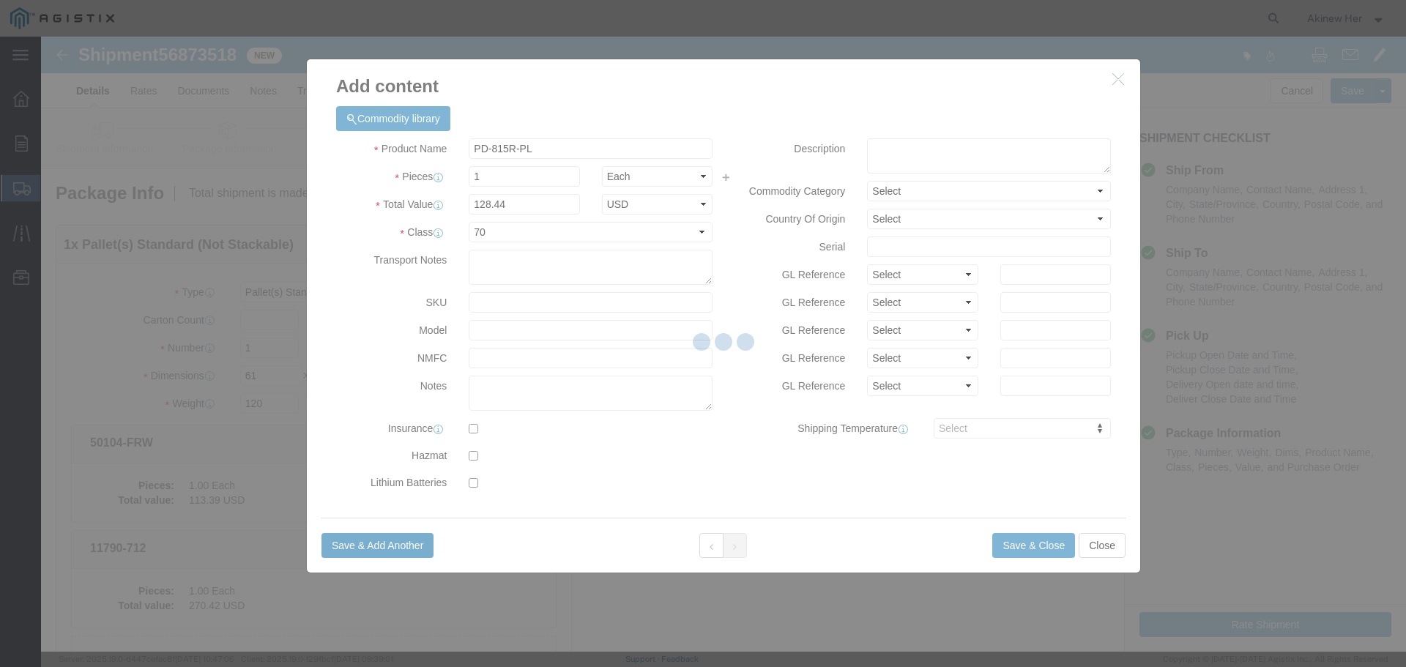
select select "EA"
select select
select select "USD"
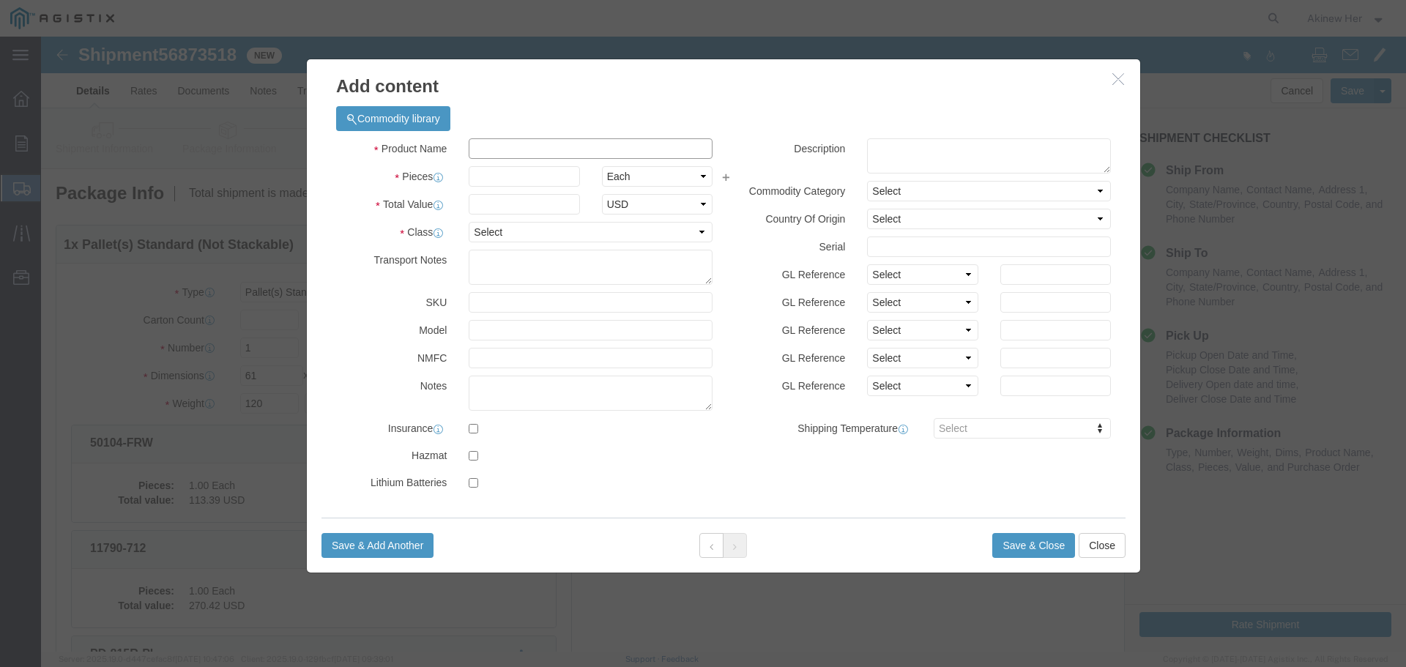
click input "text"
type input "V"
paste input "CPPL24WBLY"
type input "CPPL24WBLY"
type input "1"
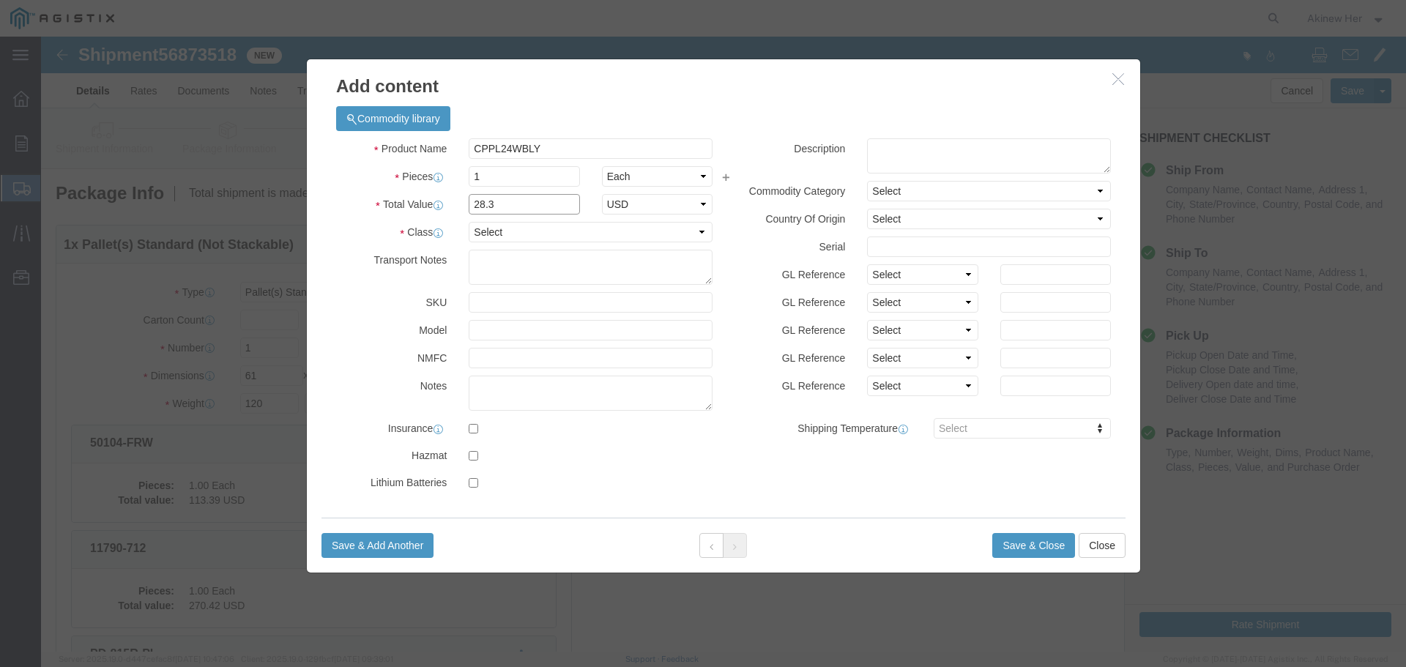
type input "28.3"
select select "70"
click button "Save & Add Another"
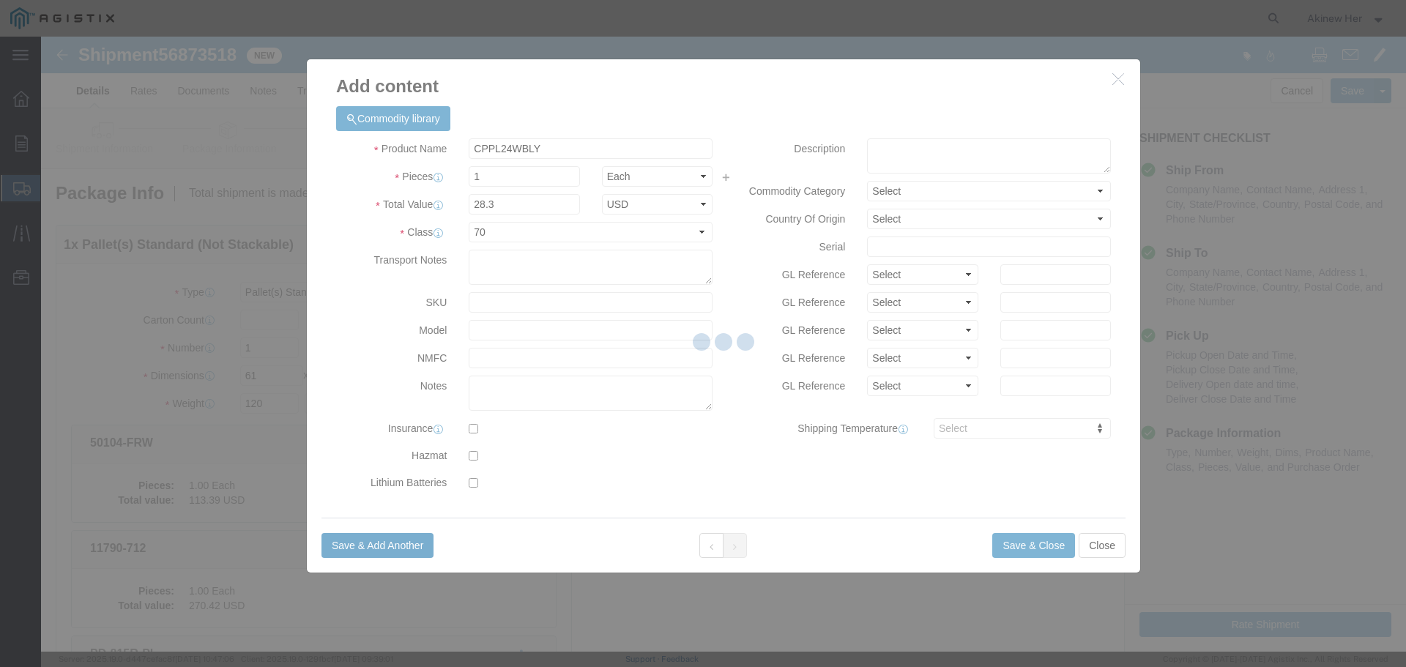
select select "EA"
select select
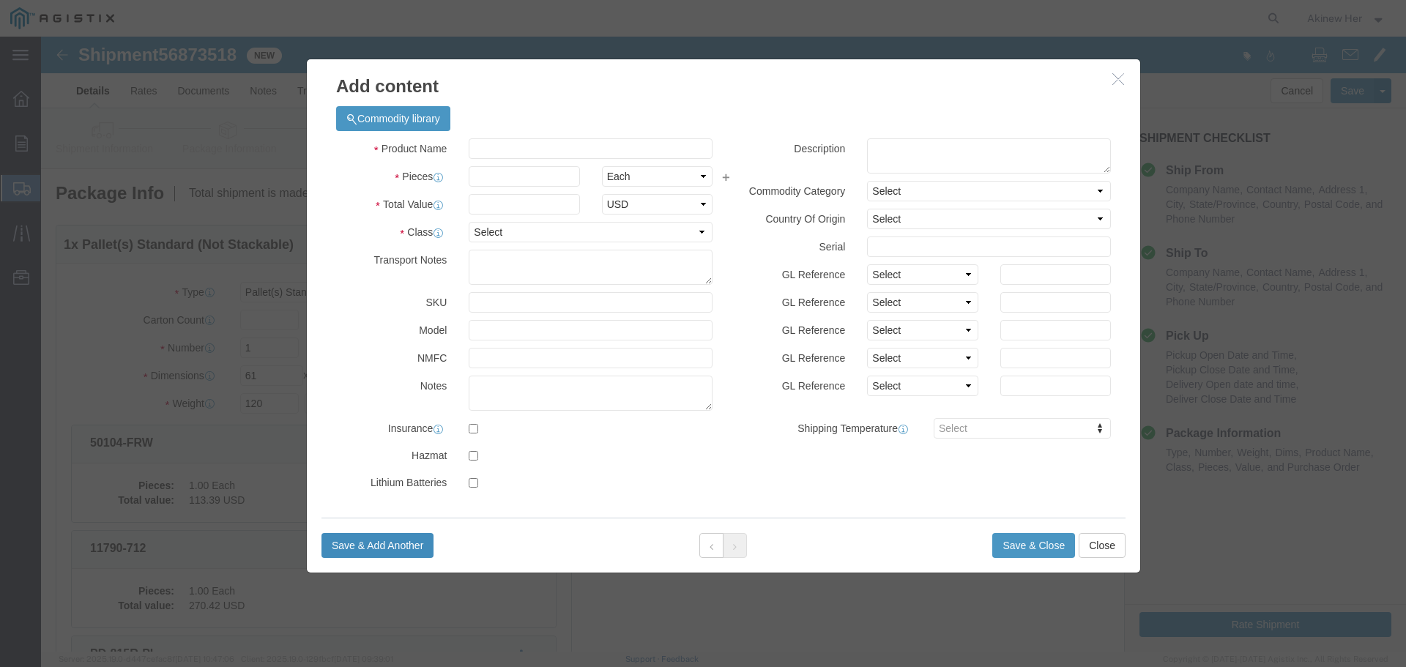
select select "USD"
click input "text"
paste input "CC688BU"
type input "CC688BU"
type input "10"
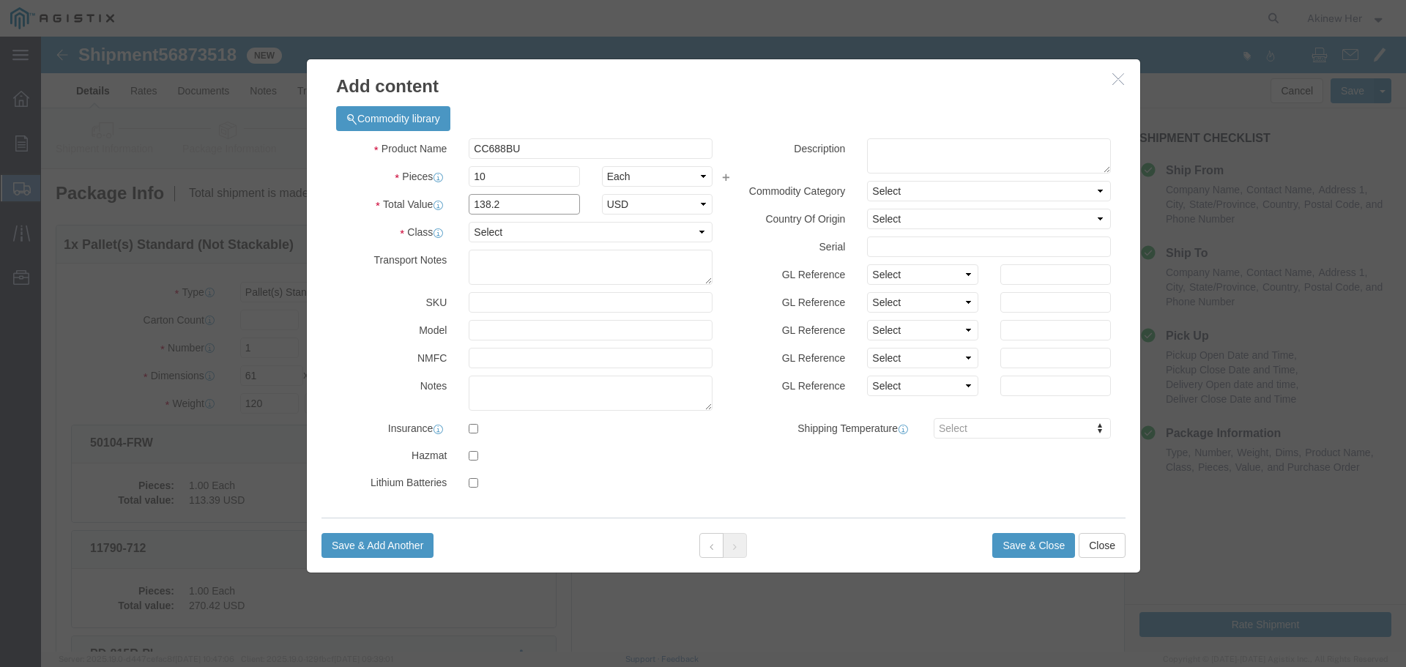
type input "138.2"
select select "70"
click button "Save & Close"
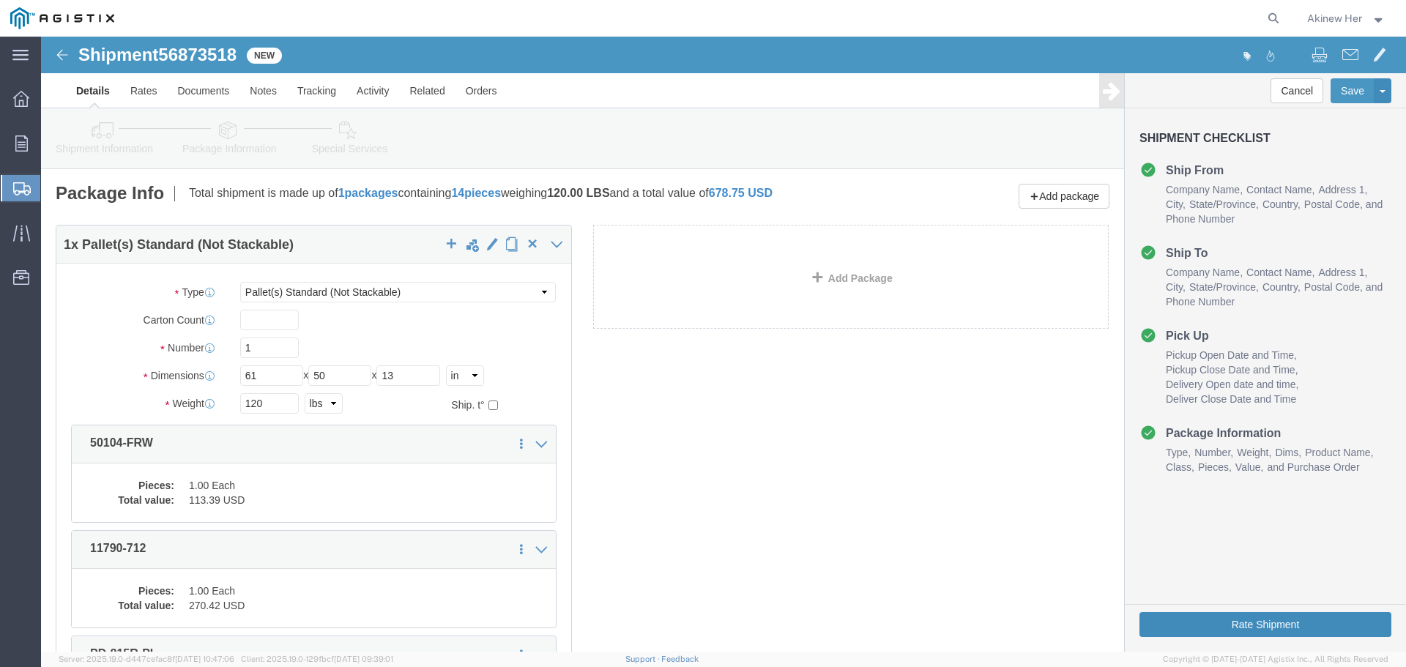
click button "Rate Shipment"
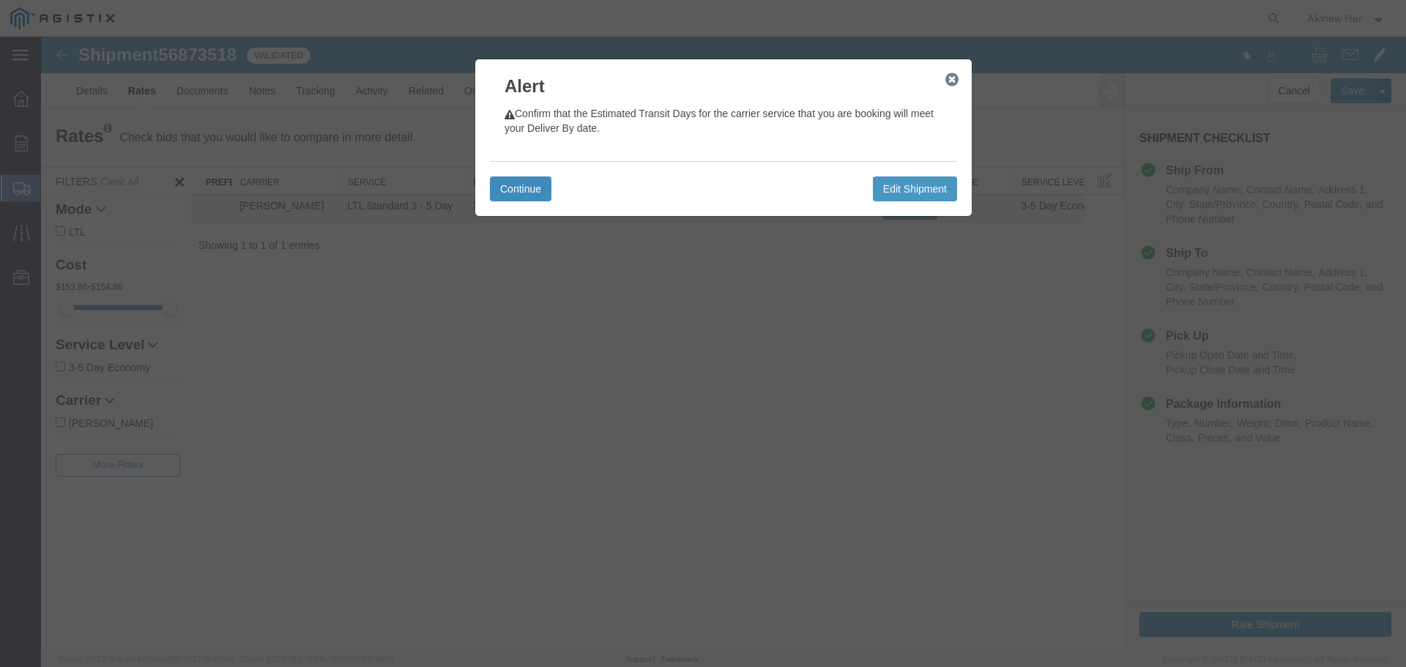
click at [525, 182] on button "Continue" at bounding box center [521, 188] width 62 height 25
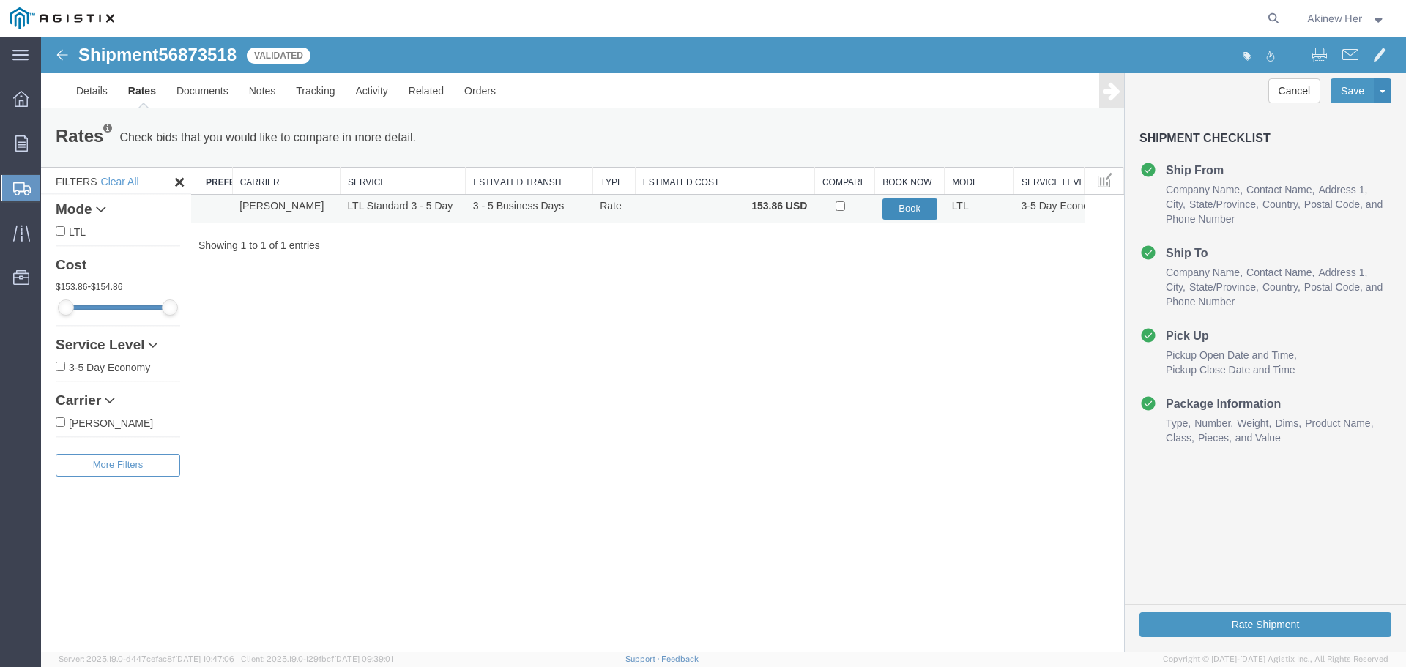
click at [909, 212] on button "Book" at bounding box center [909, 208] width 55 height 21
